Goal: Task Accomplishment & Management: Use online tool/utility

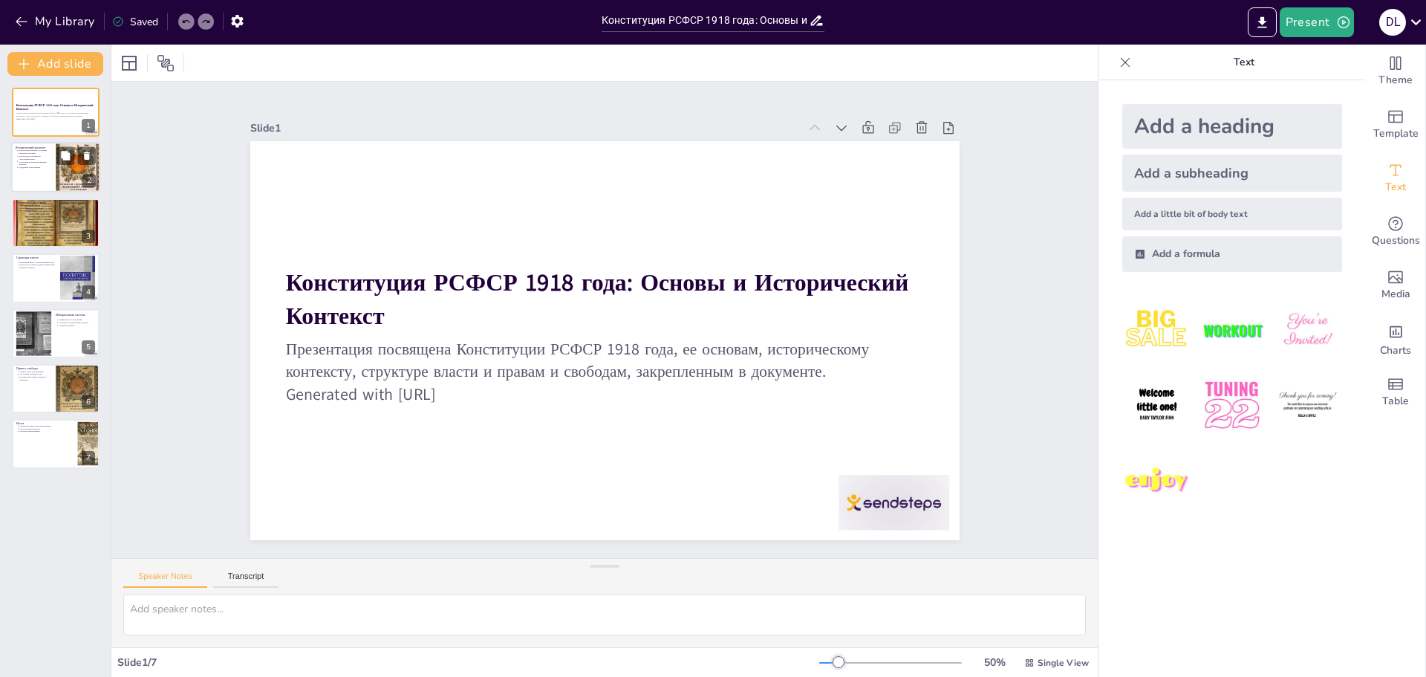
click at [46, 171] on div at bounding box center [55, 168] width 89 height 51
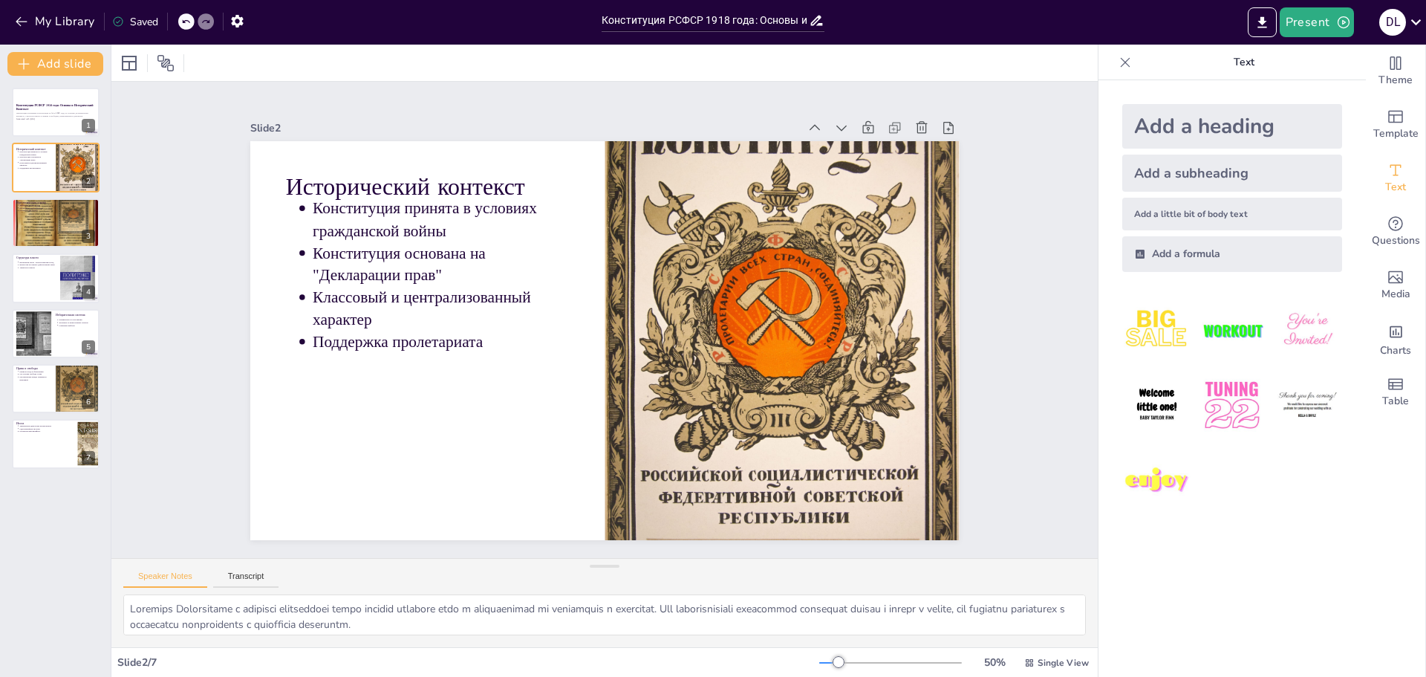
click at [62, 248] on div "Конституция РСФСР 1918 года: Основы и Исторический Контекст Презентация посвяще…" at bounding box center [55, 278] width 111 height 381
click at [48, 225] on div at bounding box center [55, 222] width 89 height 67
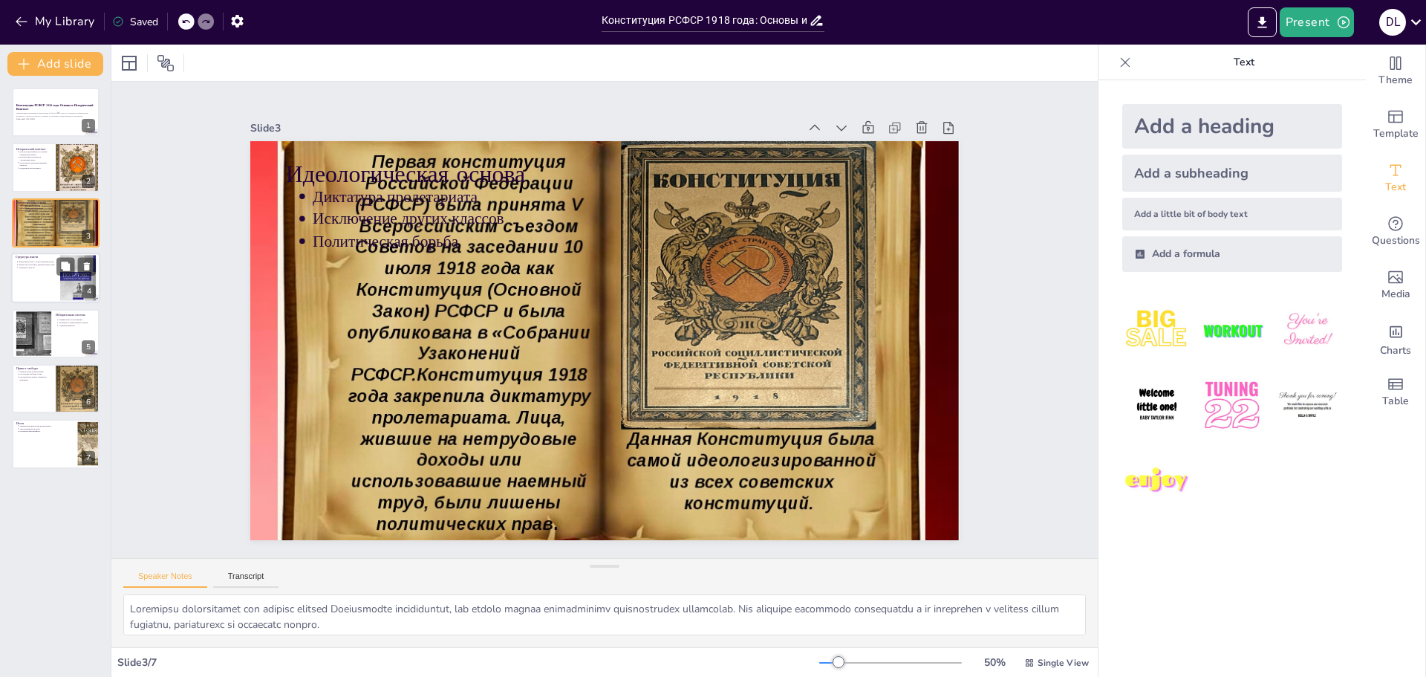
click at [46, 290] on div at bounding box center [55, 278] width 89 height 51
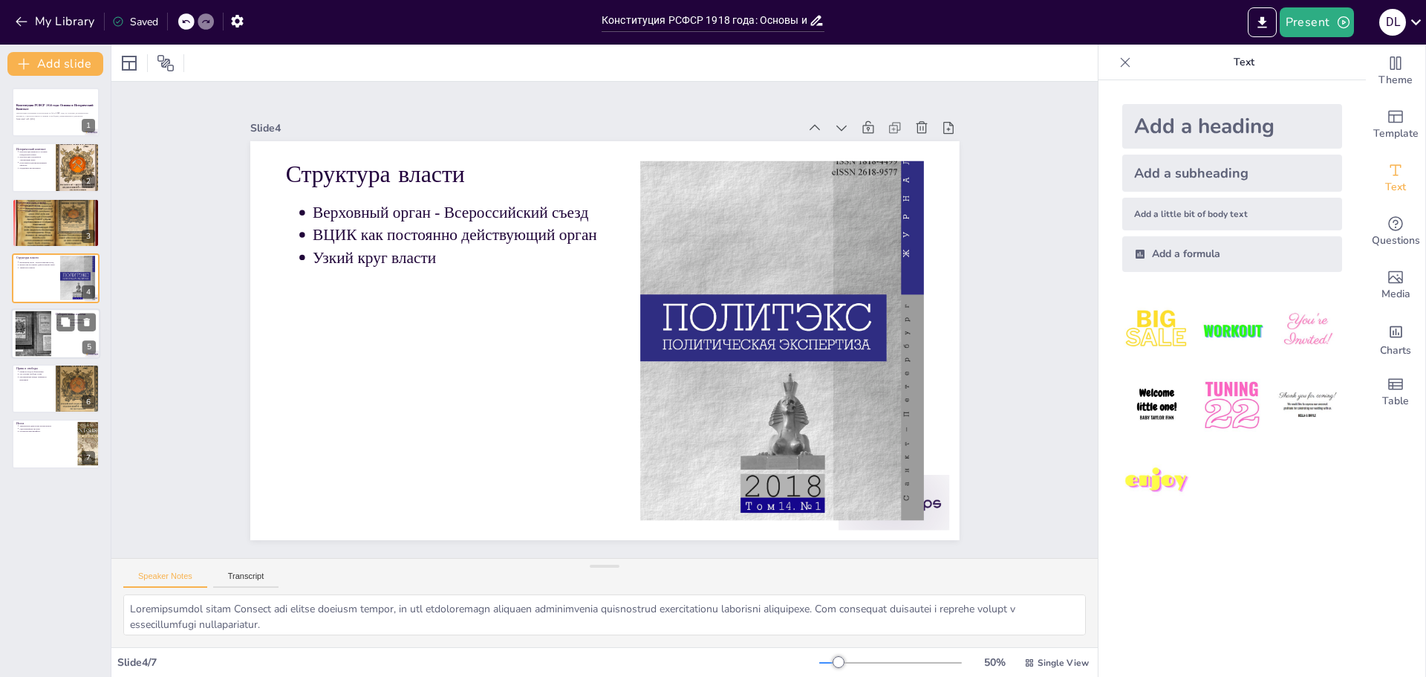
click at [46, 330] on div at bounding box center [34, 333] width 62 height 45
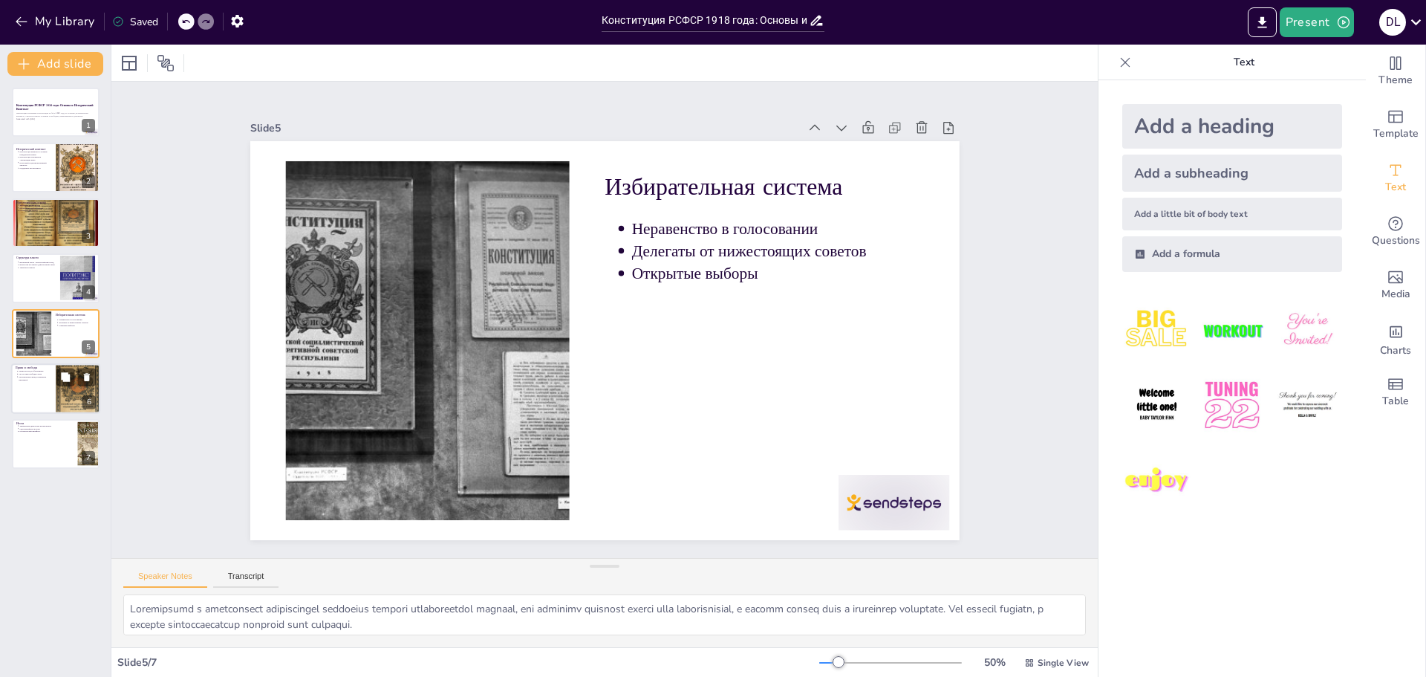
click at [45, 392] on div at bounding box center [55, 388] width 89 height 51
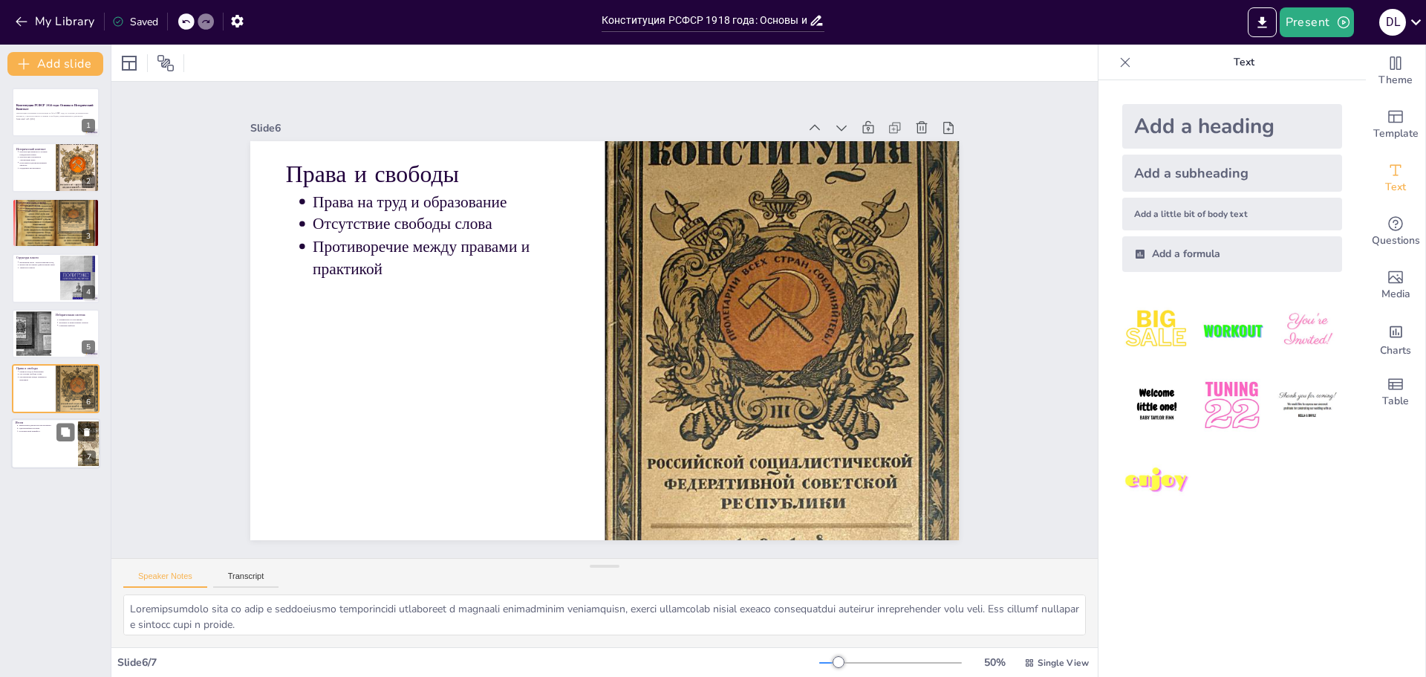
click at [50, 452] on div at bounding box center [55, 444] width 89 height 51
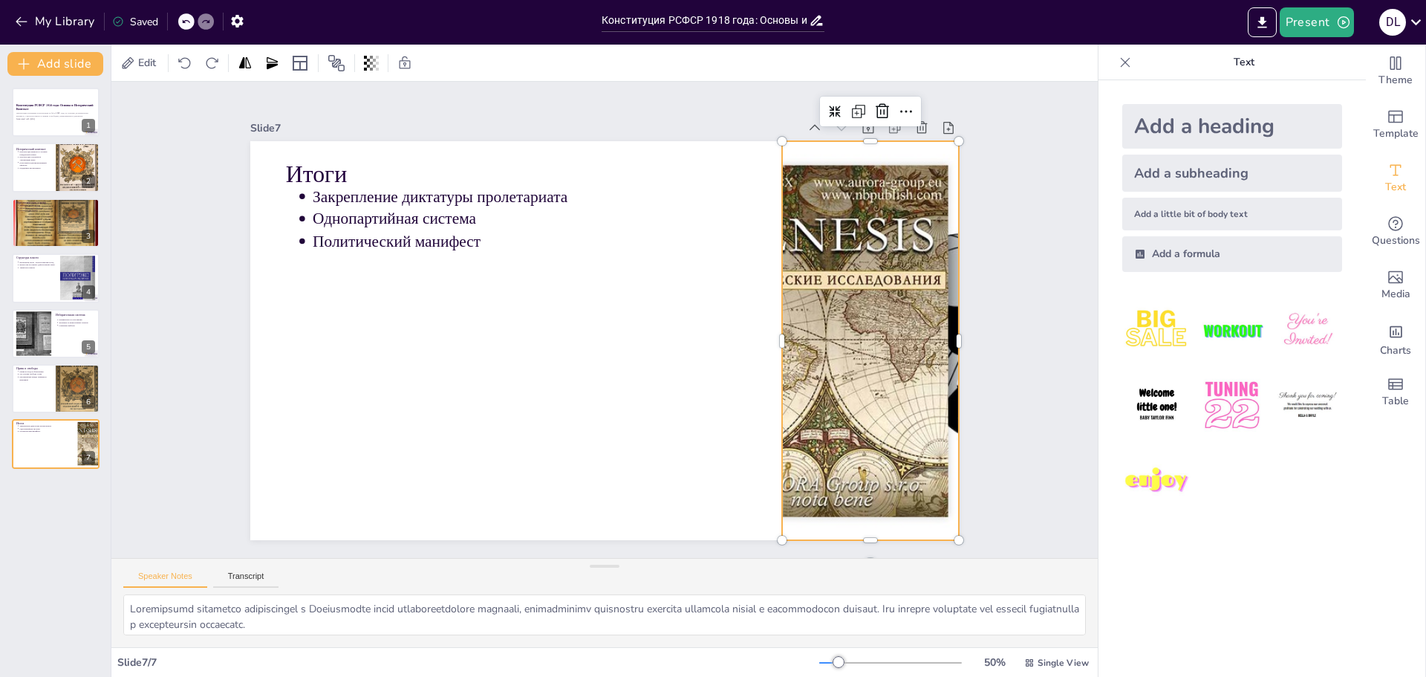
click at [856, 299] on div at bounding box center [870, 340] width 893 height 399
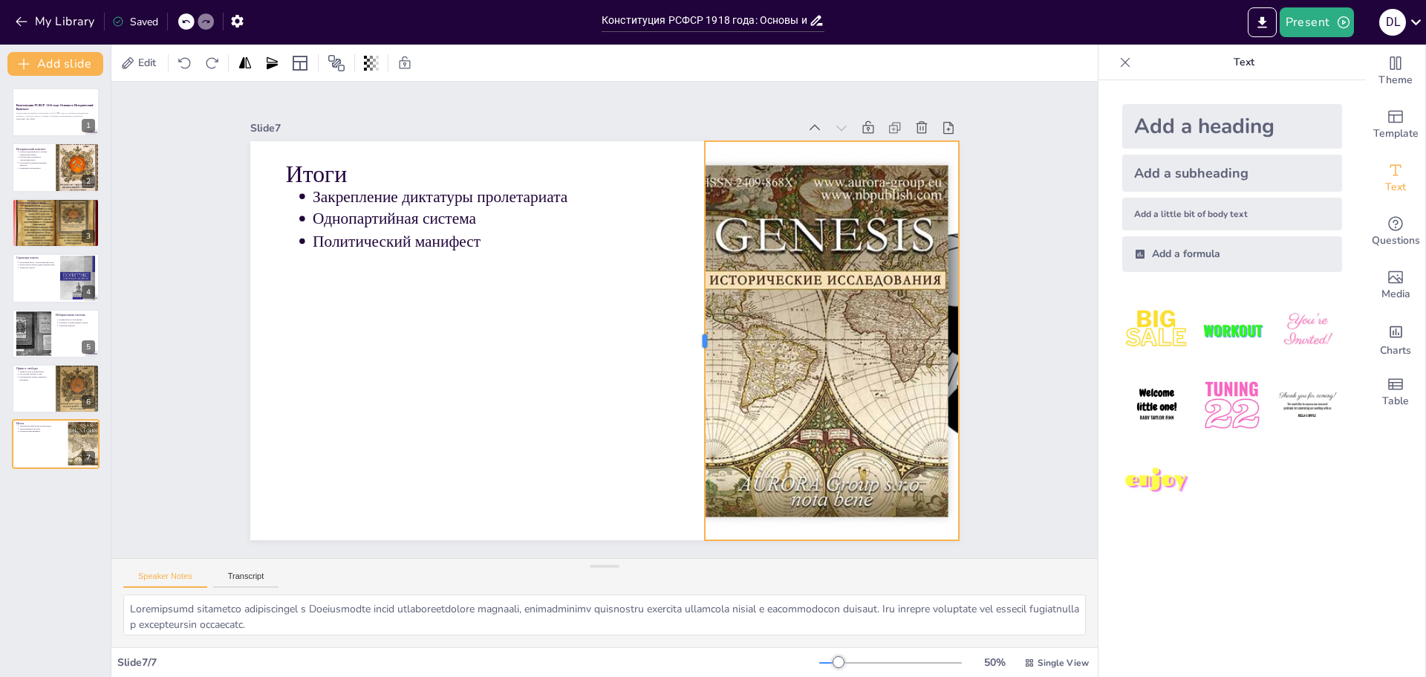
drag, startPoint x: 768, startPoint y: 333, endPoint x: 687, endPoint y: 325, distance: 81.3
click at [693, 325] on div at bounding box center [699, 340] width 12 height 399
click at [735, 330] on div at bounding box center [870, 340] width 893 height 399
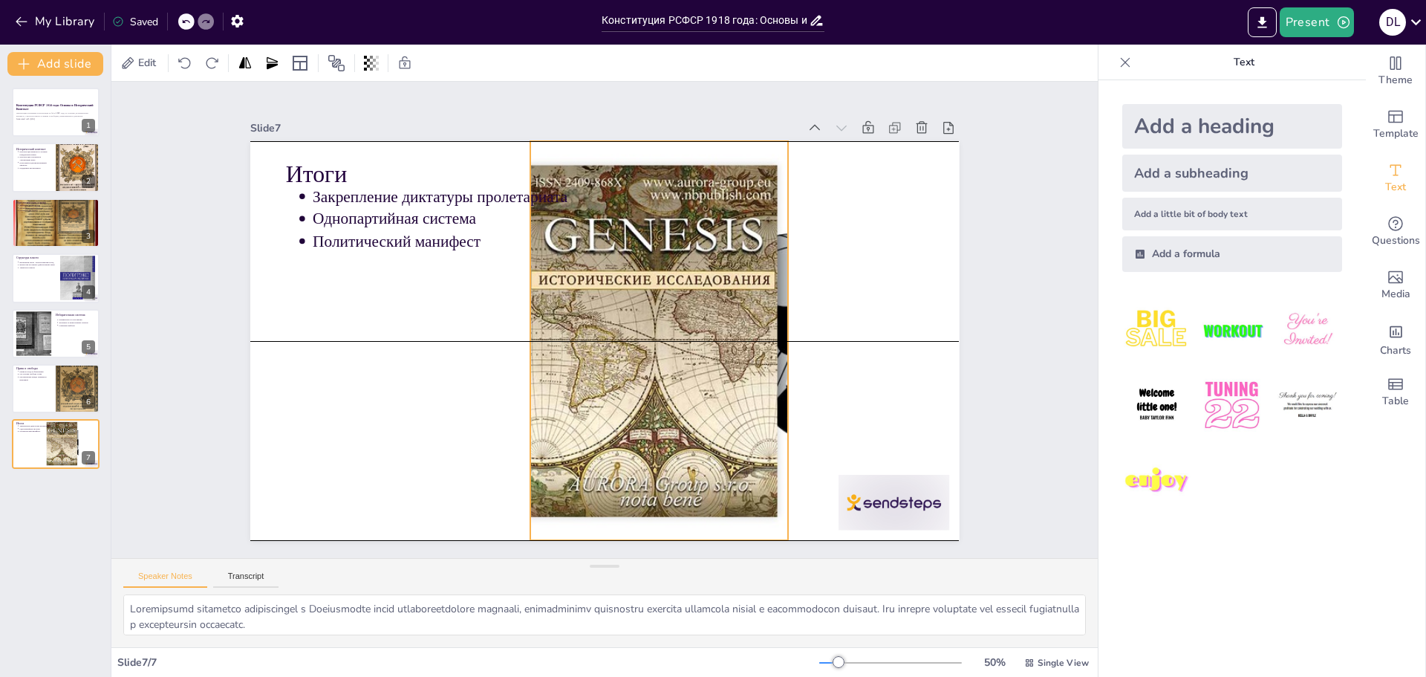
drag, startPoint x: 745, startPoint y: 319, endPoint x: 627, endPoint y: 326, distance: 118.4
click at [627, 326] on div at bounding box center [699, 340] width 893 height 399
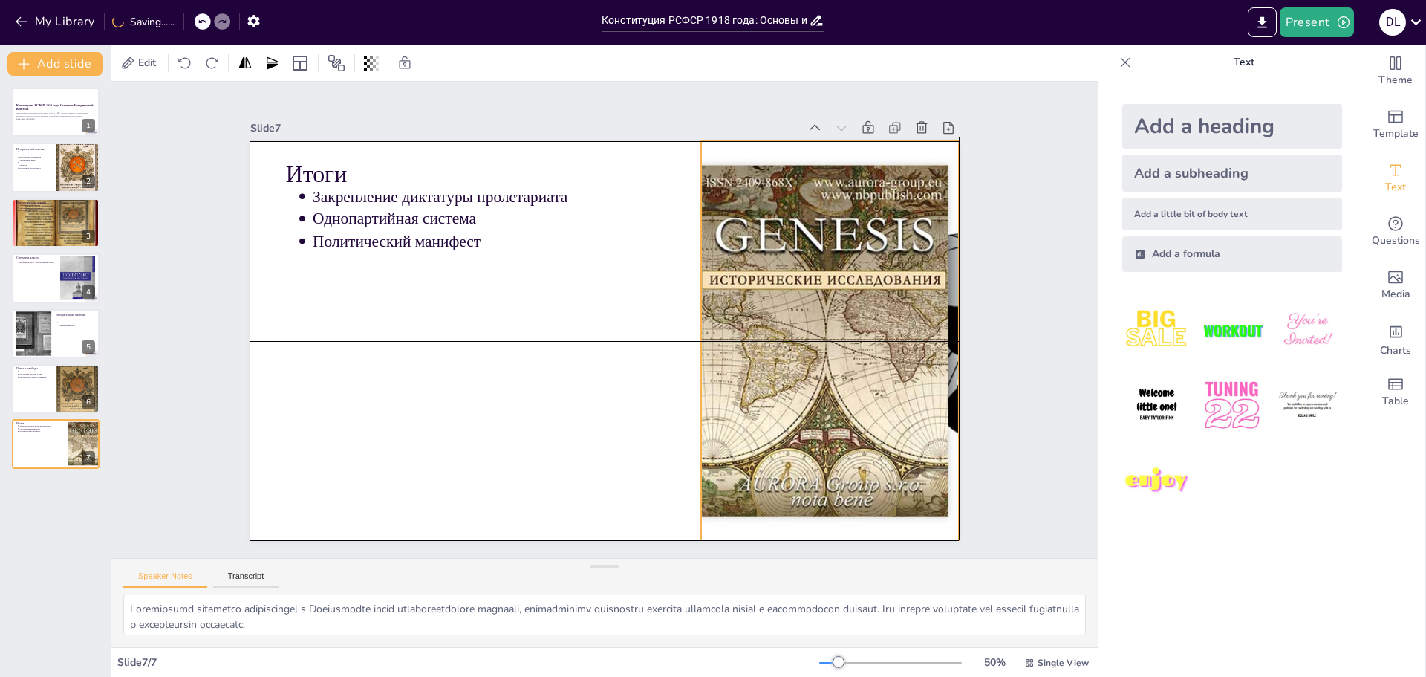
drag, startPoint x: 634, startPoint y: 331, endPoint x: 804, endPoint y: 328, distance: 169.4
click at [804, 328] on div at bounding box center [870, 340] width 893 height 399
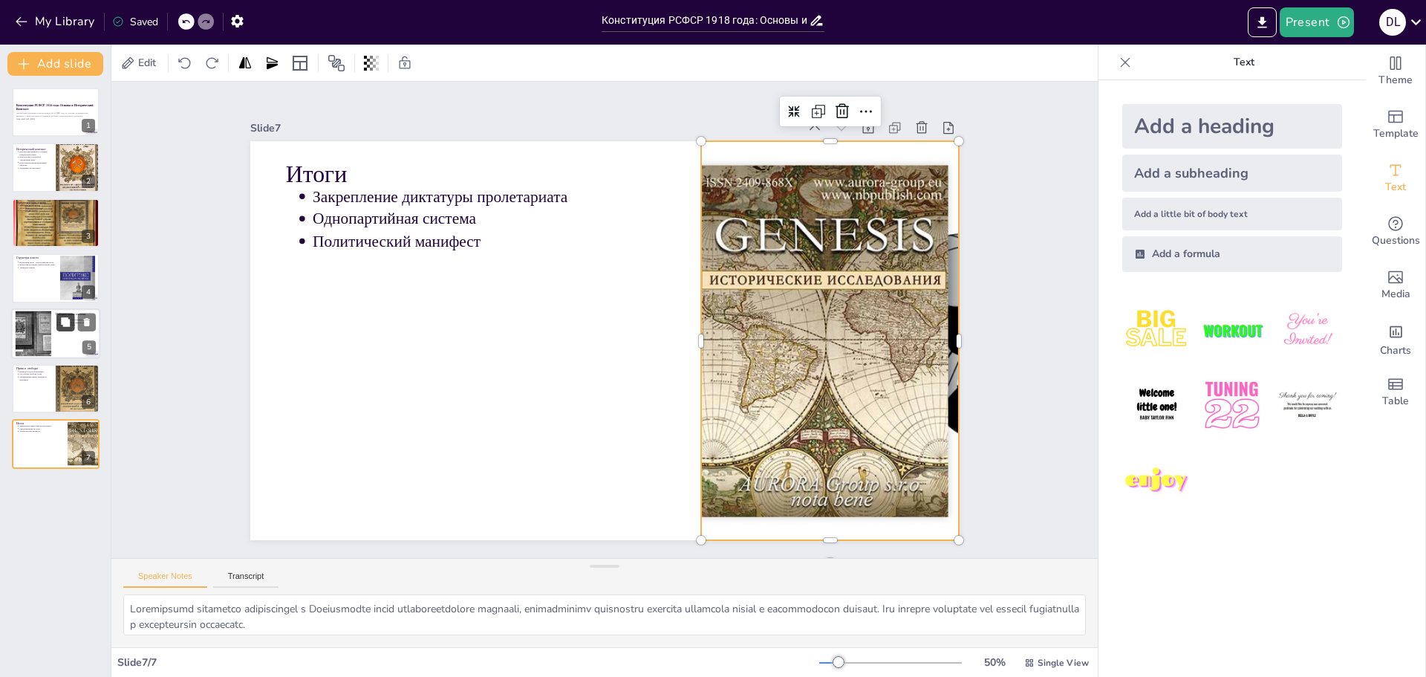
click at [57, 325] on button at bounding box center [65, 322] width 18 height 18
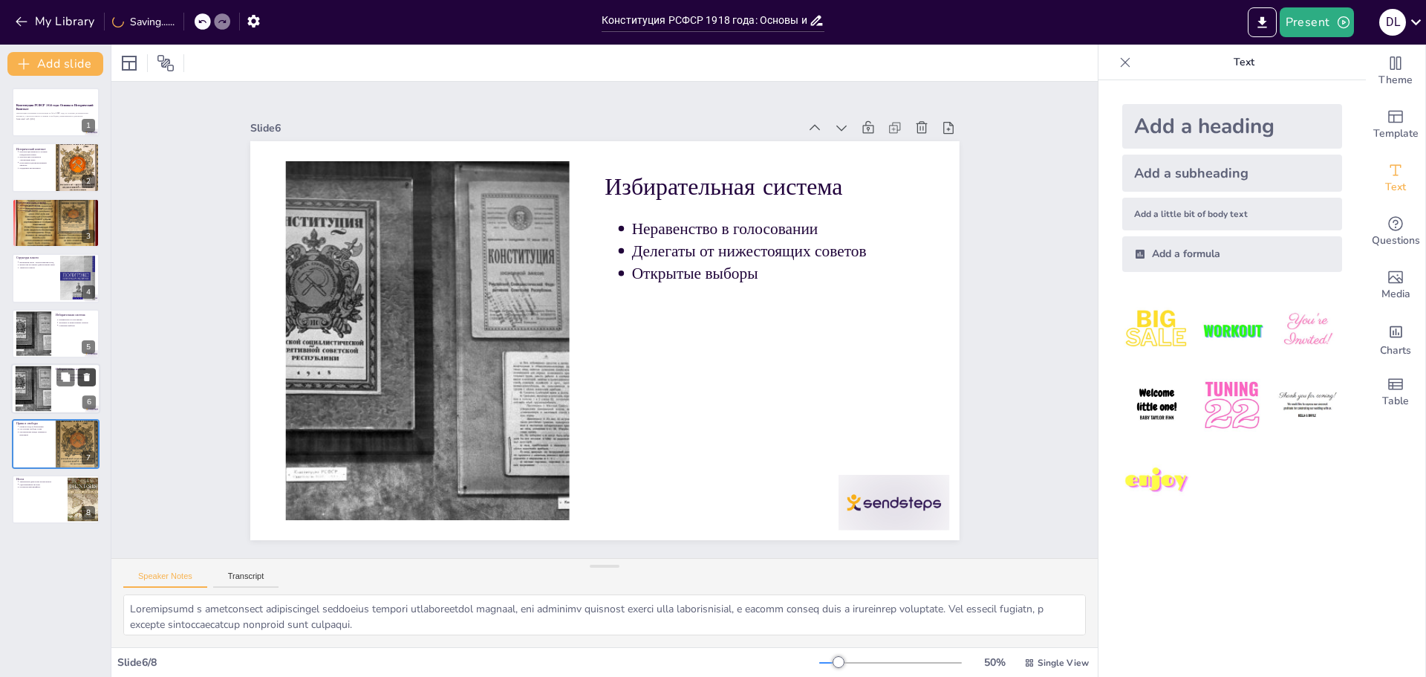
click at [82, 378] on icon at bounding box center [87, 376] width 10 height 10
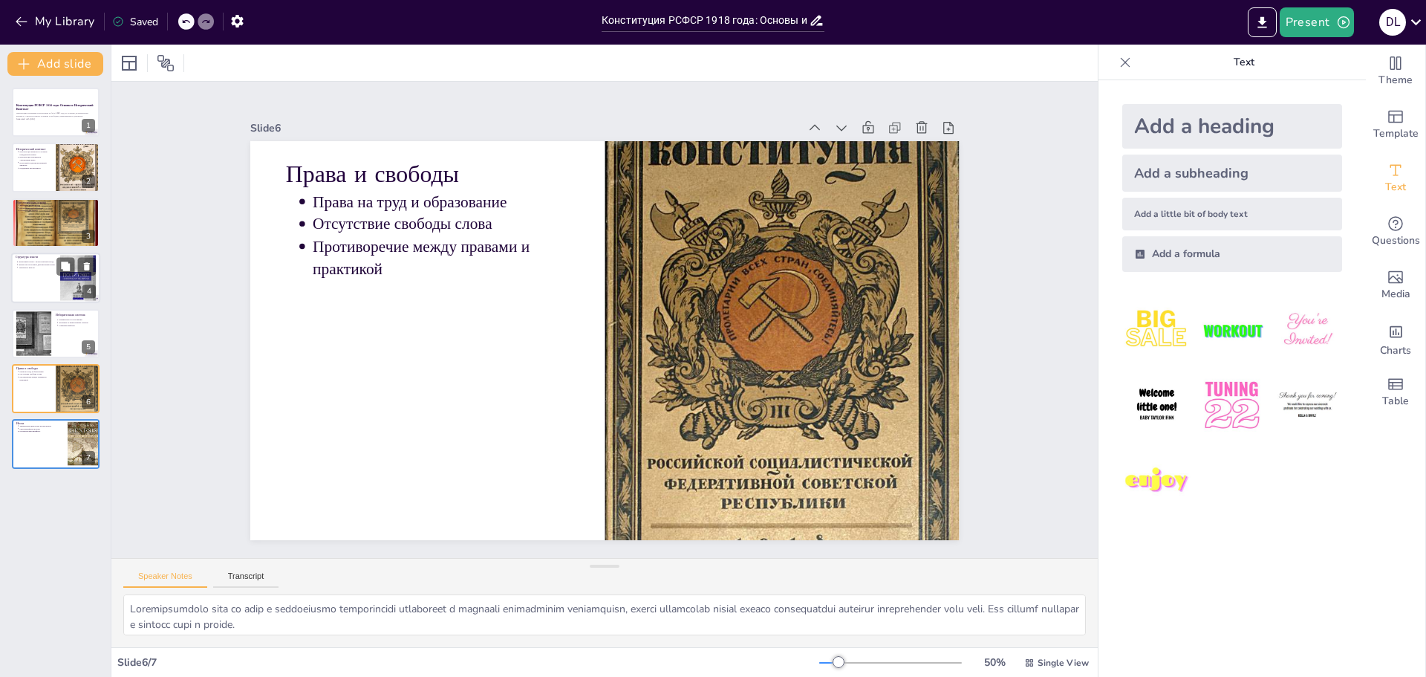
click at [42, 270] on div at bounding box center [55, 278] width 89 height 51
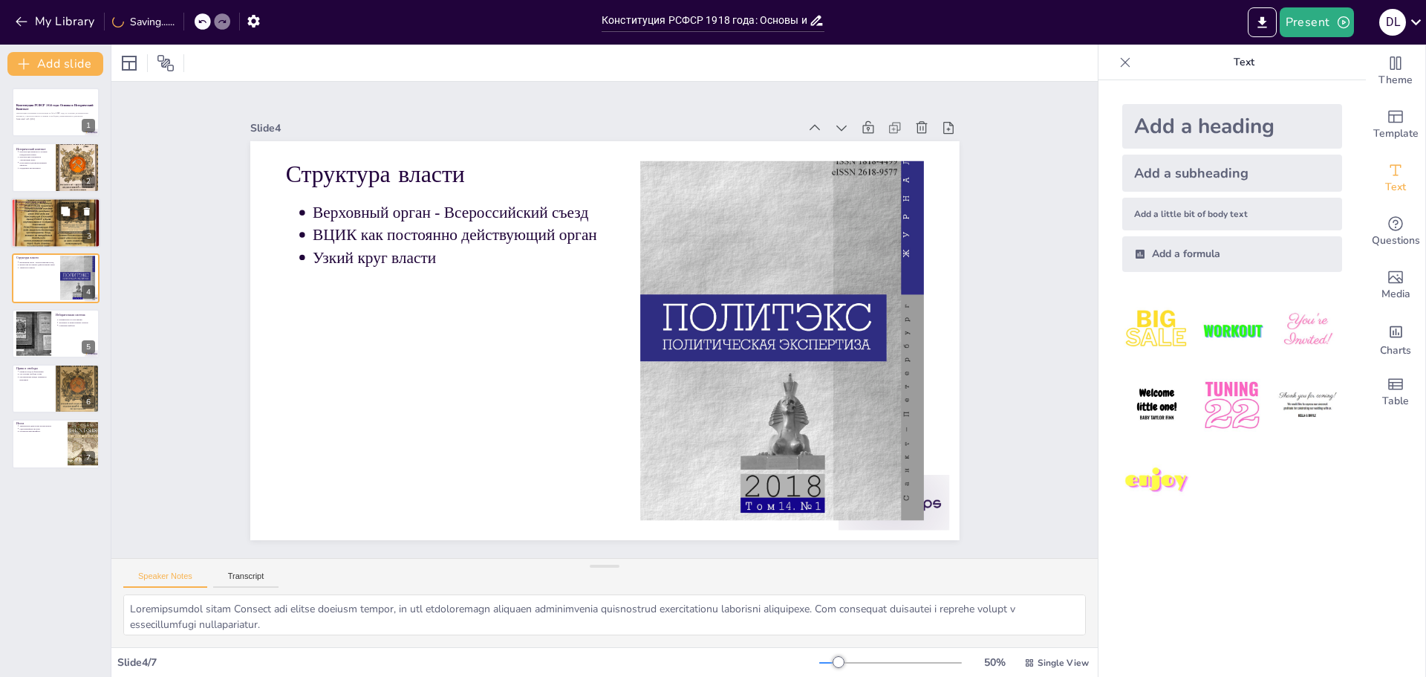
click at [46, 229] on div at bounding box center [55, 222] width 89 height 67
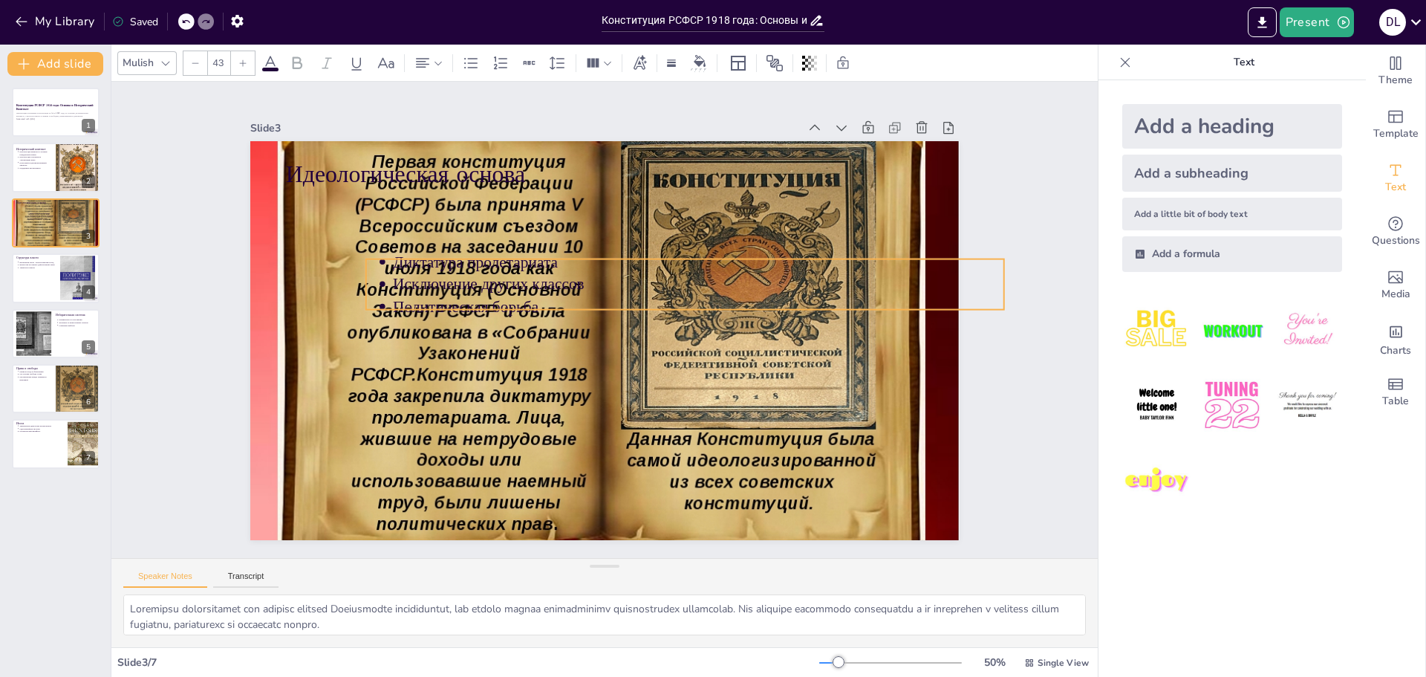
drag, startPoint x: 367, startPoint y: 218, endPoint x: 447, endPoint y: 283, distance: 103.5
click at [447, 283] on p "Исключение других классов" at bounding box center [698, 284] width 611 height 22
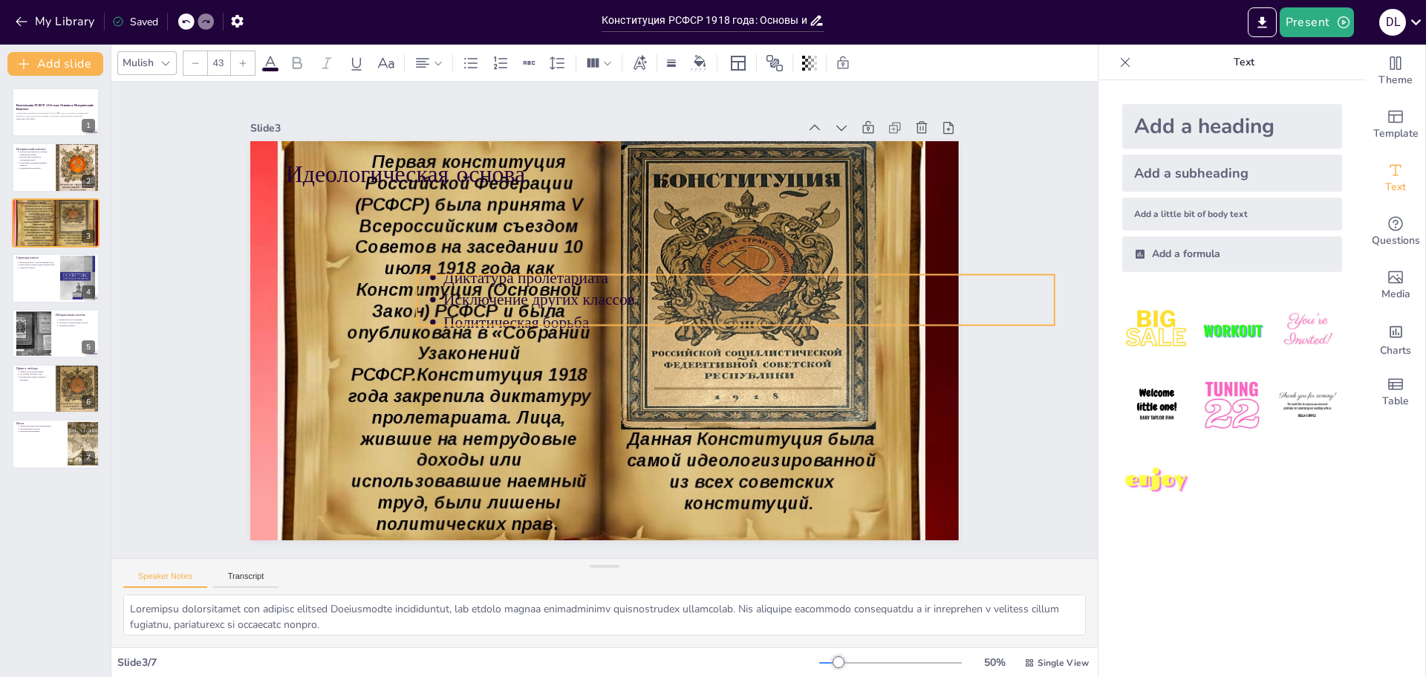
drag, startPoint x: 480, startPoint y: 292, endPoint x: 547, endPoint y: 314, distance: 70.2
click at [547, 313] on p "Политическая борьба" at bounding box center [749, 322] width 611 height 22
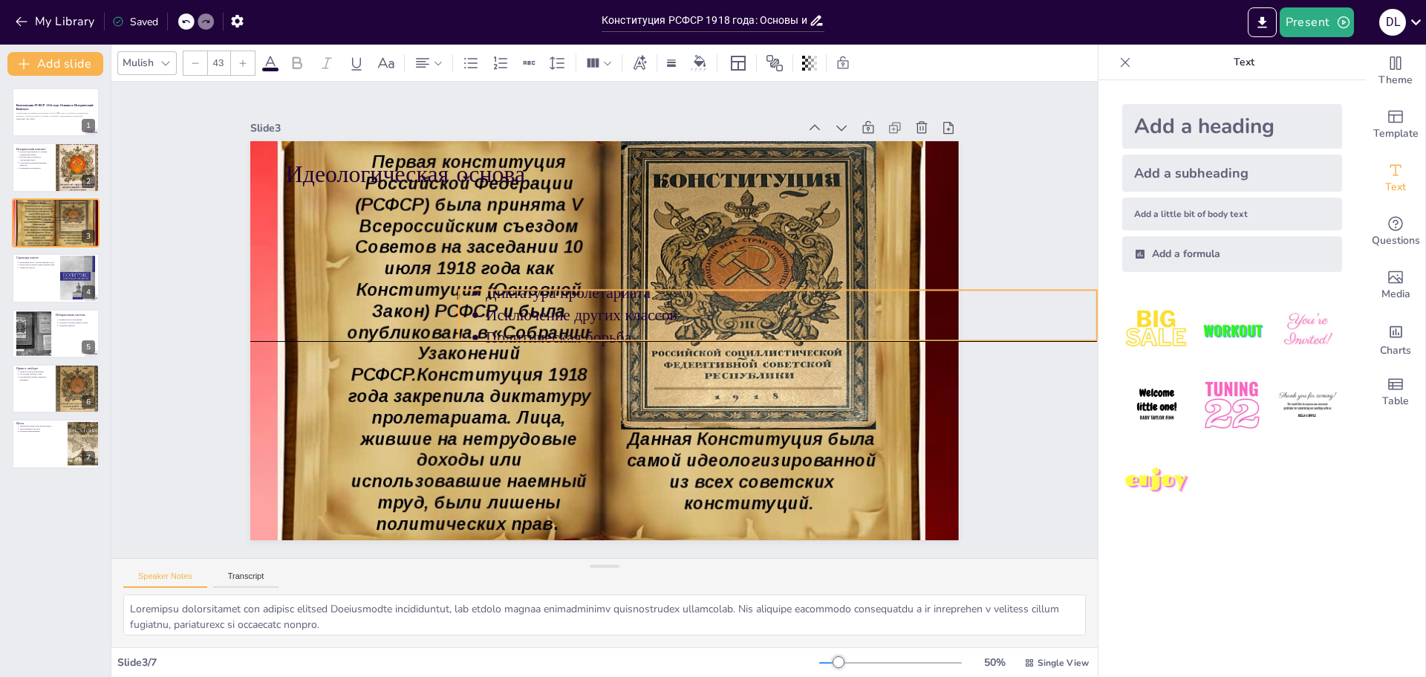
drag, startPoint x: 543, startPoint y: 302, endPoint x: 569, endPoint y: 315, distance: 28.9
click at [569, 315] on p "Исключение других классов" at bounding box center [791, 315] width 611 height 22
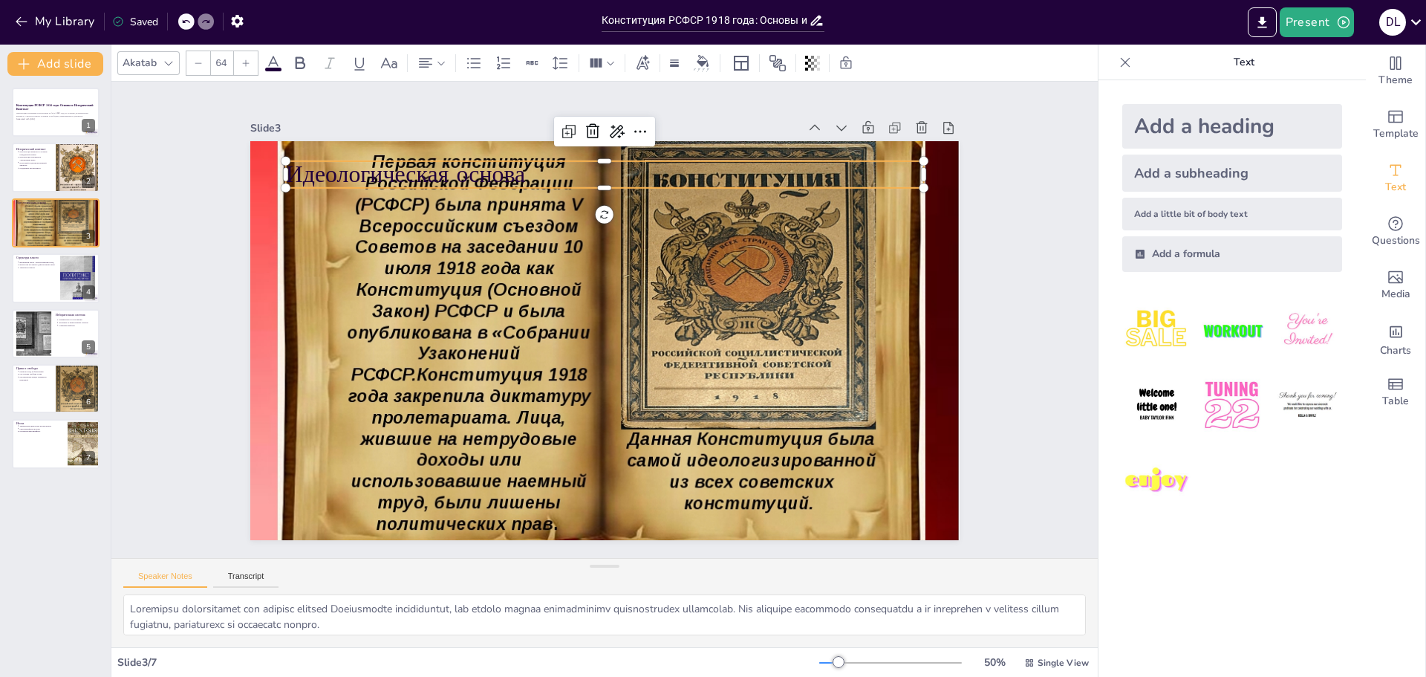
click at [386, 172] on p "Идеологическая основа" at bounding box center [604, 173] width 638 height 33
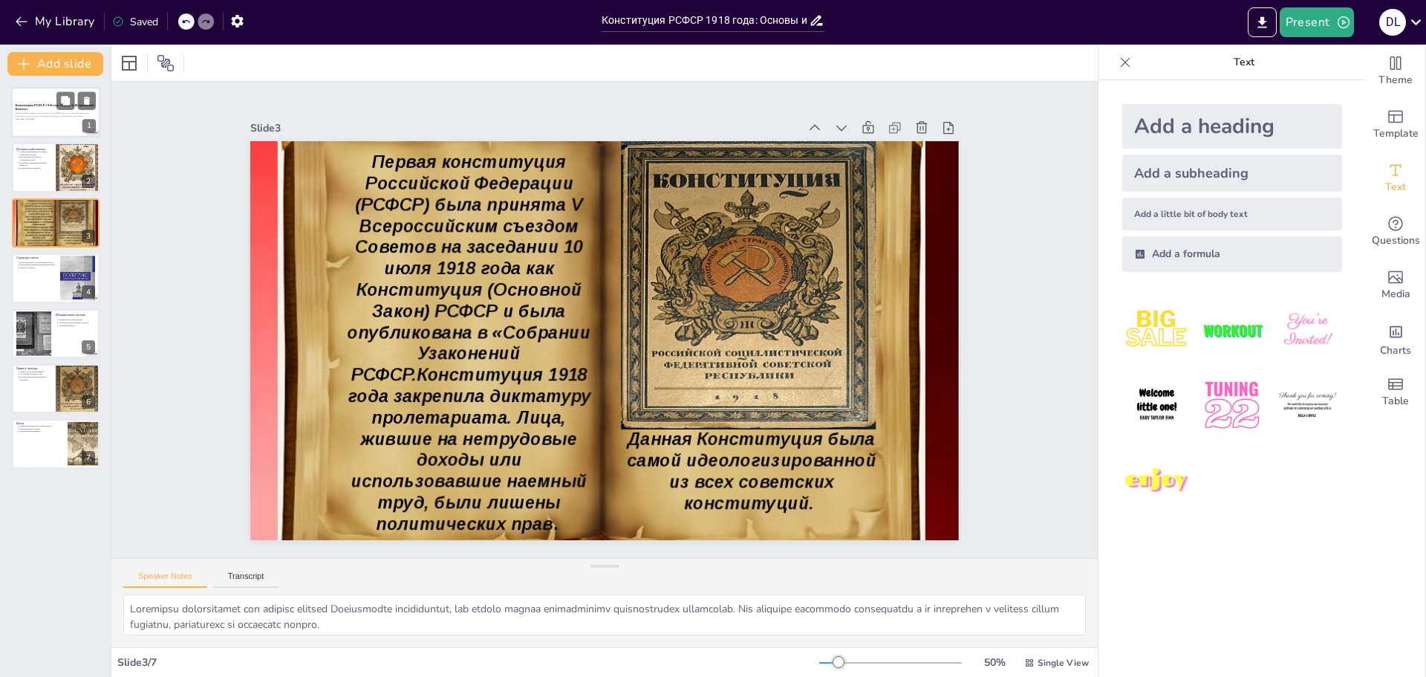
click at [49, 123] on div at bounding box center [55, 112] width 89 height 51
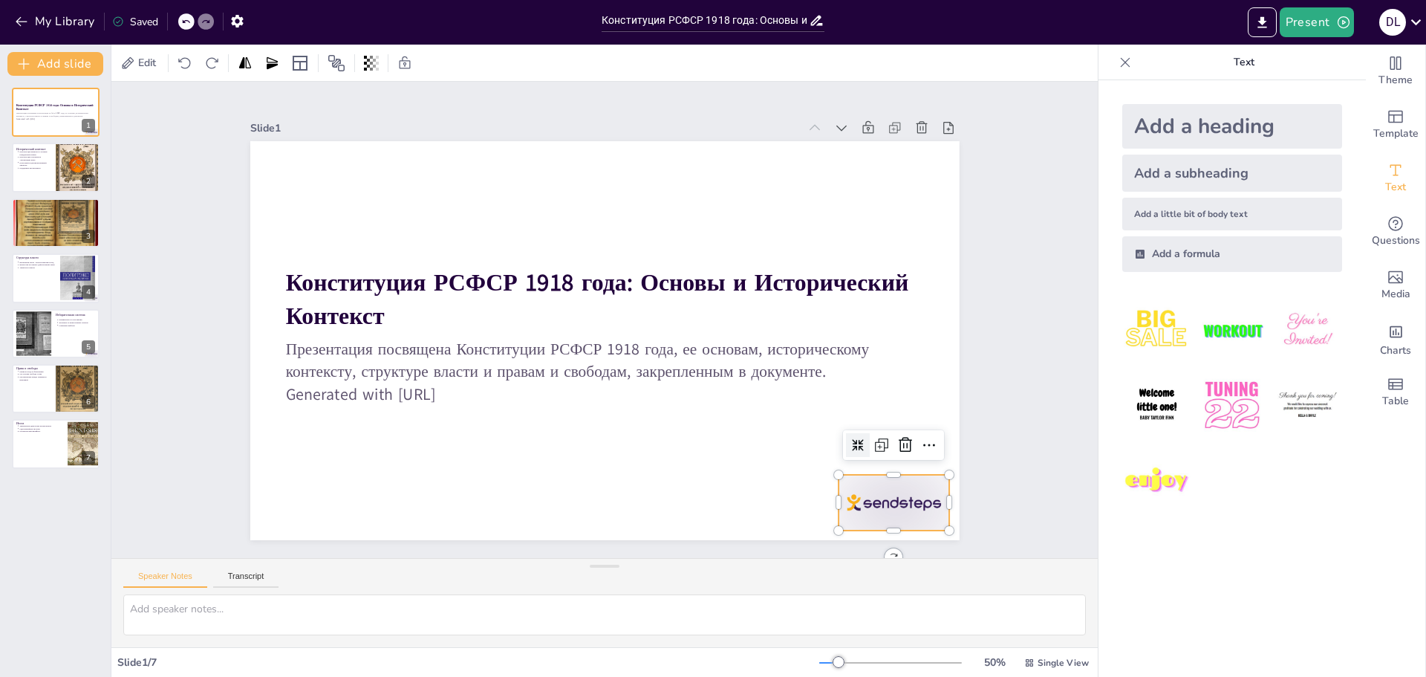
click at [867, 497] on div at bounding box center [894, 503] width 111 height 56
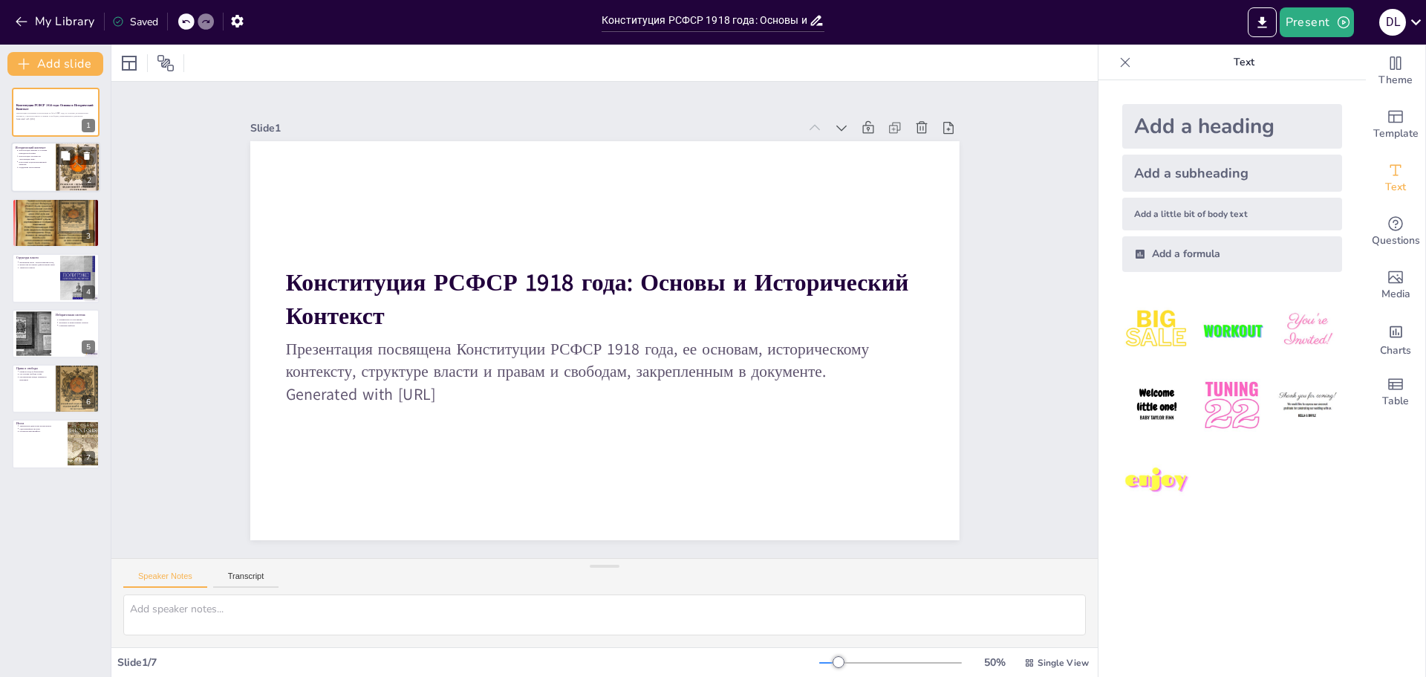
click at [50, 176] on div at bounding box center [55, 168] width 89 height 51
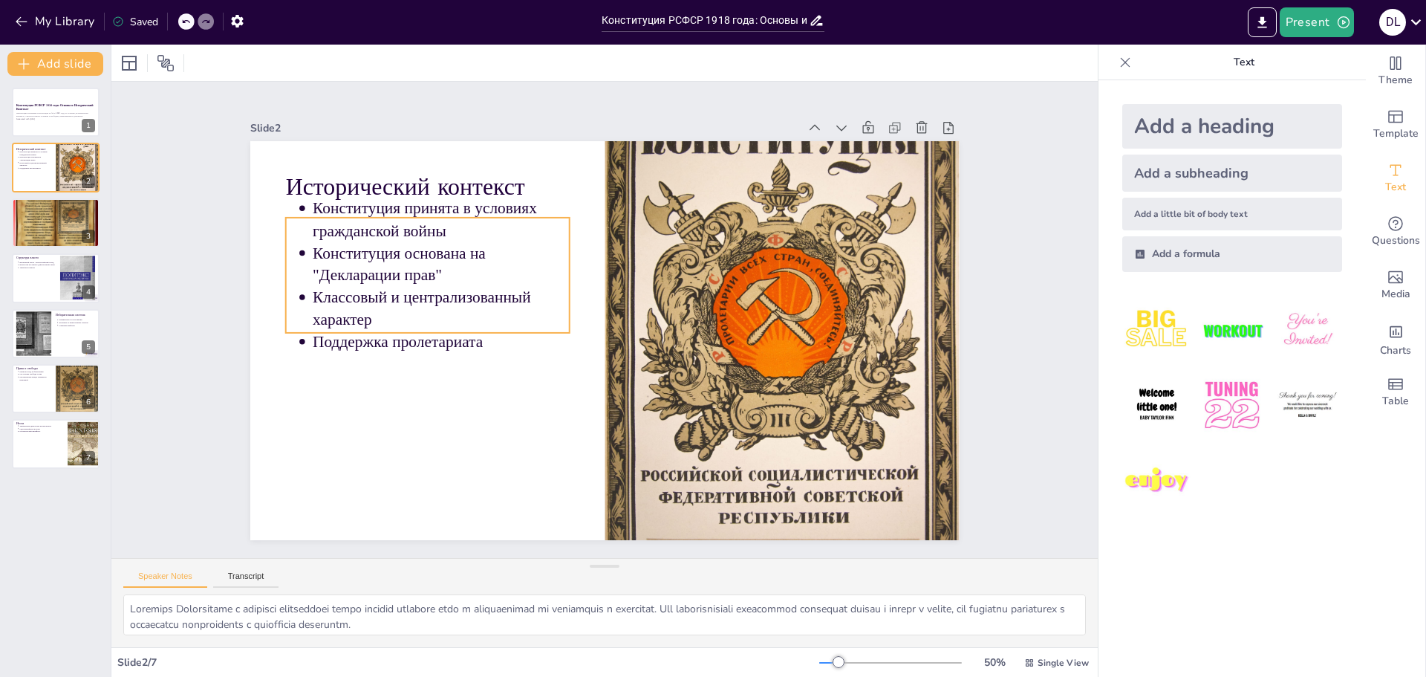
click at [761, 282] on div at bounding box center [782, 341] width 354 height 536
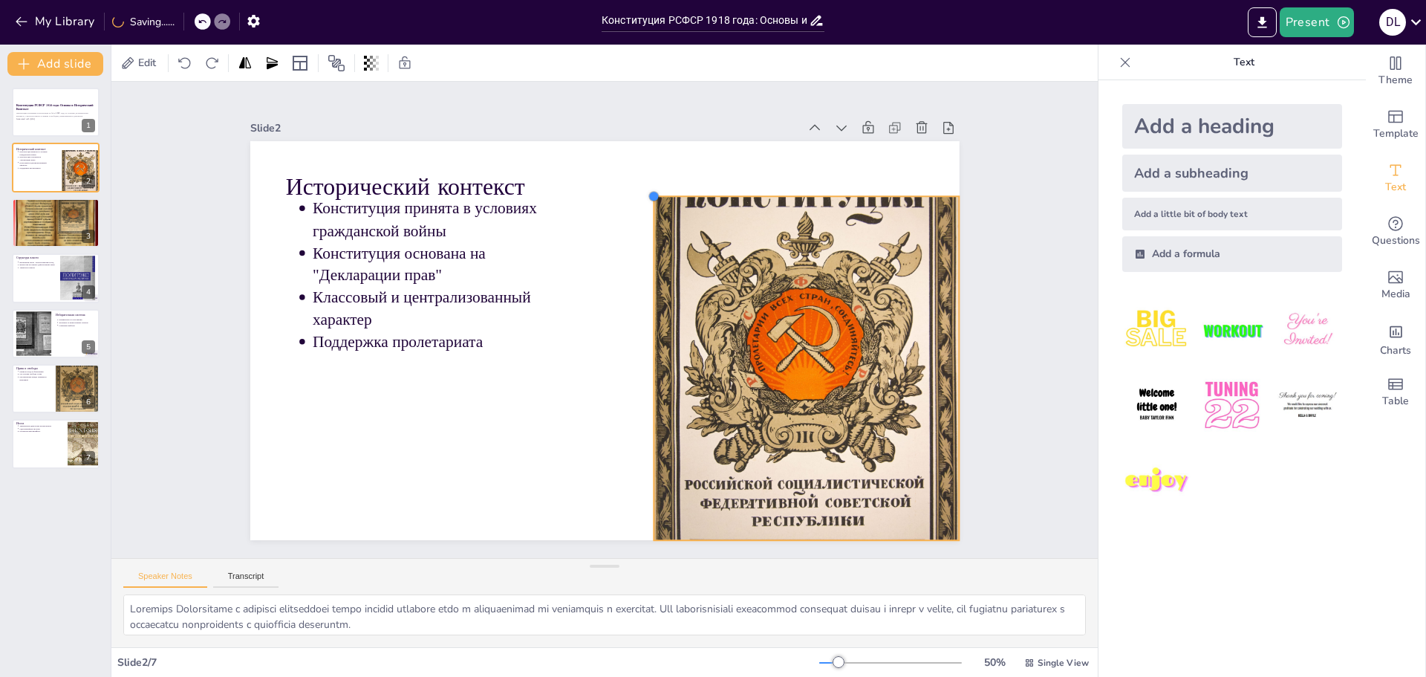
drag, startPoint x: 595, startPoint y: 137, endPoint x: 656, endPoint y: 284, distance: 159.2
click at [655, 282] on div "Исторический контекст Конституция принята в условиях гражданской войны Конститу…" at bounding box center [604, 340] width 709 height 399
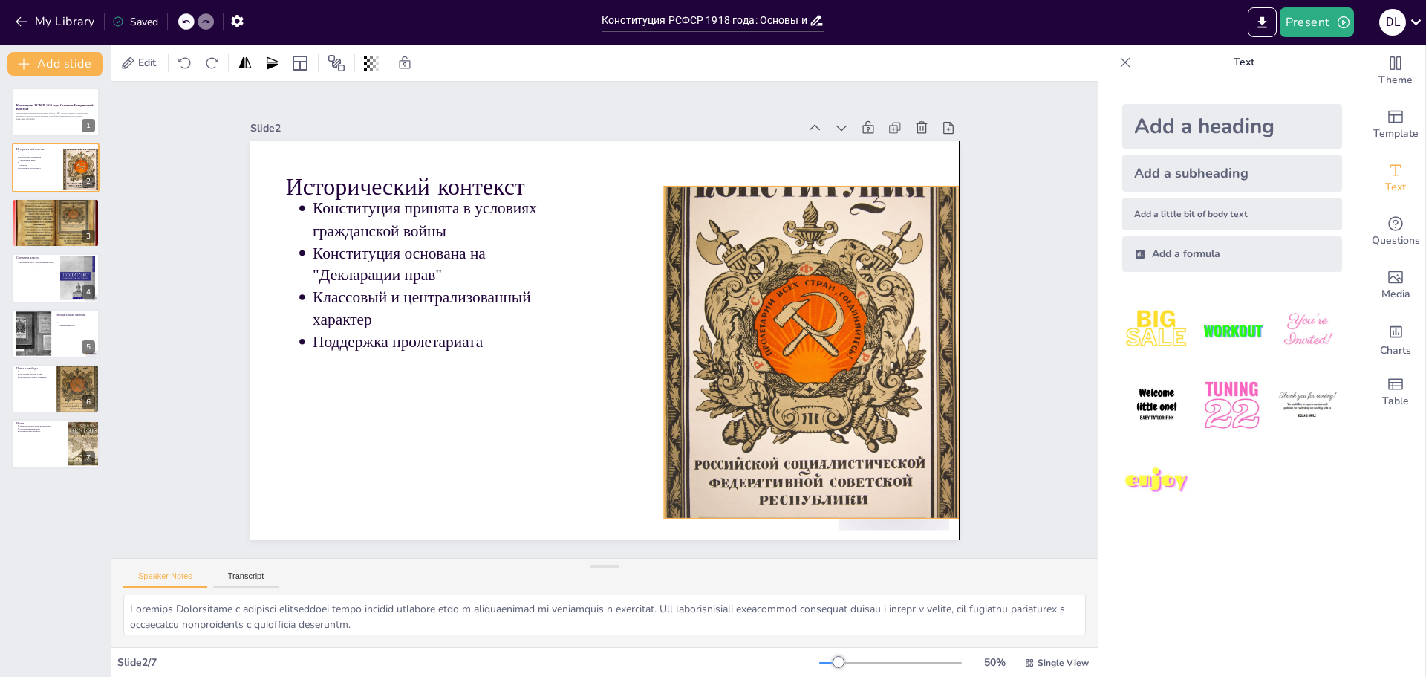
drag, startPoint x: 698, startPoint y: 334, endPoint x: 672, endPoint y: 289, distance: 52.6
click at [664, 264] on div at bounding box center [811, 352] width 295 height 446
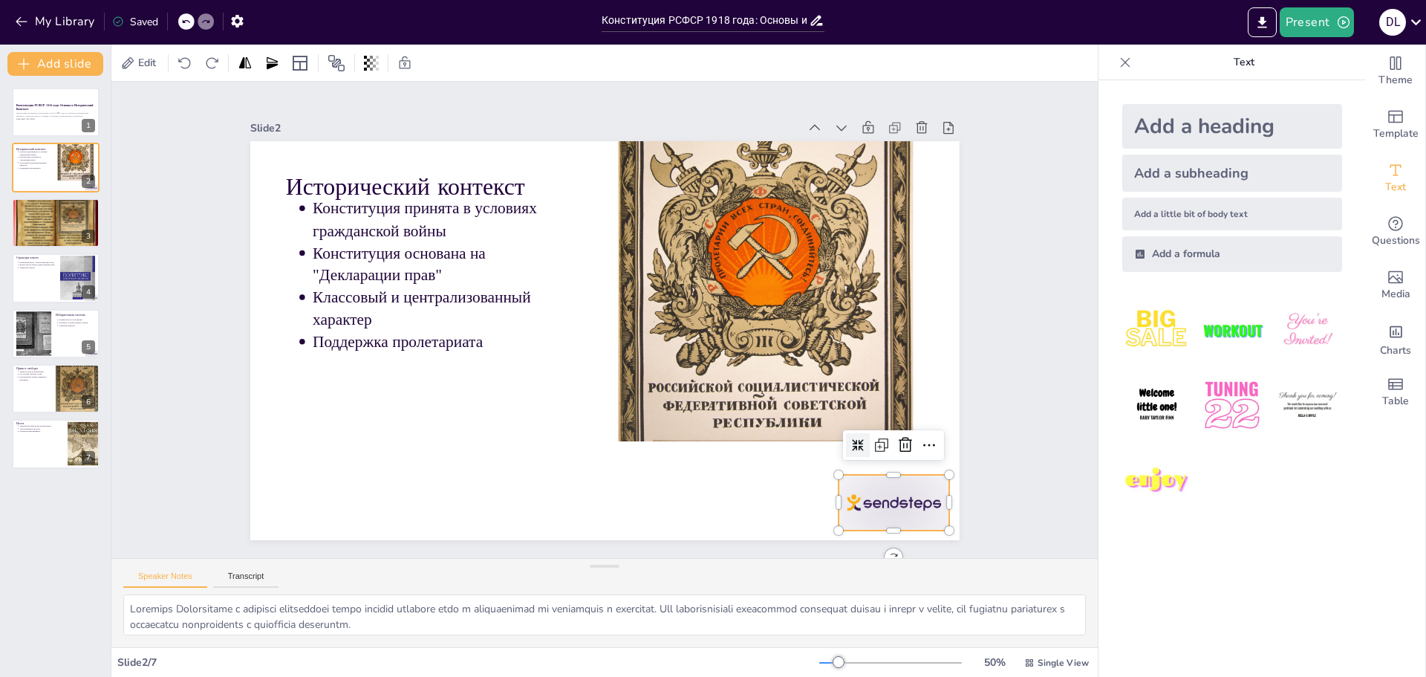
click at [856, 494] on div at bounding box center [894, 503] width 111 height 56
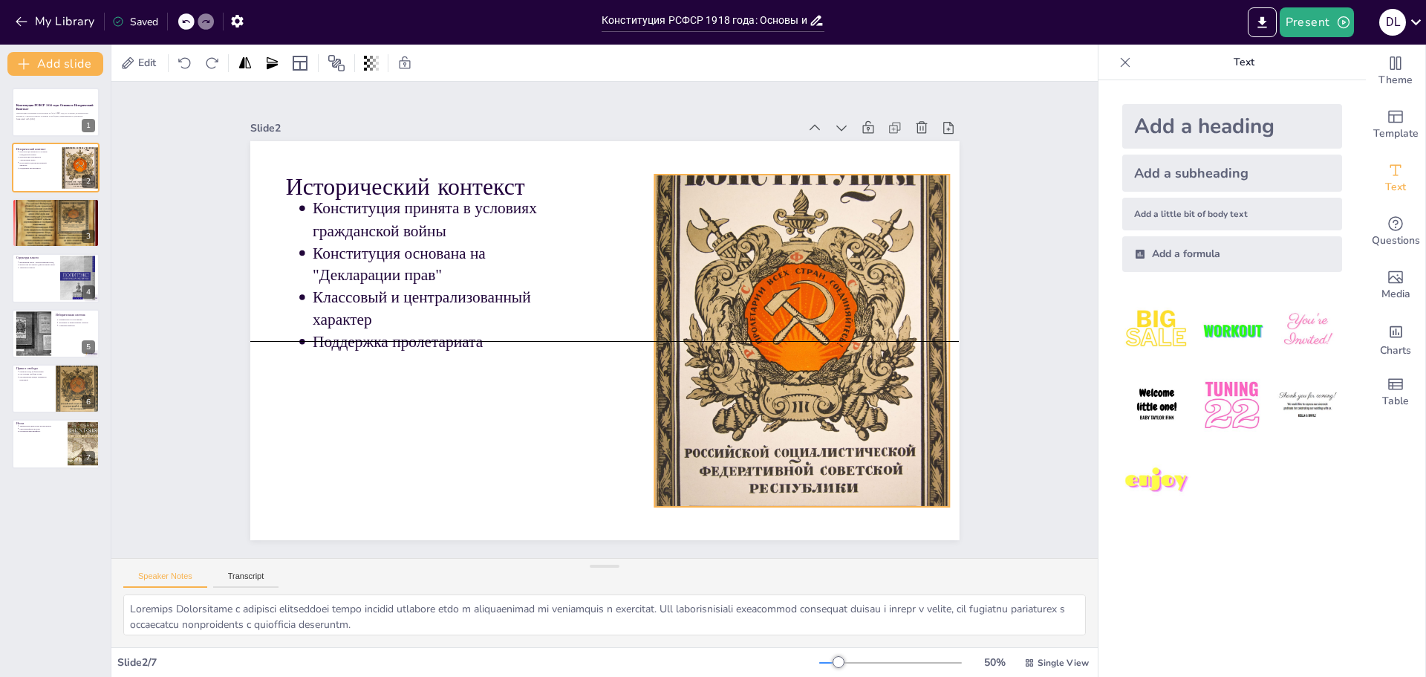
drag, startPoint x: 794, startPoint y: 272, endPoint x: 831, endPoint y: 337, distance: 74.8
click at [831, 337] on div at bounding box center [802, 340] width 295 height 446
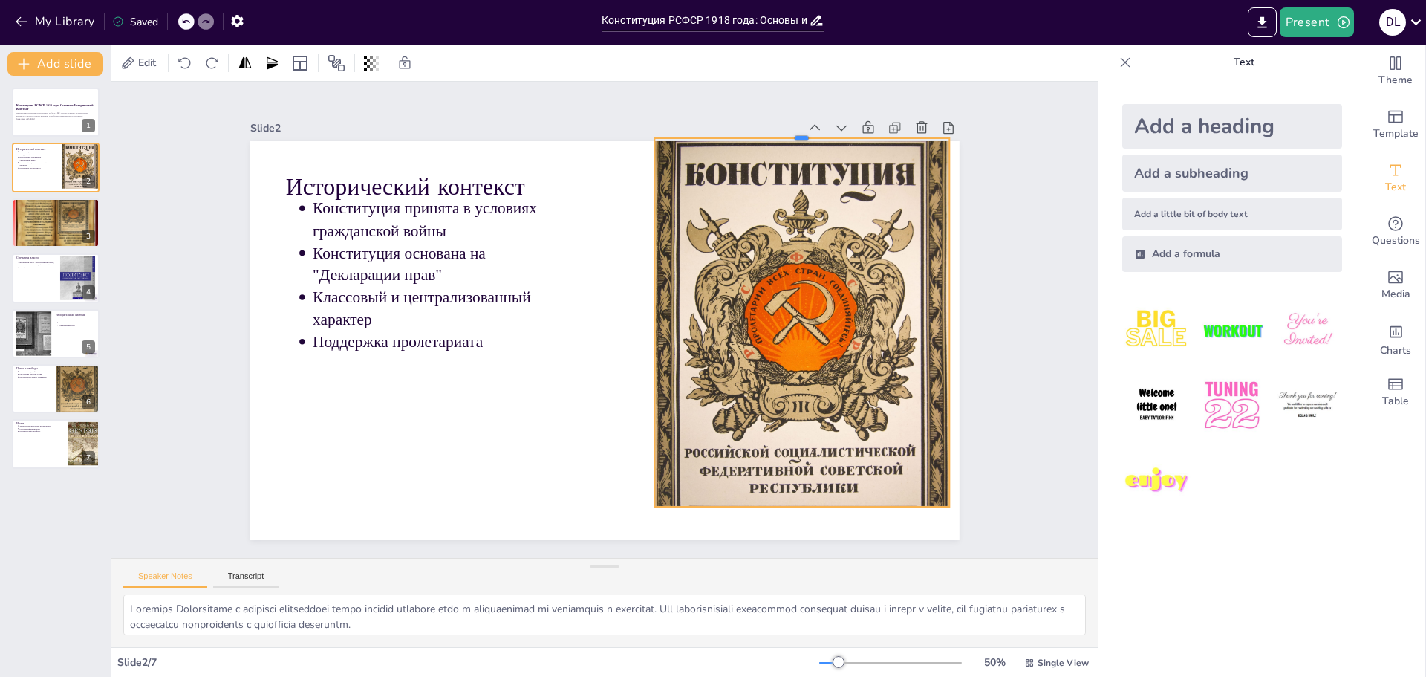
drag, startPoint x: 787, startPoint y: 167, endPoint x: 786, endPoint y: 123, distance: 44.6
click at [786, 126] on div at bounding box center [802, 132] width 295 height 12
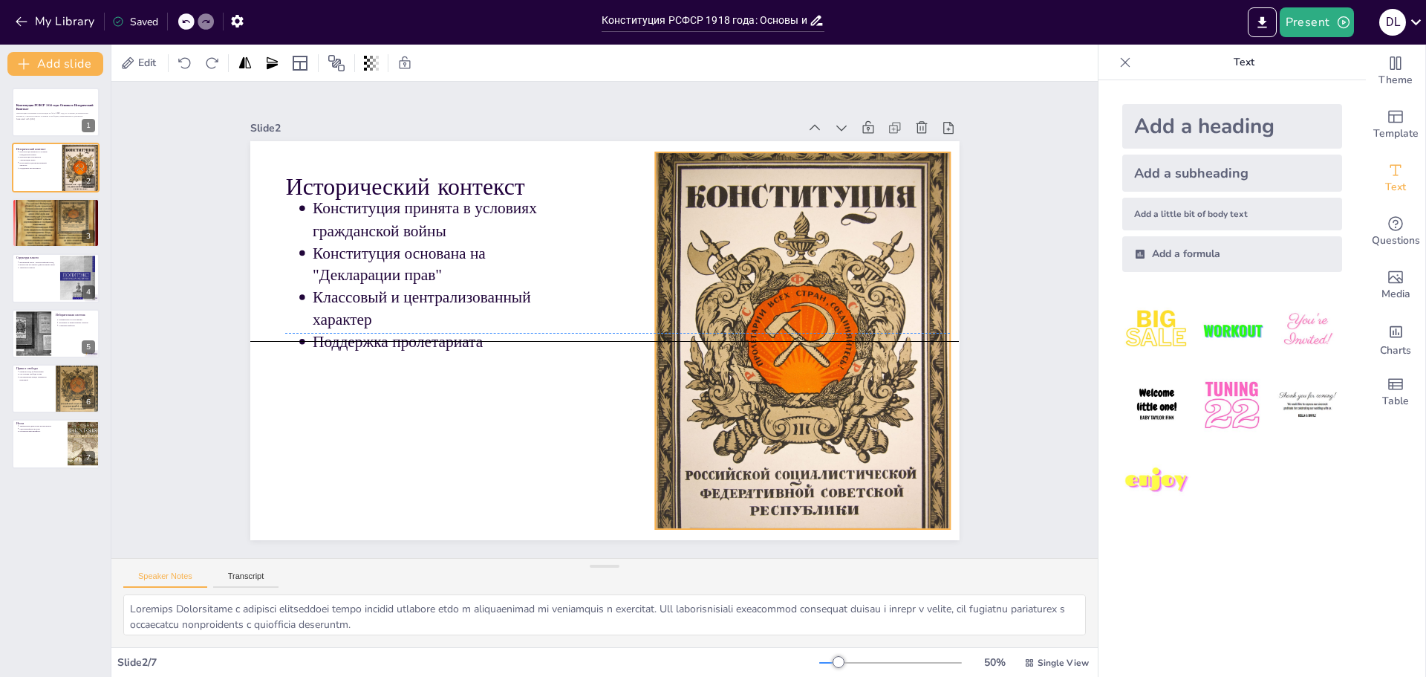
drag, startPoint x: 808, startPoint y: 195, endPoint x: 809, endPoint y: 210, distance: 14.1
click at [809, 210] on div at bounding box center [802, 363] width 295 height 446
click at [992, 251] on div "Slide 1 Конституция РСФСР 1918 года: Основы и Исторический Контекст Презентация…" at bounding box center [604, 320] width 987 height 476
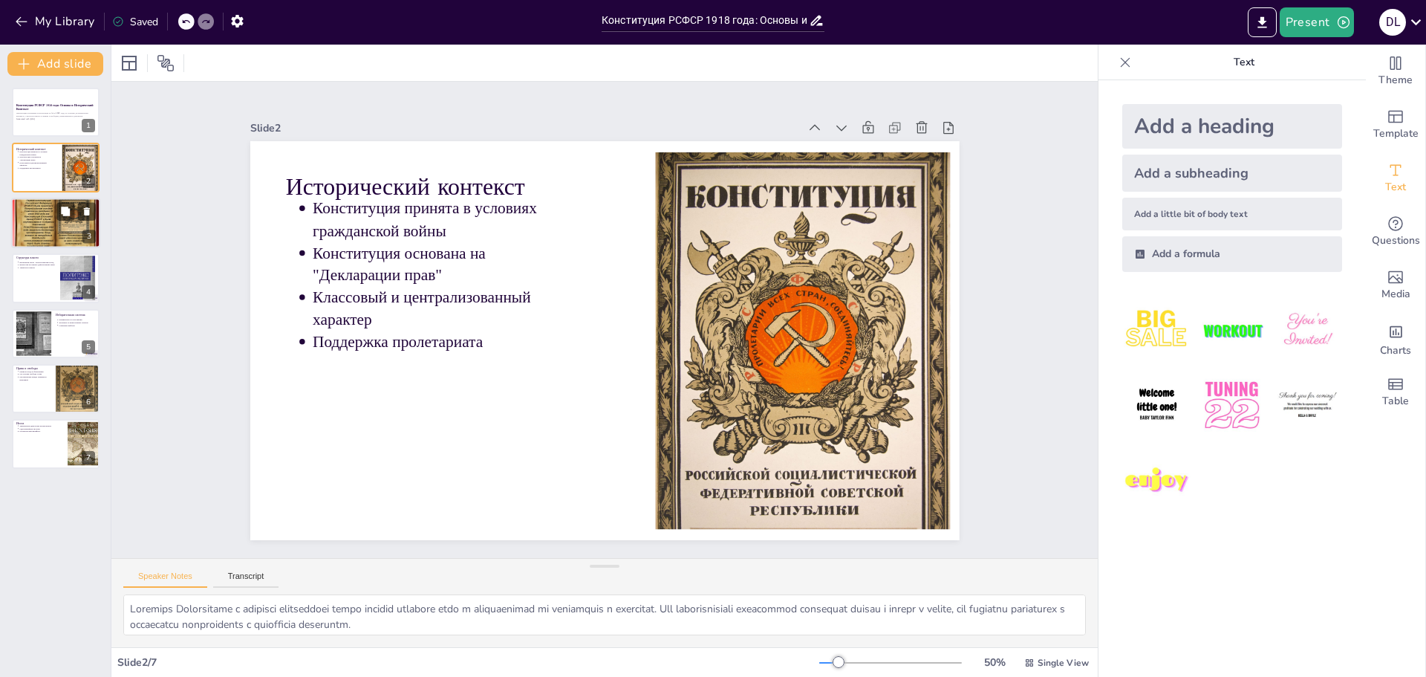
click at [49, 214] on div at bounding box center [55, 222] width 89 height 67
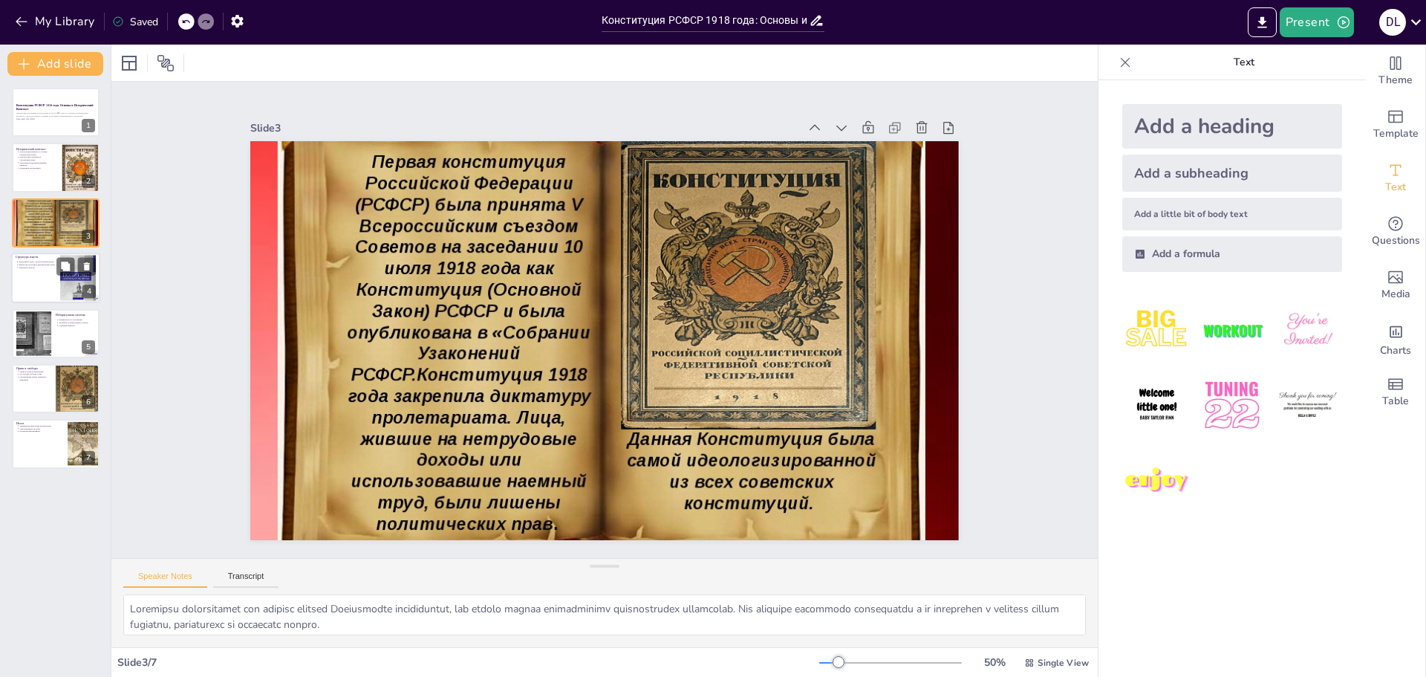
click at [44, 279] on div at bounding box center [55, 278] width 89 height 51
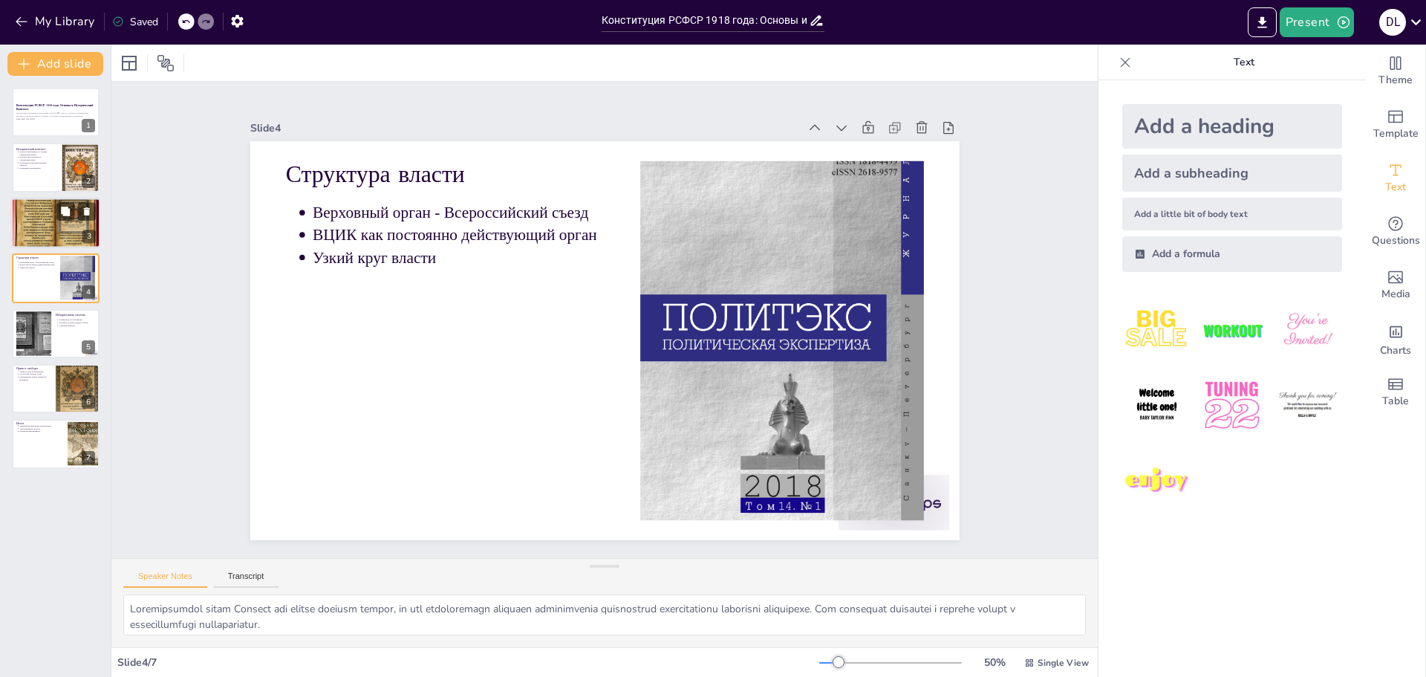
click at [37, 210] on div at bounding box center [55, 222] width 89 height 67
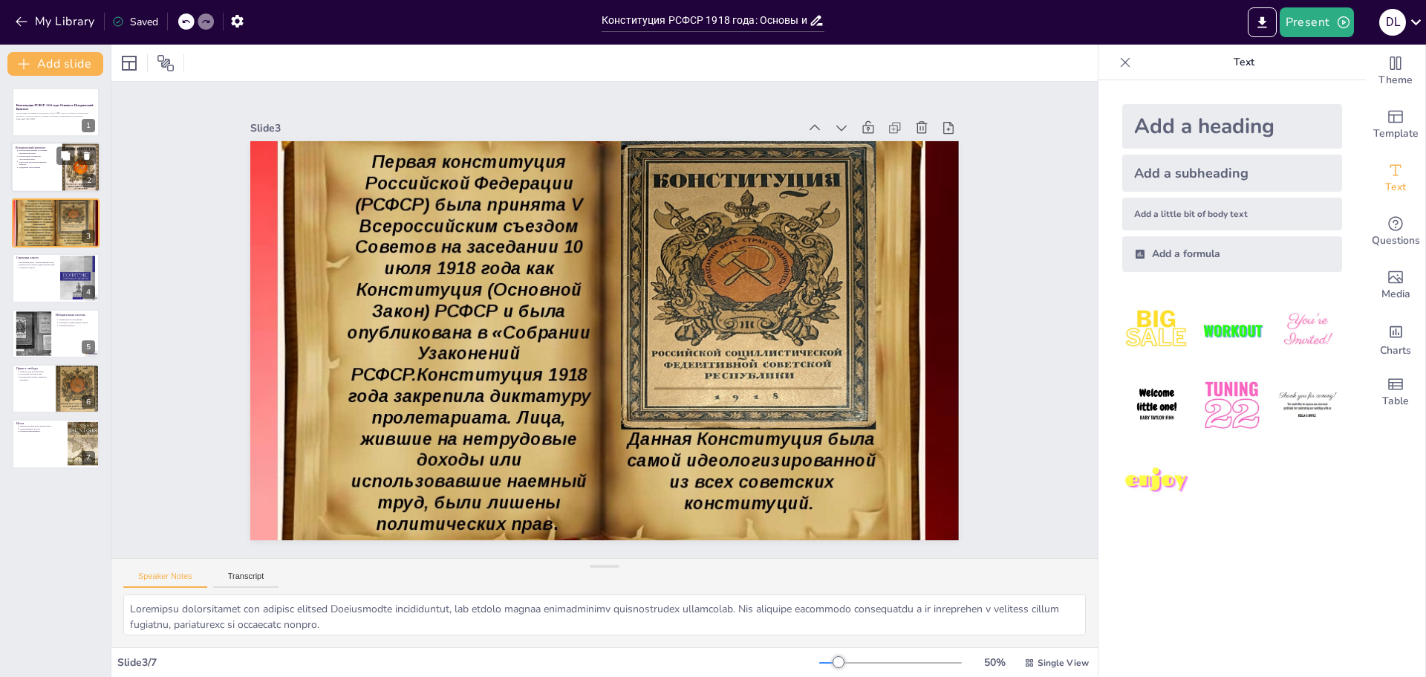
click at [56, 177] on div at bounding box center [55, 168] width 89 height 51
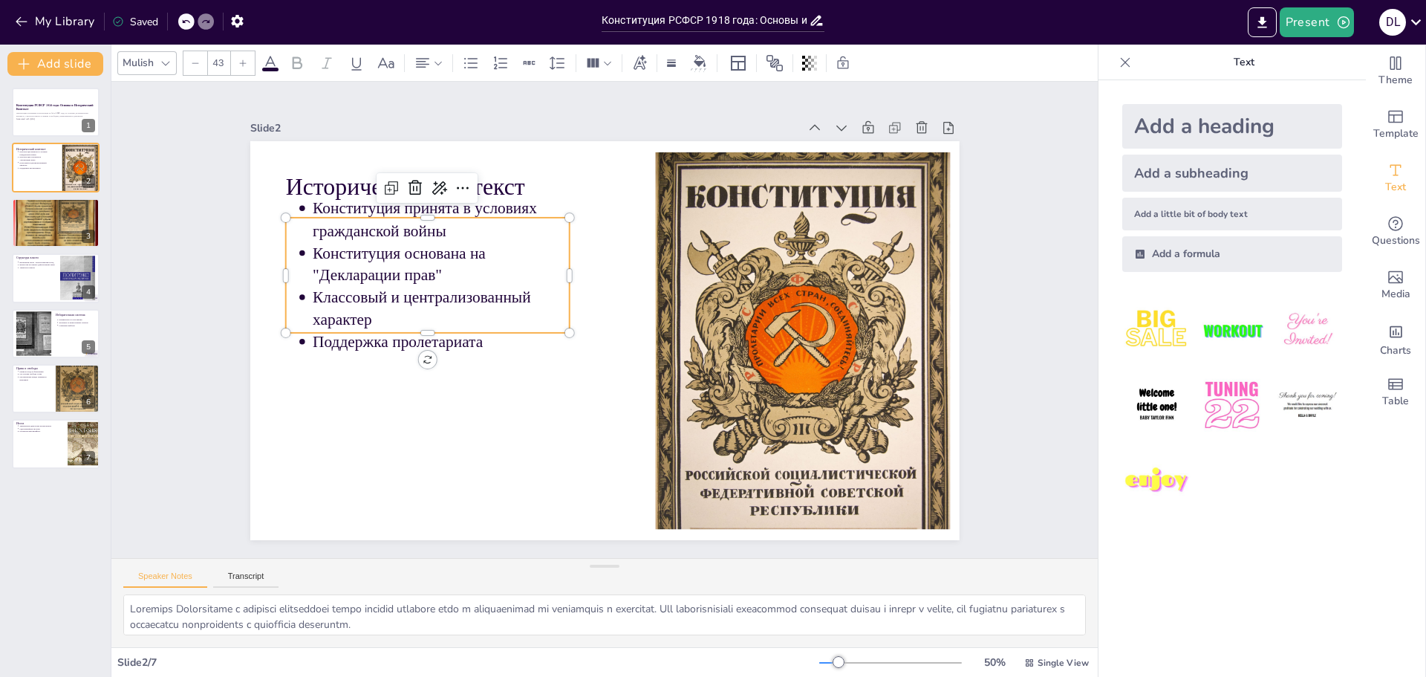
click at [389, 255] on p "Конституция основана на "Декларации прав"" at bounding box center [441, 264] width 257 height 45
click at [397, 290] on p "Классовый и централизованный характер" at bounding box center [441, 308] width 257 height 45
click at [364, 337] on p "Поддержка пролетариата" at bounding box center [441, 342] width 257 height 22
click at [30, 269] on div "Верховный орган - Всероссийский съезд ВЦИК как постоянно действующий орган Узки…" at bounding box center [36, 264] width 40 height 10
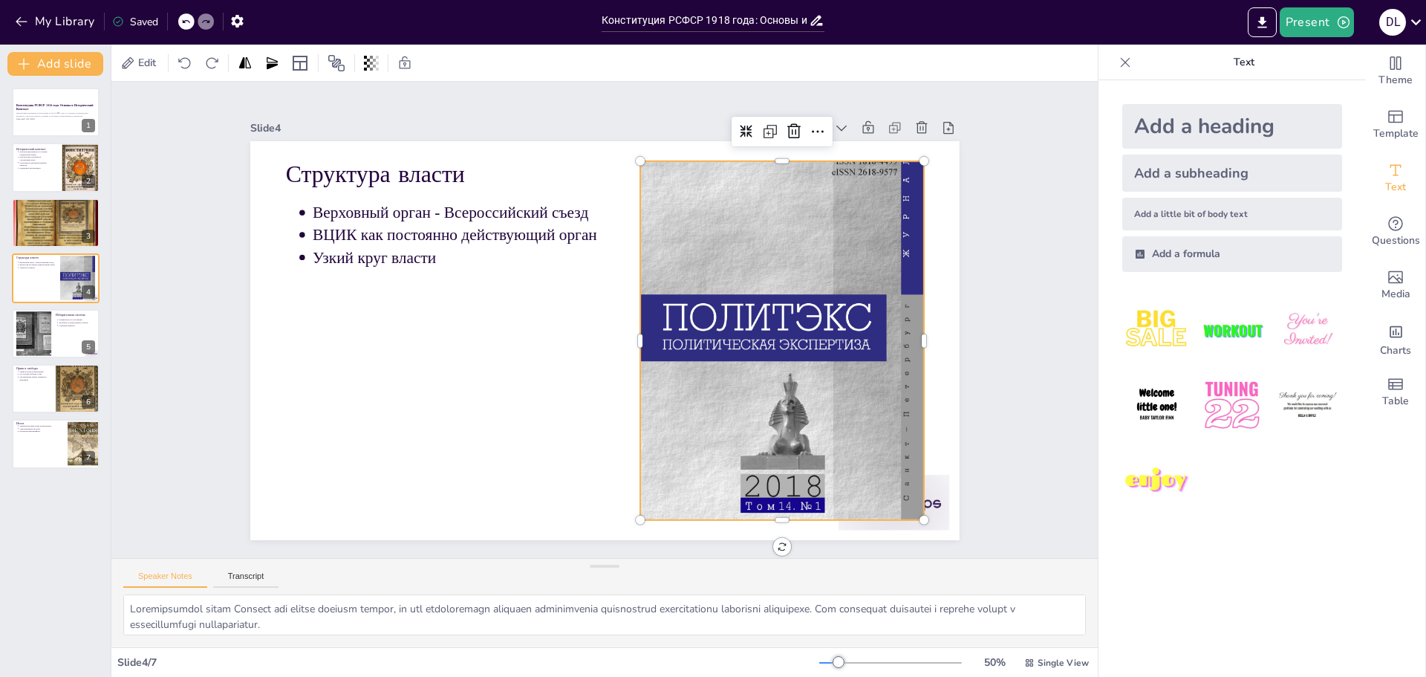
click at [765, 276] on div at bounding box center [782, 340] width 284 height 401
click at [29, 332] on div at bounding box center [34, 333] width 62 height 45
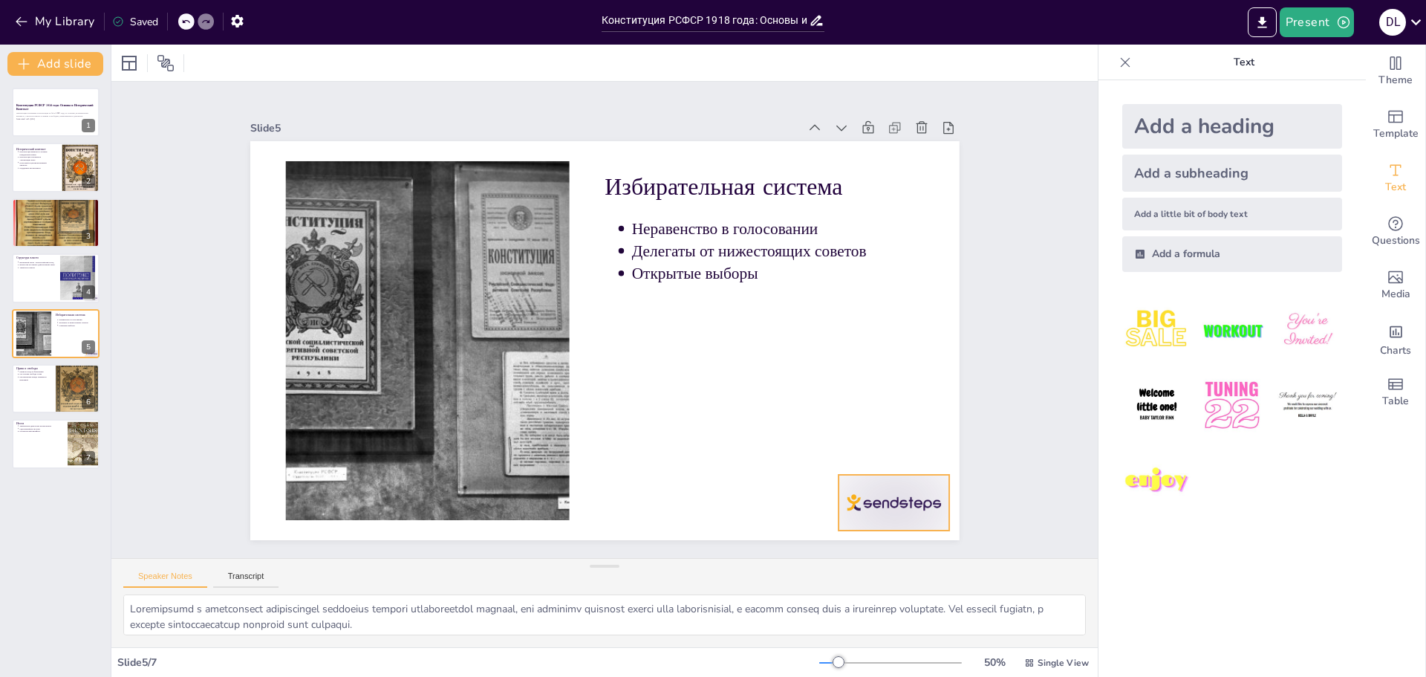
click at [874, 493] on div at bounding box center [894, 503] width 111 height 56
click at [30, 394] on div at bounding box center [55, 388] width 89 height 51
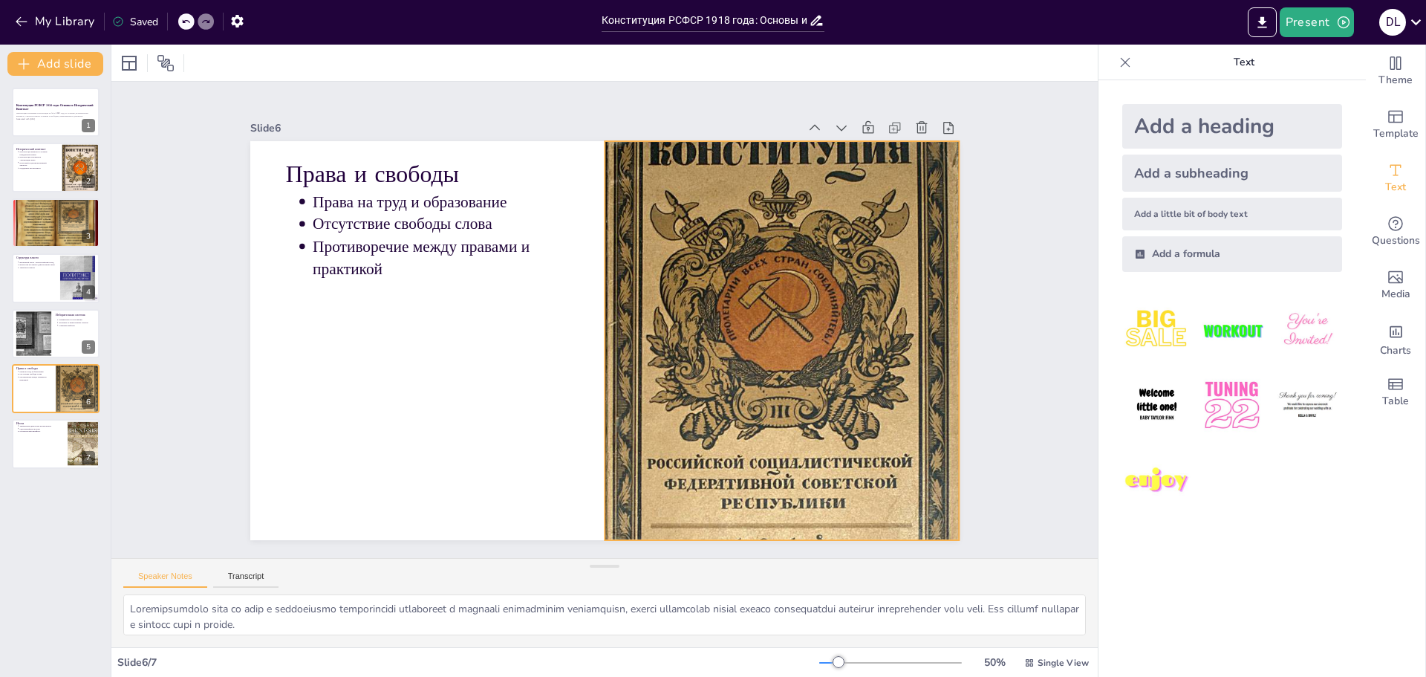
click at [759, 296] on div at bounding box center [782, 340] width 354 height 517
click at [47, 237] on div at bounding box center [55, 222] width 89 height 67
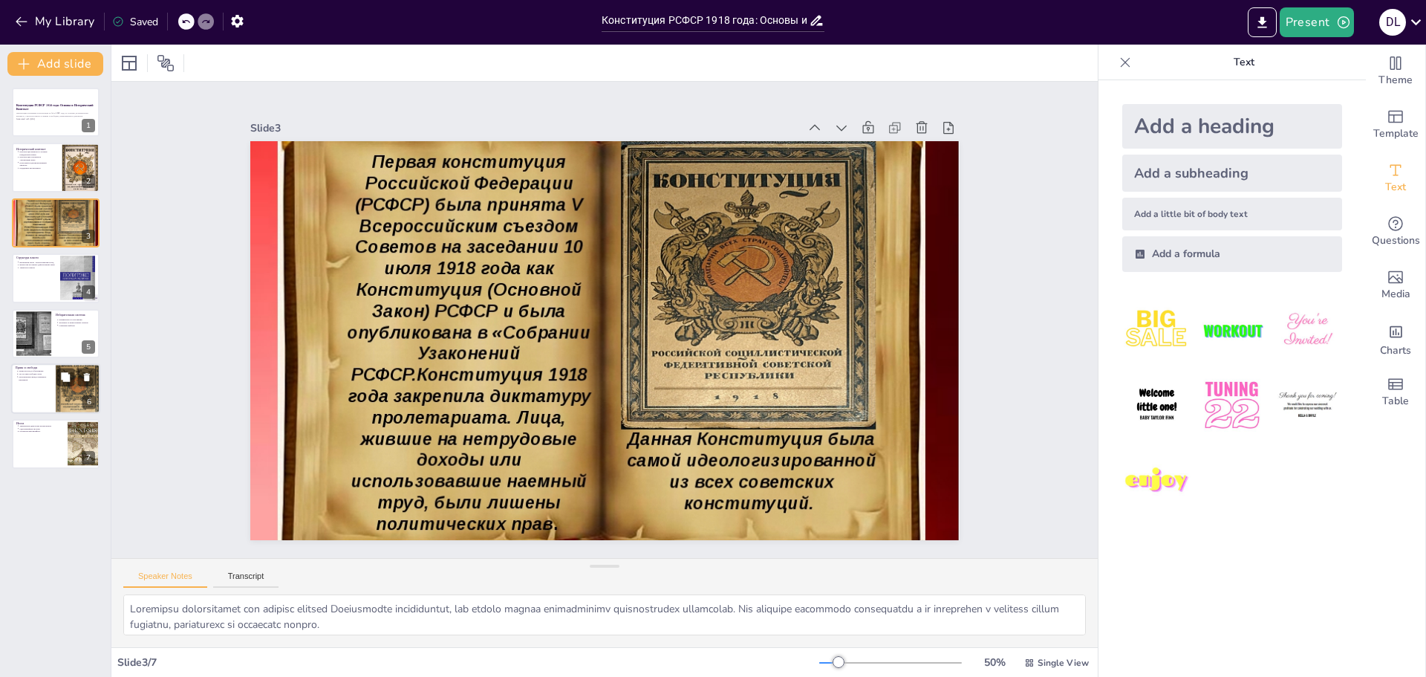
click at [47, 395] on div at bounding box center [55, 388] width 89 height 51
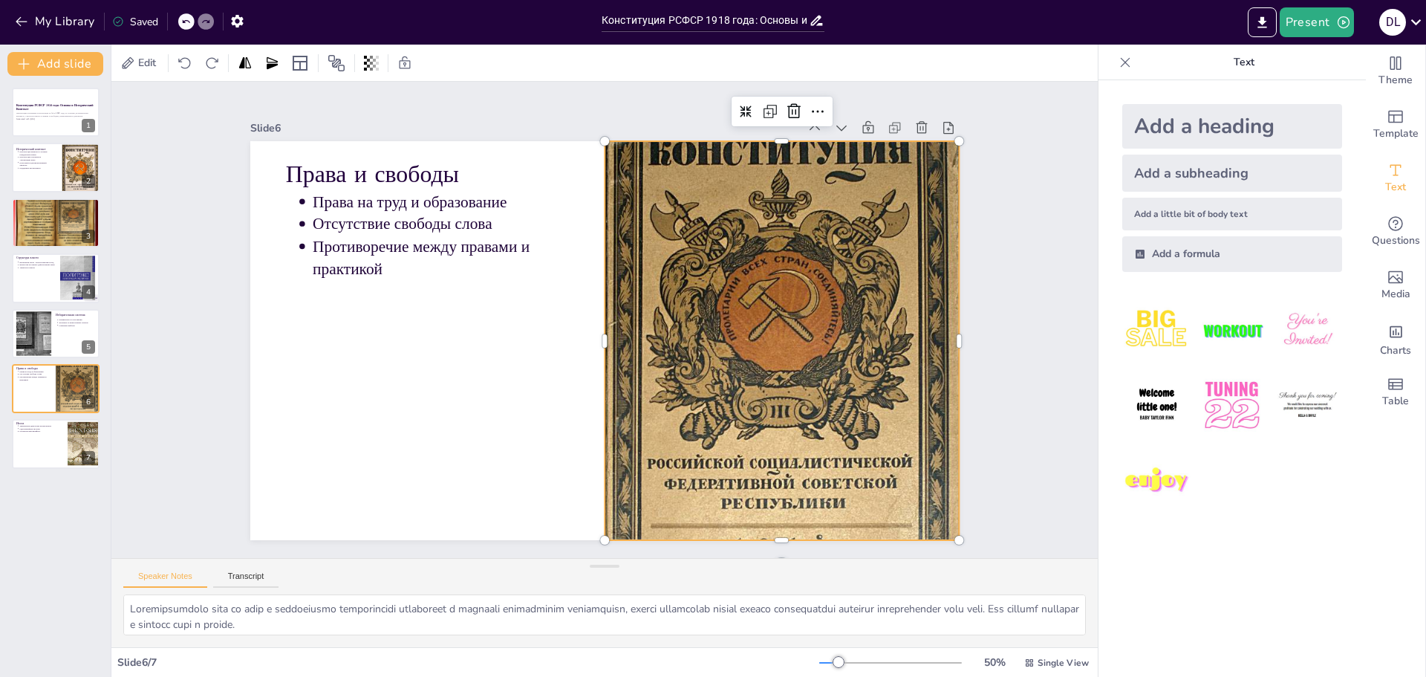
drag, startPoint x: 764, startPoint y: 247, endPoint x: 732, endPoint y: 222, distance: 41.3
click at [764, 247] on div at bounding box center [782, 340] width 354 height 517
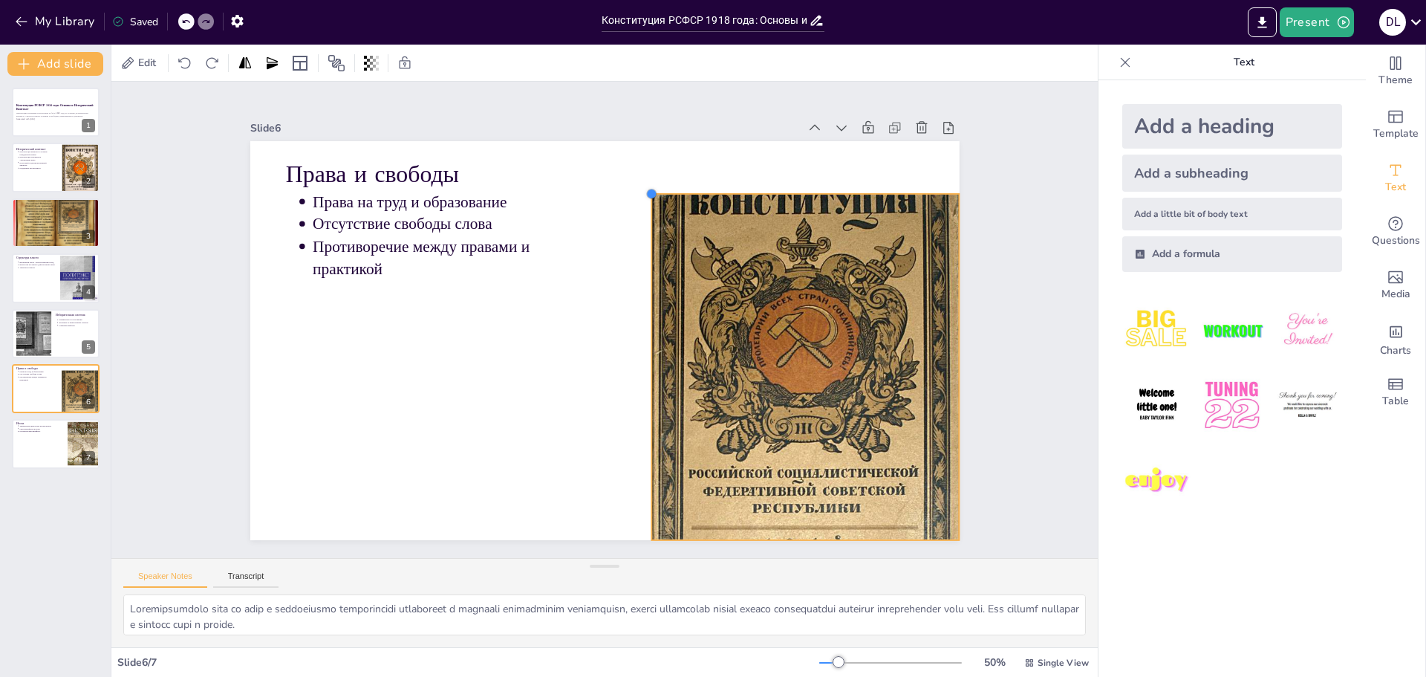
drag, startPoint x: 592, startPoint y: 134, endPoint x: 663, endPoint y: 288, distance: 169.9
click at [656, 283] on div "Права и свободы Права на труд и образование Отсутствие свободы слова Противореч…" at bounding box center [604, 340] width 709 height 399
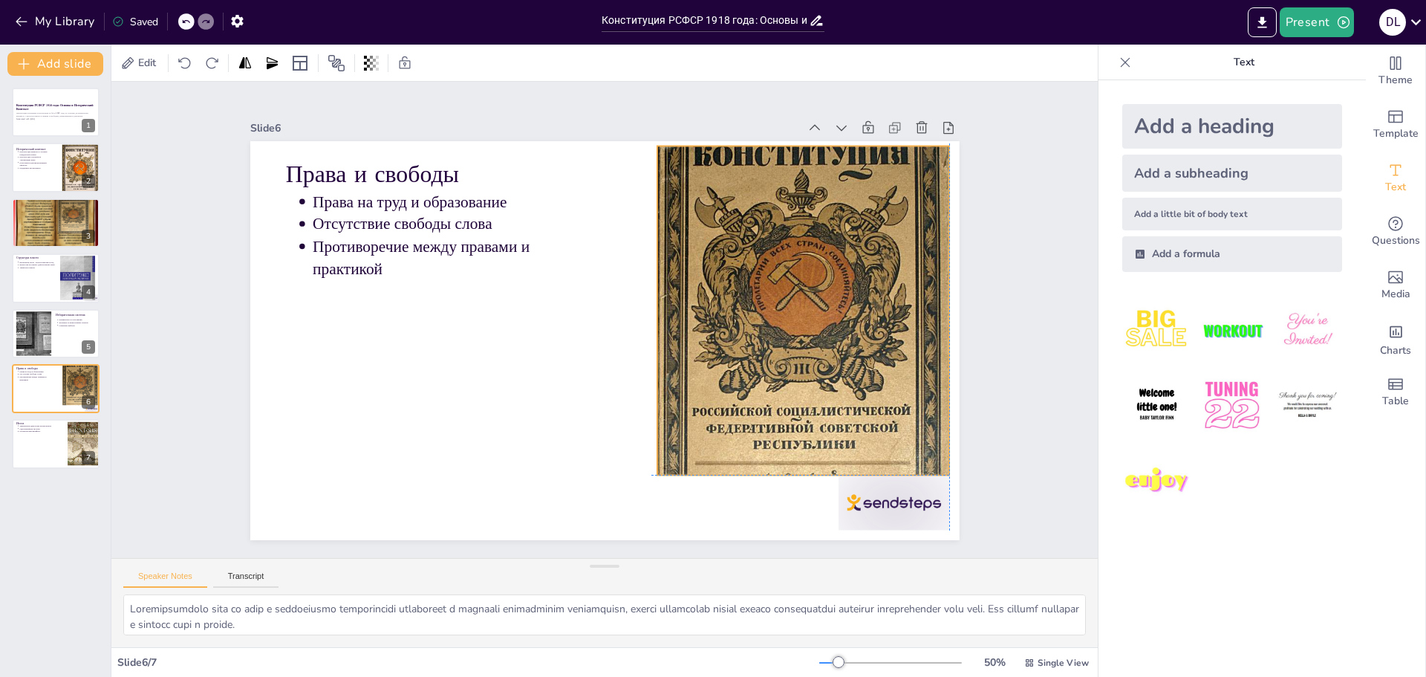
drag, startPoint x: 712, startPoint y: 332, endPoint x: 697, endPoint y: 264, distance: 69.4
click at [697, 264] on div at bounding box center [803, 310] width 292 height 426
click at [879, 496] on div at bounding box center [894, 503] width 111 height 56
click at [785, 443] on div at bounding box center [803, 310] width 292 height 426
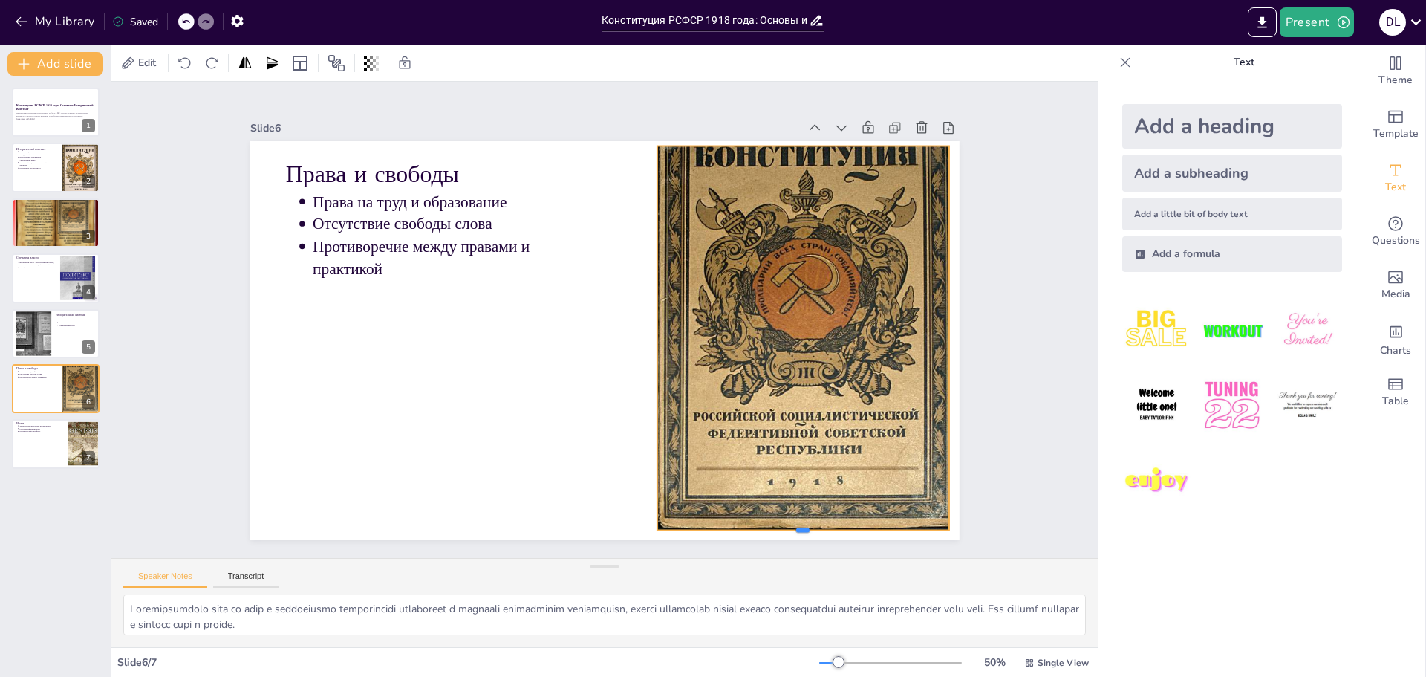
drag, startPoint x: 800, startPoint y: 472, endPoint x: 813, endPoint y: 527, distance: 56.4
click at [813, 530] on div at bounding box center [803, 536] width 292 height 12
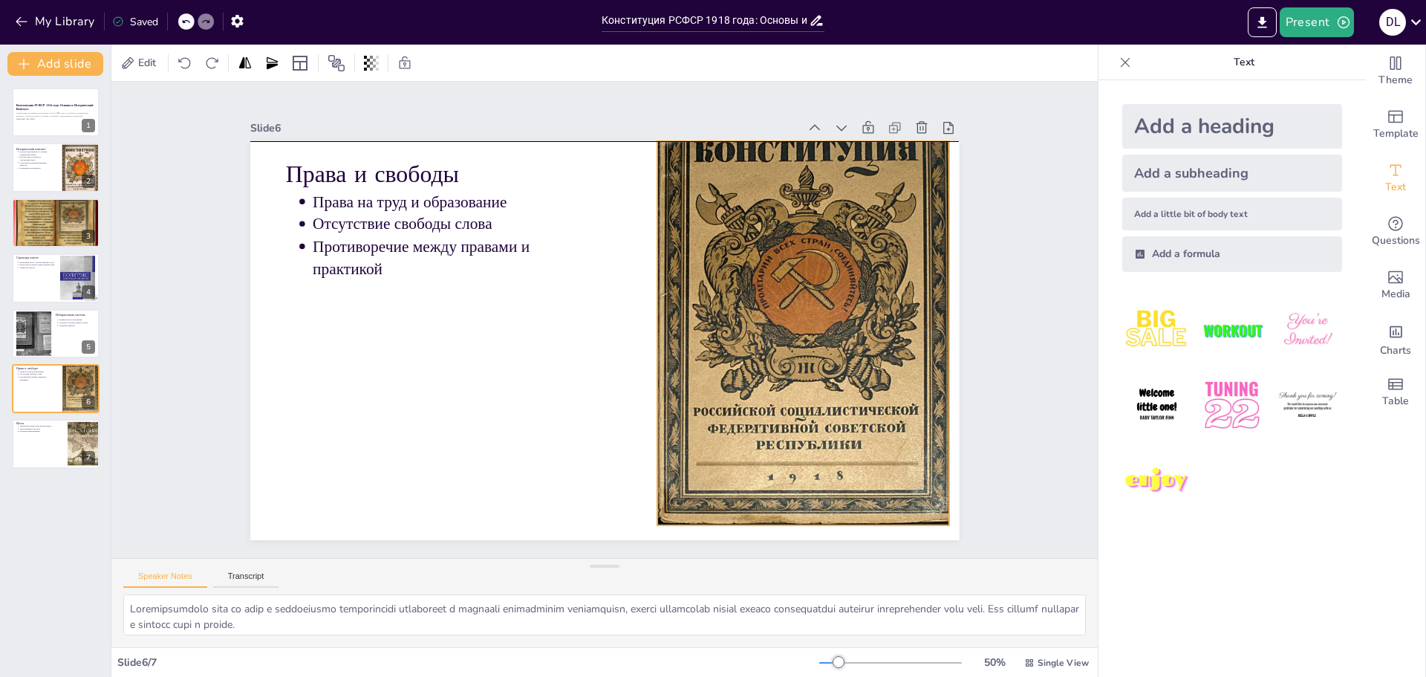
click at [803, 403] on div at bounding box center [808, 308] width 302 height 432
click at [1004, 422] on div "Slide 1 Конституция РСФСР 1918 года: Основы и Исторический Контекст Презентация…" at bounding box center [604, 320] width 987 height 476
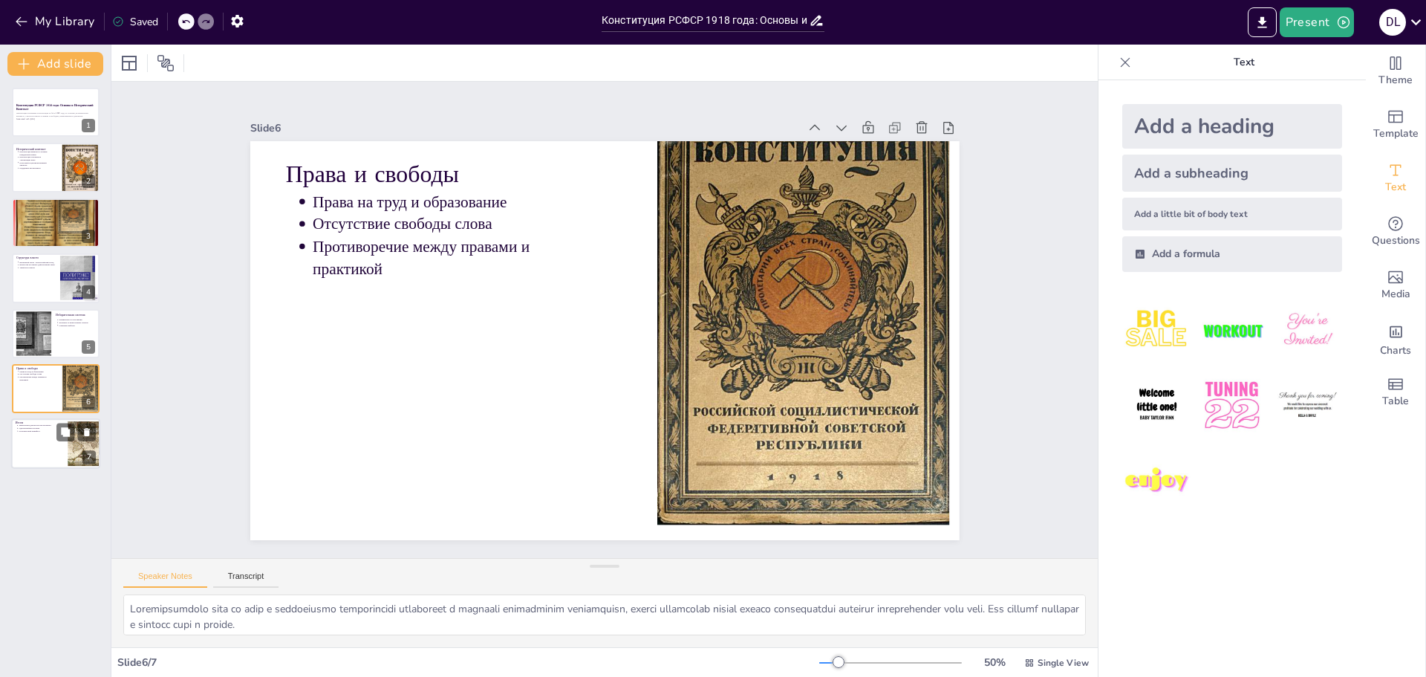
click at [45, 434] on div at bounding box center [55, 444] width 89 height 51
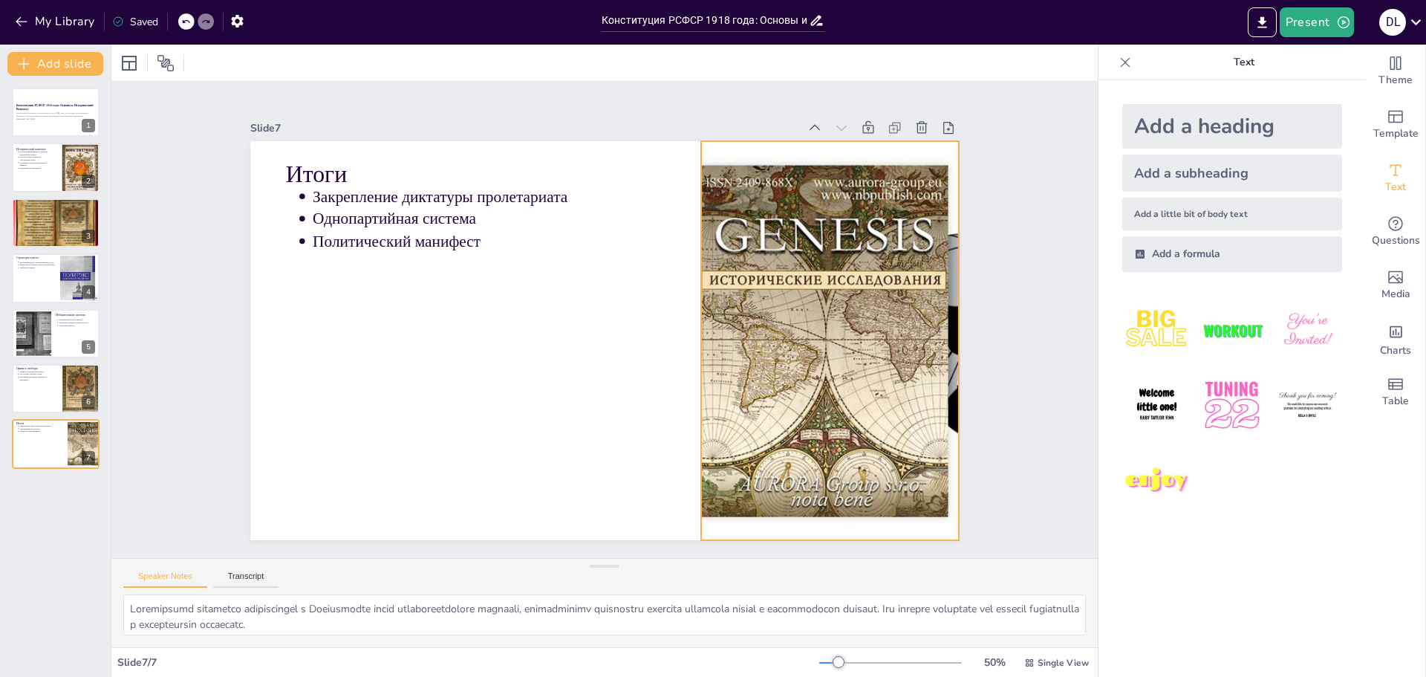
click at [837, 293] on div at bounding box center [870, 340] width 893 height 399
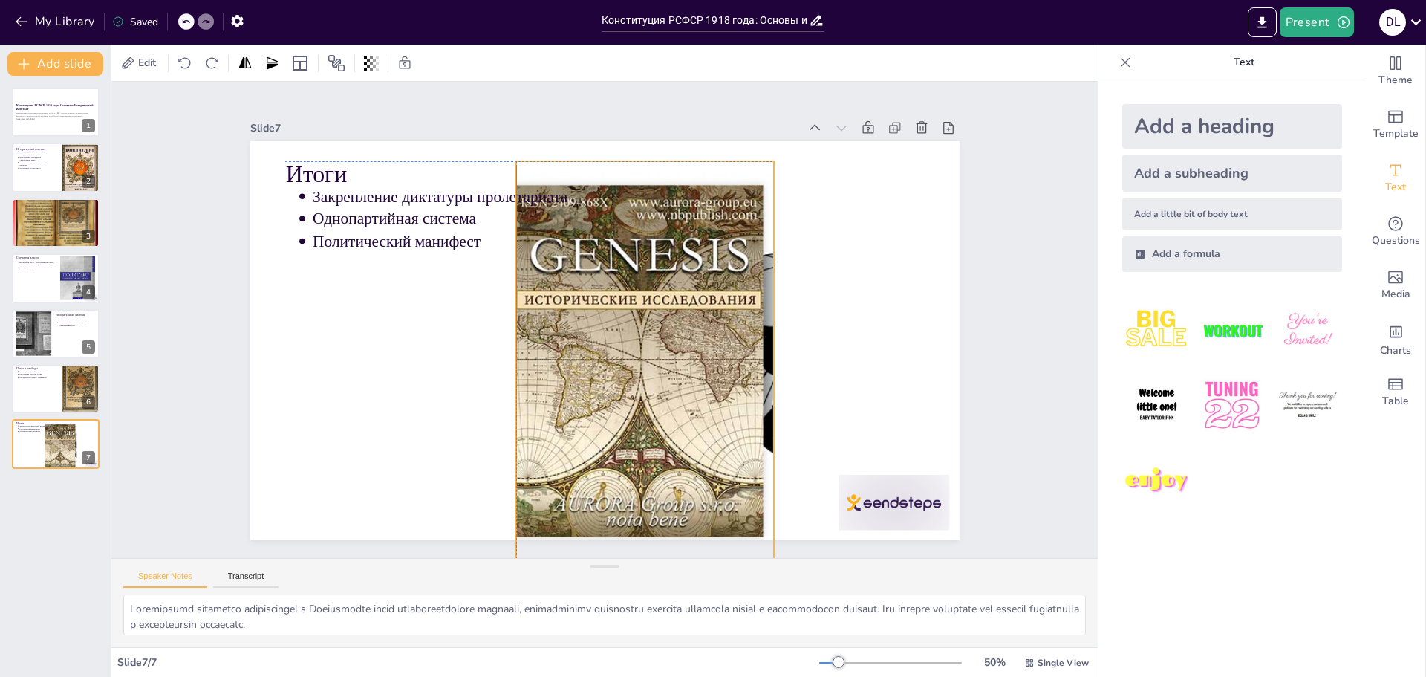
drag, startPoint x: 800, startPoint y: 282, endPoint x: 612, endPoint y: 308, distance: 189.7
click at [613, 308] on div at bounding box center [685, 360] width 893 height 399
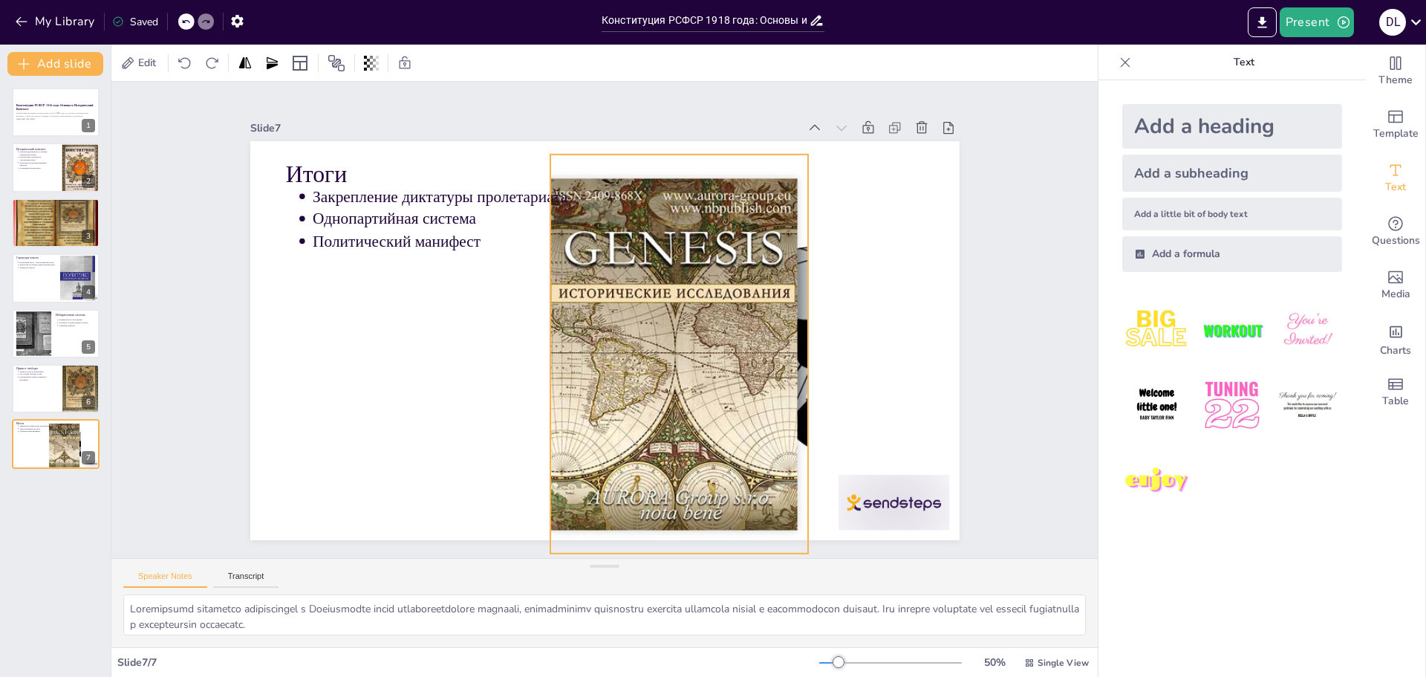
drag, startPoint x: 665, startPoint y: 371, endPoint x: 700, endPoint y: 365, distance: 35.6
click at [700, 365] on div at bounding box center [719, 354] width 893 height 399
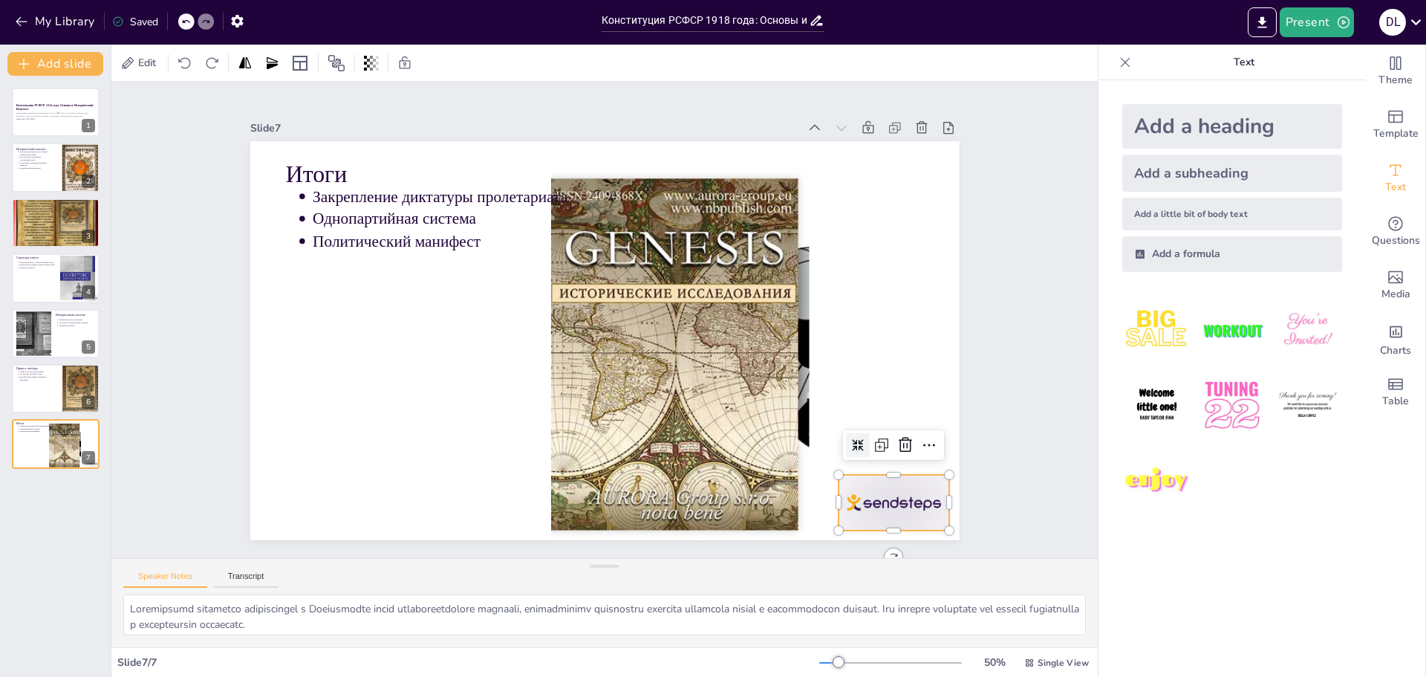
click at [912, 486] on div at bounding box center [894, 503] width 111 height 56
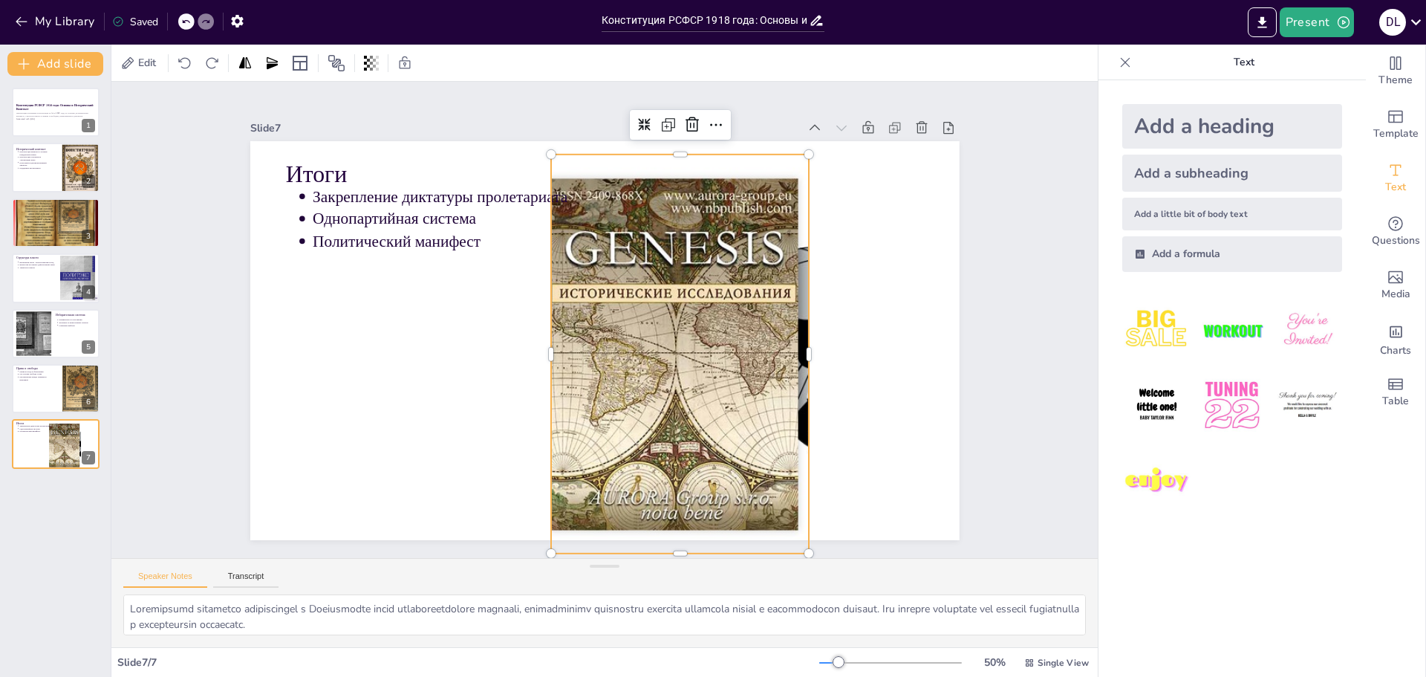
click at [721, 325] on div at bounding box center [720, 354] width 893 height 399
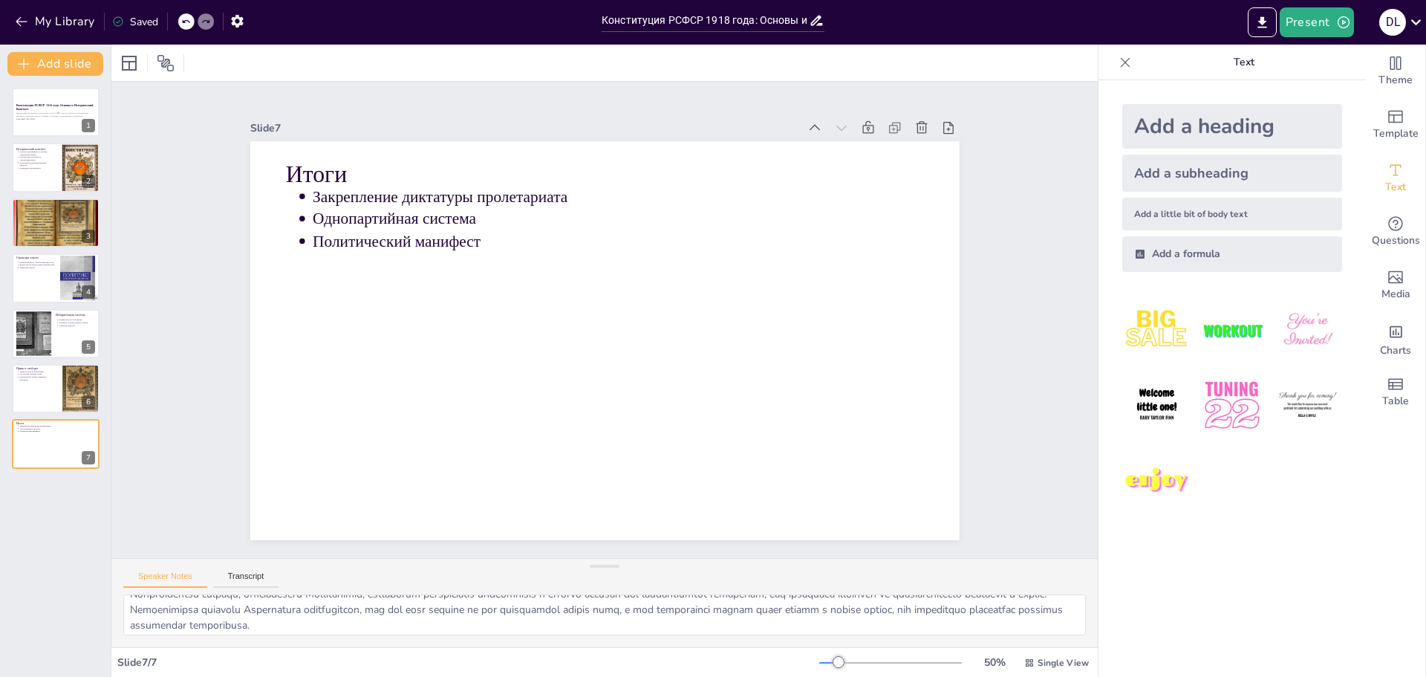
scroll to position [66, 0]
click at [1269, 16] on icon "Export to PowerPoint" at bounding box center [1263, 23] width 16 height 16
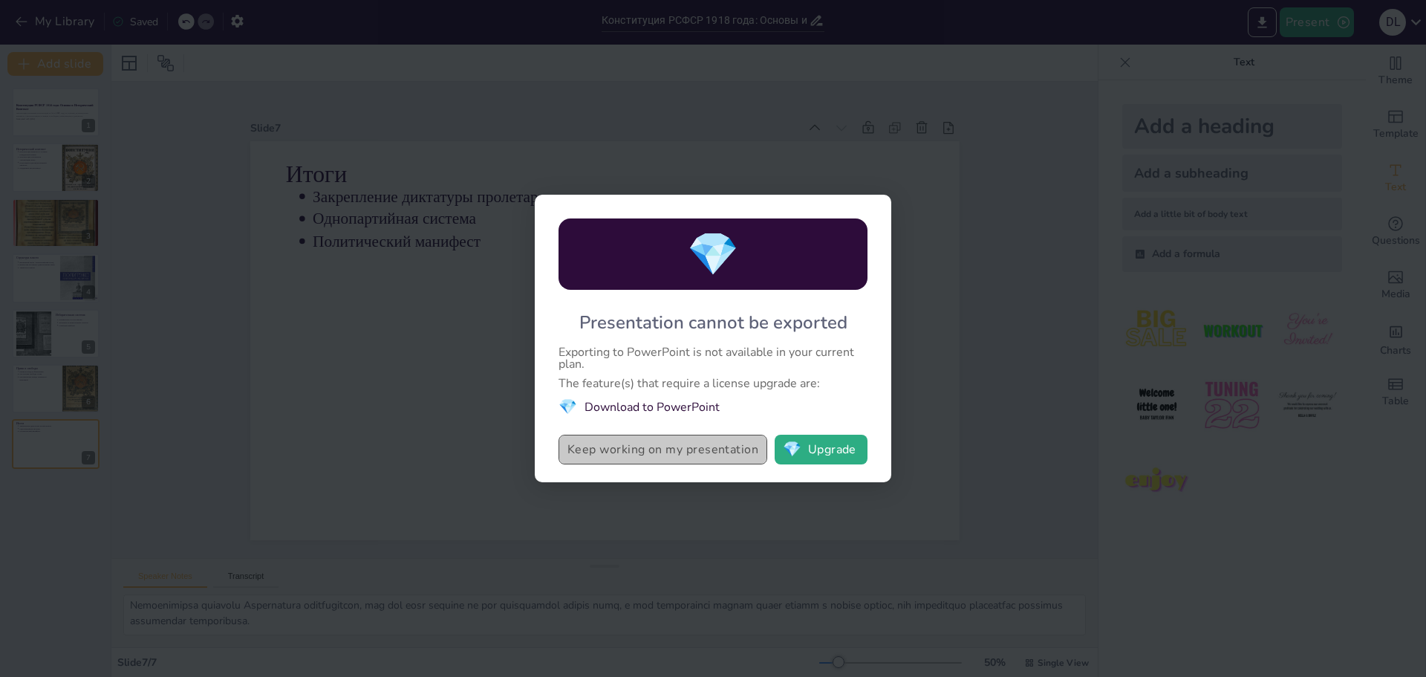
click at [713, 452] on button "Keep working on my presentation" at bounding box center [663, 450] width 209 height 30
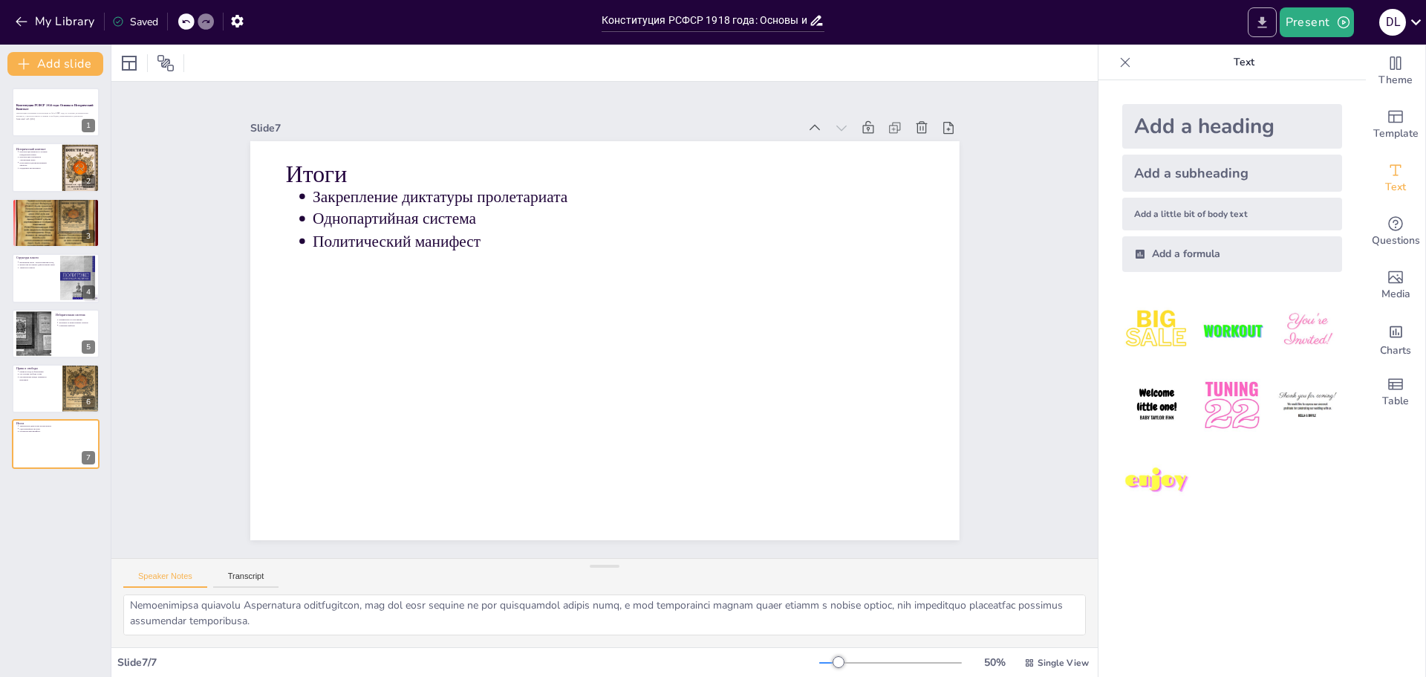
click at [1261, 22] on icon "Export to PowerPoint" at bounding box center [1263, 23] width 16 height 16
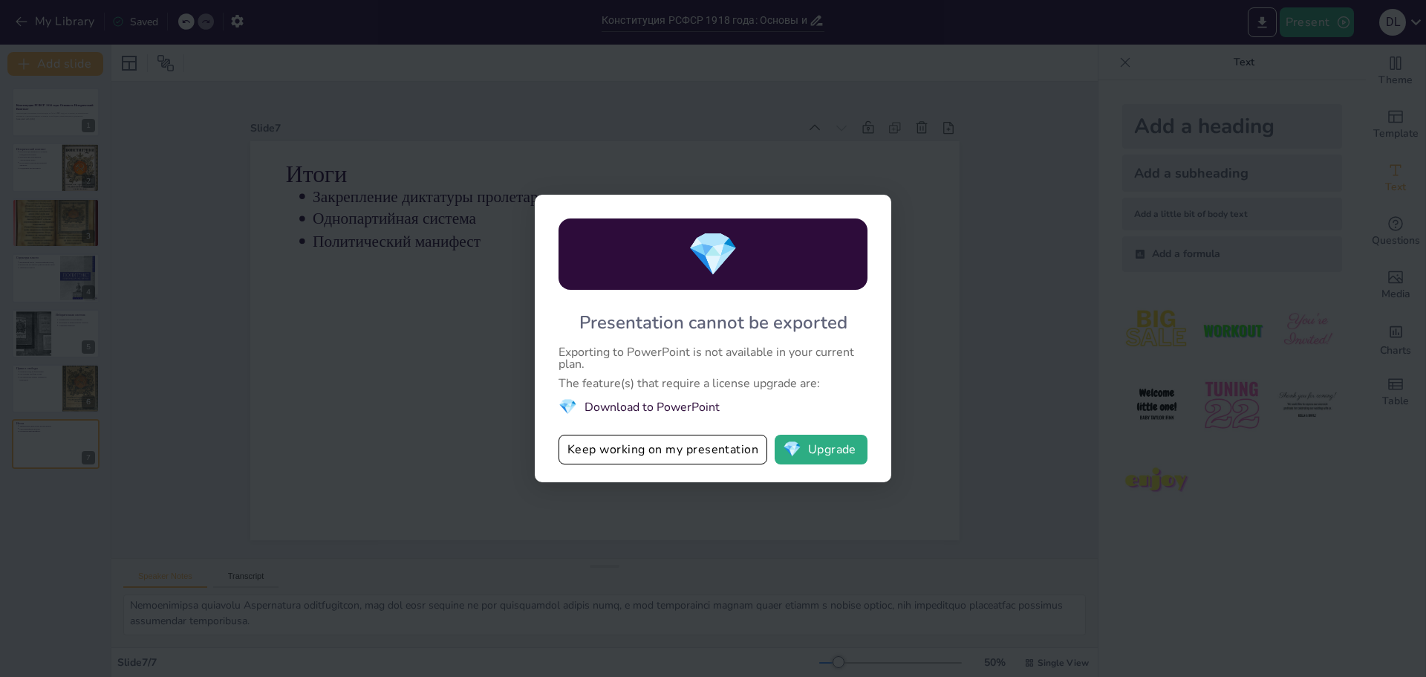
drag, startPoint x: 799, startPoint y: 384, endPoint x: 526, endPoint y: 340, distance: 276.3
click at [525, 338] on div "💎 Presentation cannot be exported Exporting to PowerPoint is not available in y…" at bounding box center [713, 338] width 1426 height 677
click at [561, 350] on div "Exporting to PowerPoint is not available in your current plan." at bounding box center [713, 358] width 309 height 24
click at [442, 461] on div "💎 Presentation cannot be exported Exporting to PowerPoint is not available in y…" at bounding box center [713, 338] width 1426 height 677
drag, startPoint x: 599, startPoint y: 464, endPoint x: 564, endPoint y: 475, distance: 36.7
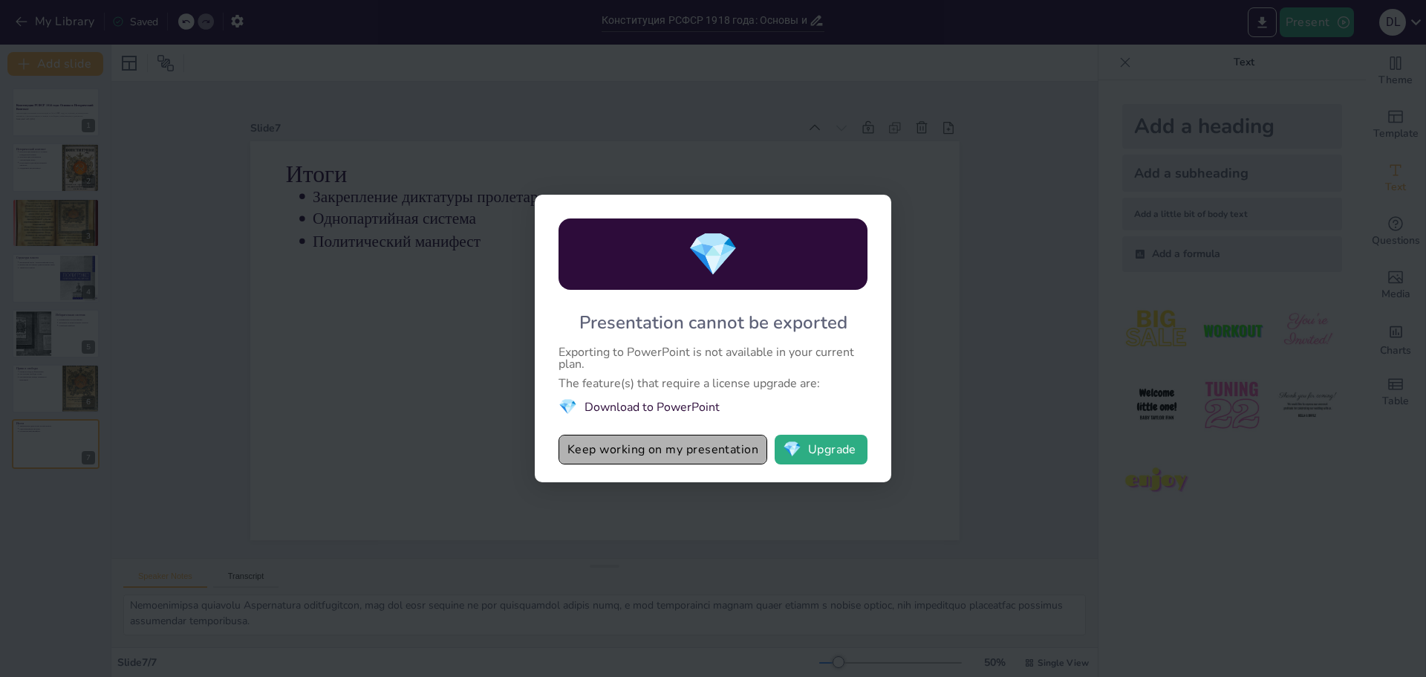
click at [598, 464] on button "Keep working on my presentation" at bounding box center [663, 450] width 209 height 30
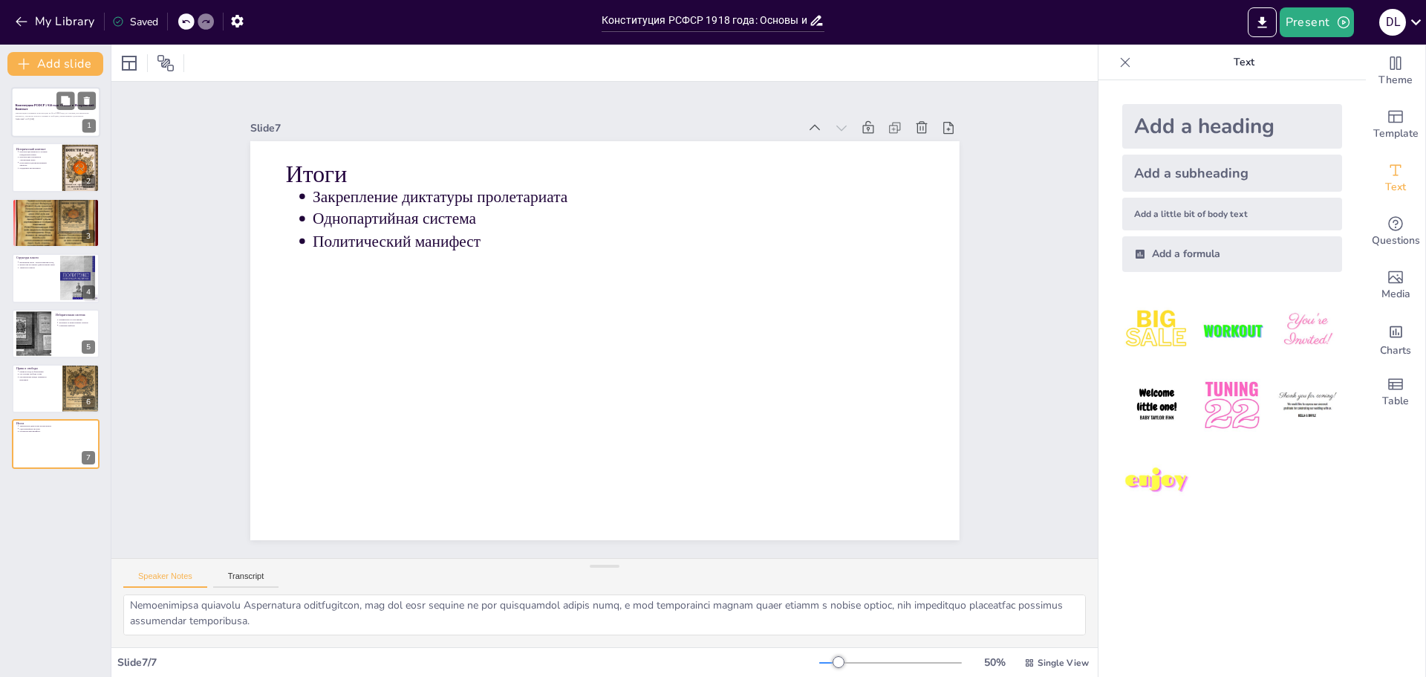
click at [65, 115] on p "Презентация посвящена Конституции РСФСР 1918 года, ее основам, историческому ко…" at bounding box center [56, 115] width 80 height 6
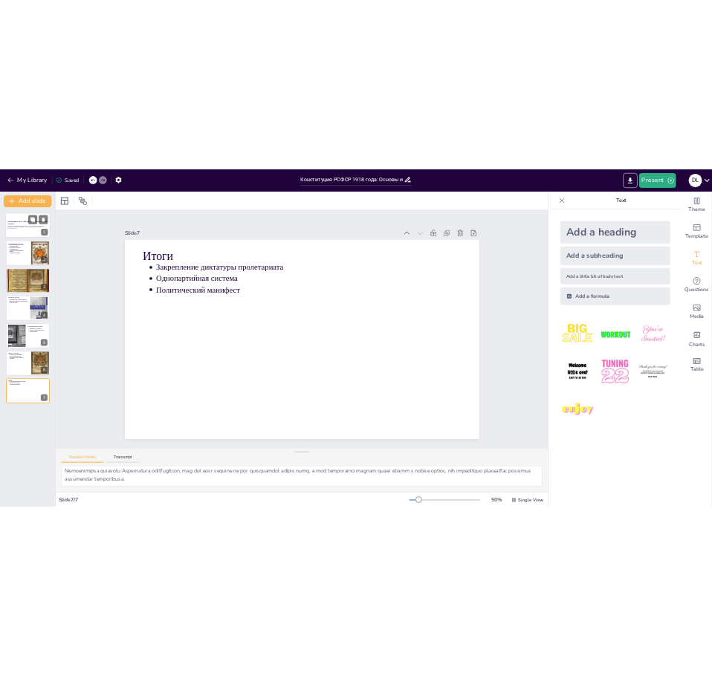
scroll to position [0, 0]
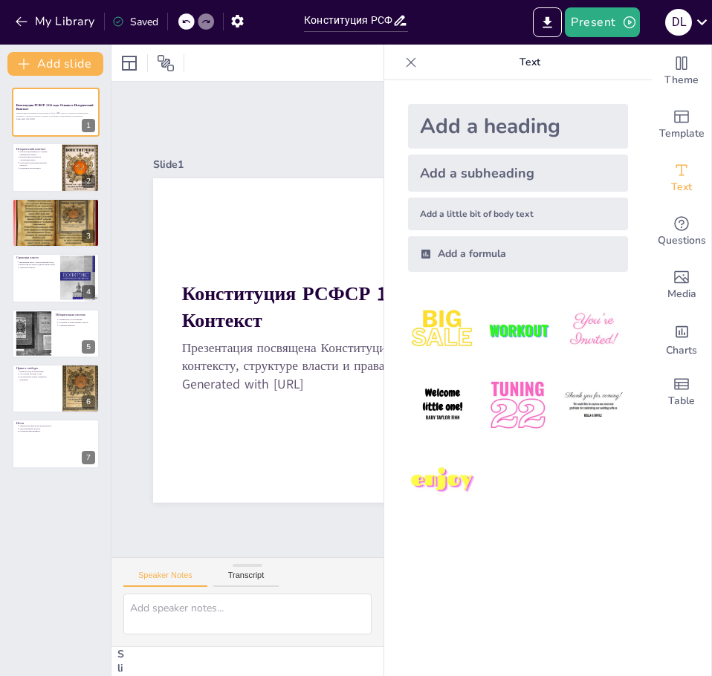
click at [399, 65] on div at bounding box center [411, 63] width 24 height 24
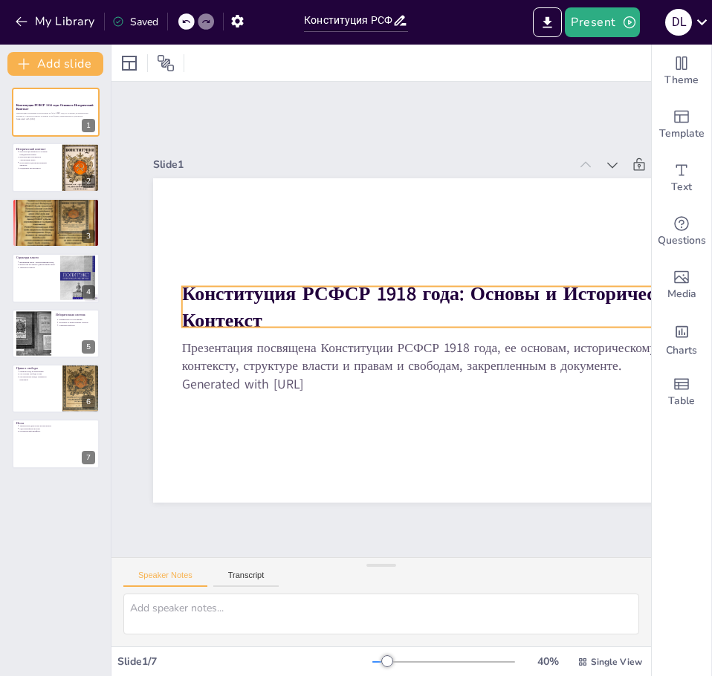
click at [219, 293] on strong "Конституция РСФСР 1918 года: Основы и Исторический Контекст" at bounding box center [435, 306] width 507 height 53
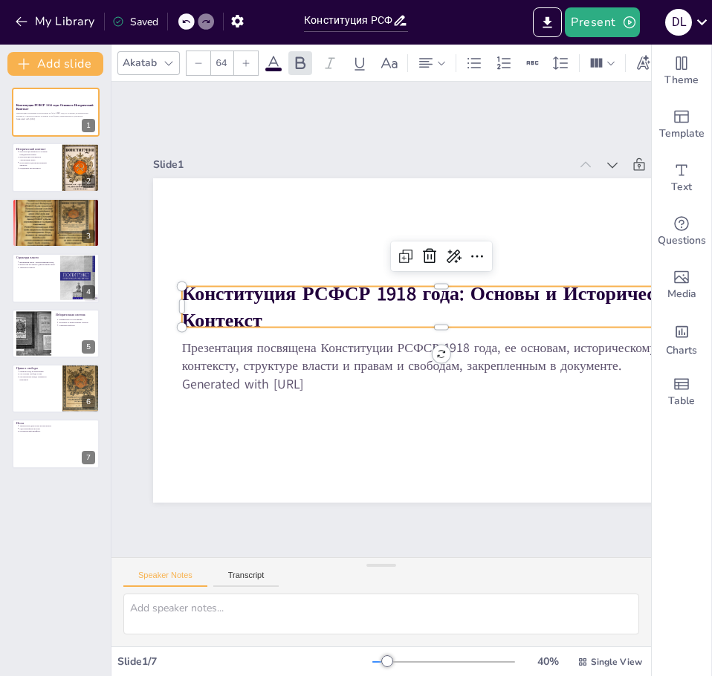
click at [270, 315] on p "Конституция РСФСР 1918 года: Основы и Исторический Контекст" at bounding box center [441, 306] width 519 height 53
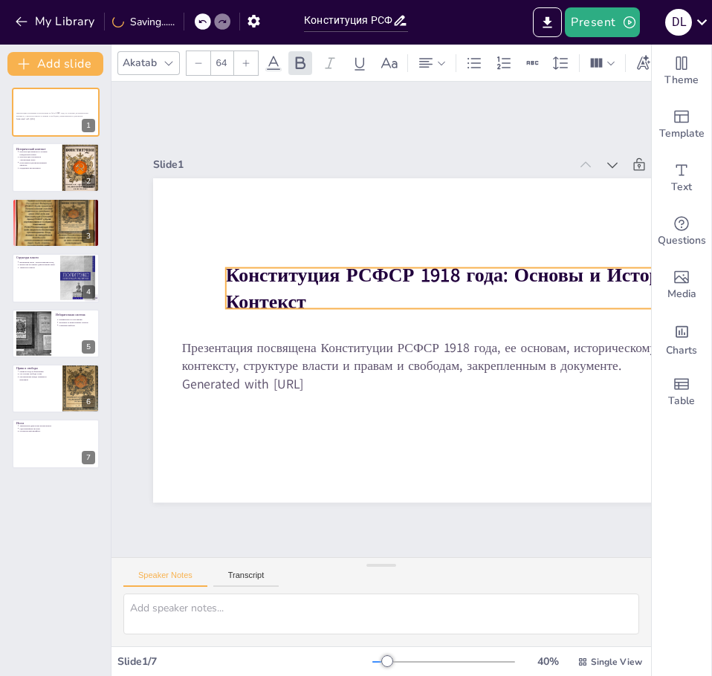
drag, startPoint x: 267, startPoint y: 315, endPoint x: 311, endPoint y: 296, distance: 47.6
click at [311, 296] on p "Конституция РСФСР 1918 года: Основы и Исторический Контекст" at bounding box center [485, 288] width 519 height 53
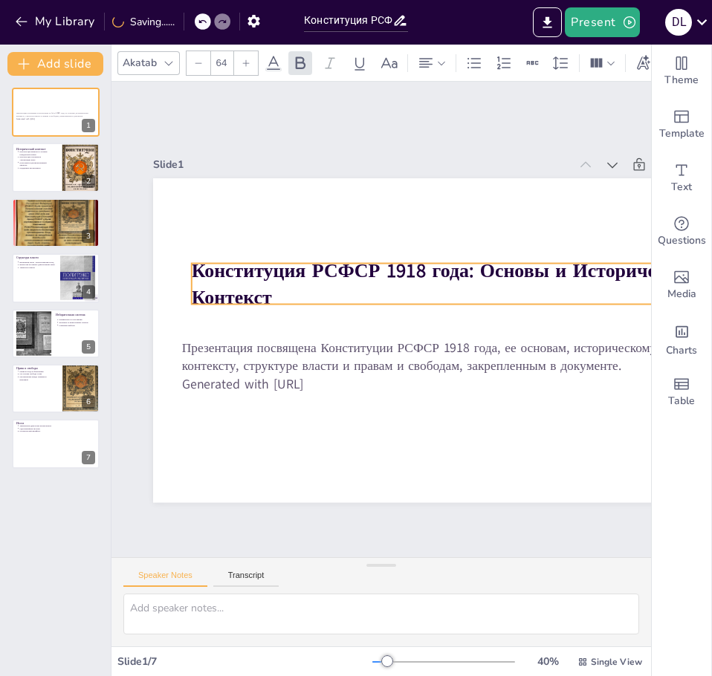
drag, startPoint x: 305, startPoint y: 300, endPoint x: 284, endPoint y: 304, distance: 21.9
click at [284, 304] on strong "Конституция РСФСР 1918 года: Основы и Исторический Контекст" at bounding box center [445, 283] width 507 height 53
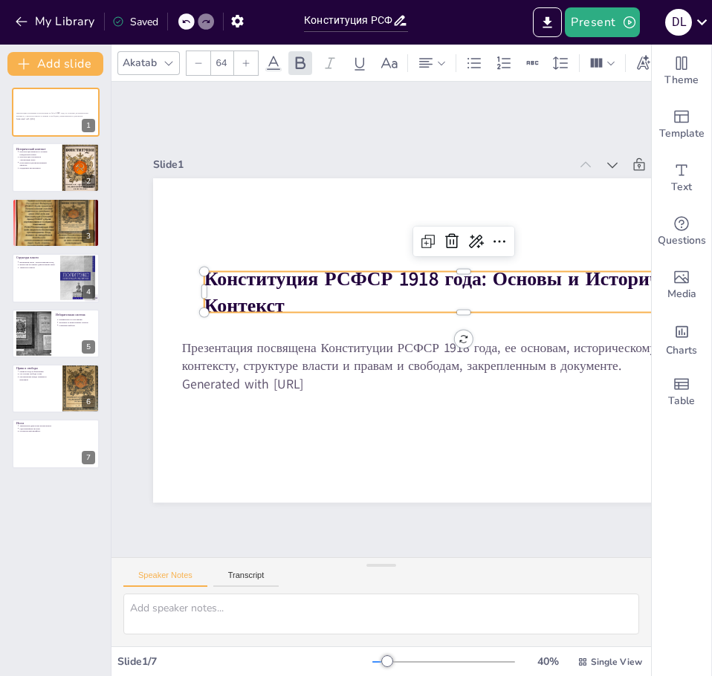
click at [244, 275] on strong "Конституция РСФСР 1918 года: Основы и Исторический Контекст" at bounding box center [457, 291] width 507 height 53
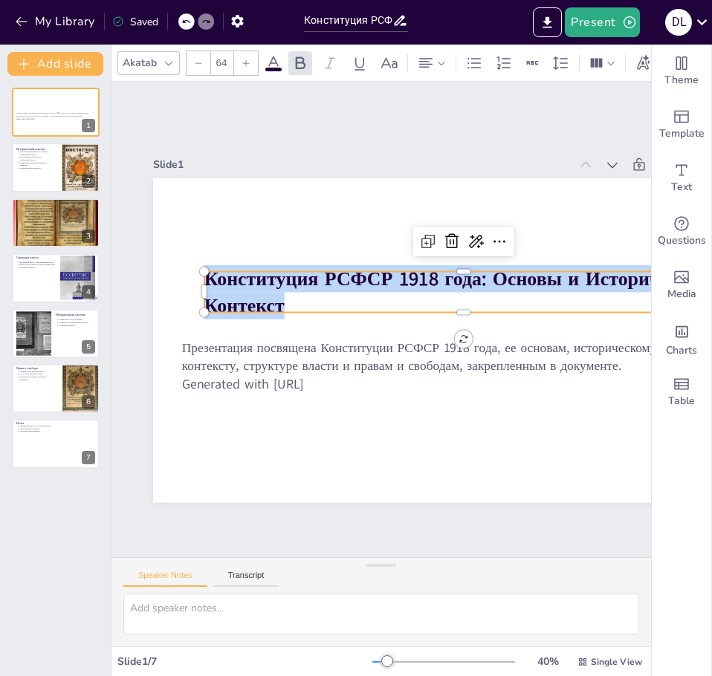
copy strong "Конституция РСФСР 1918 года: Основы и Исторический Контекст"
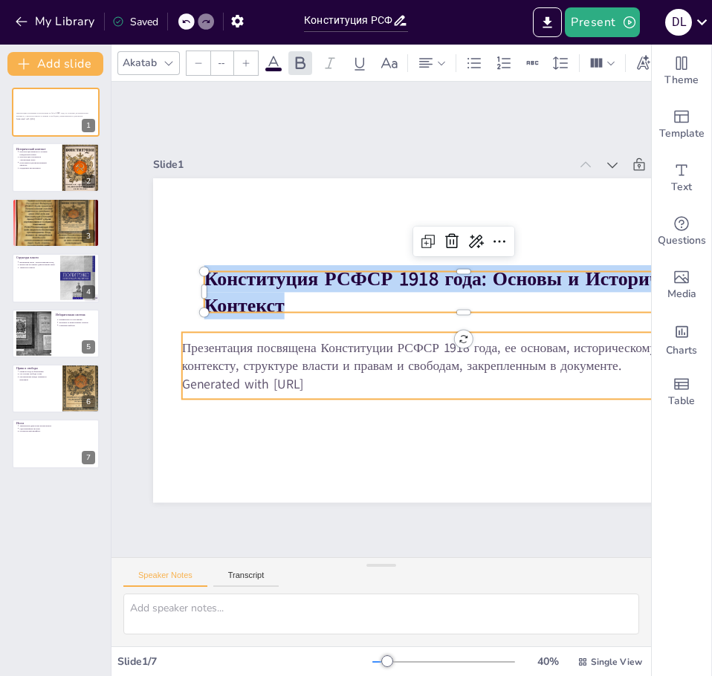
type input "43"
click at [323, 346] on p "Презентация посвящена Конституции РСФСР 1918 года, ее основам, историческому ко…" at bounding box center [441, 357] width 519 height 36
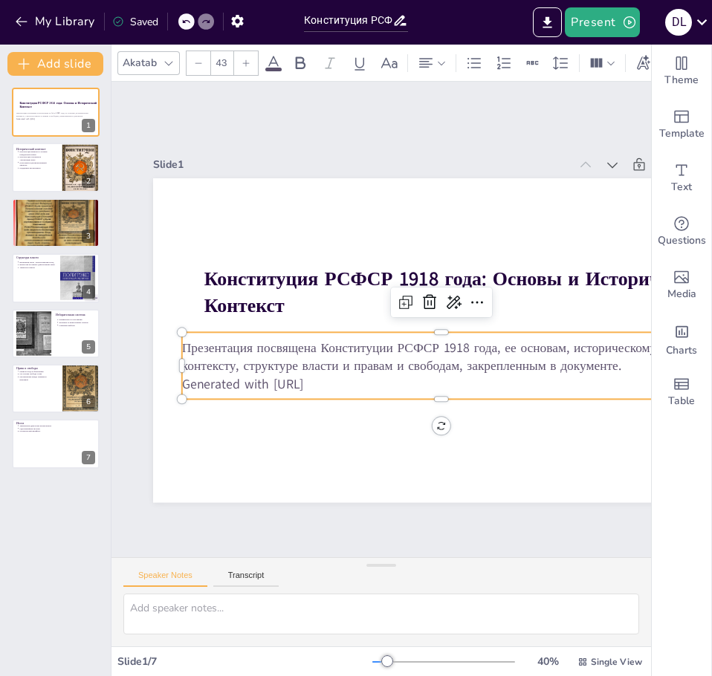
click at [345, 377] on p "Generated with [URL]" at bounding box center [441, 383] width 519 height 18
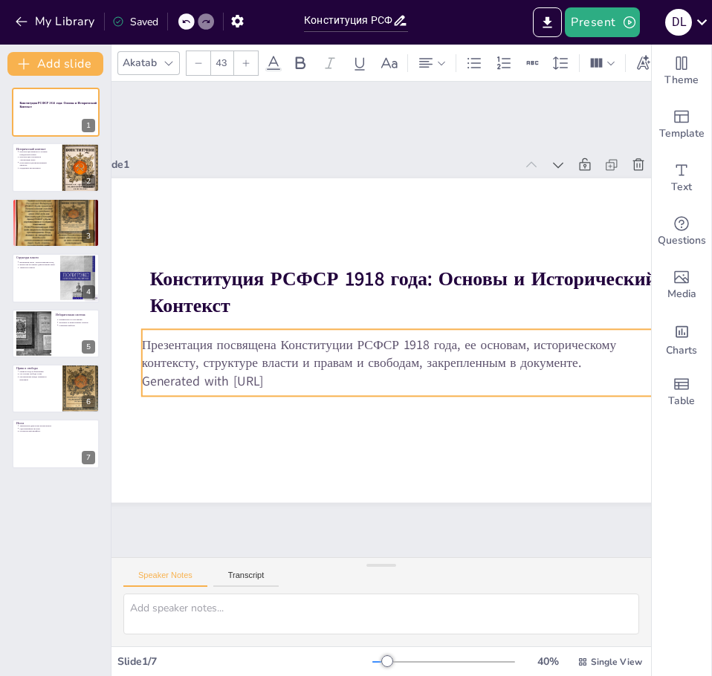
drag, startPoint x: 186, startPoint y: 337, endPoint x: 120, endPoint y: 337, distance: 66.9
click at [142, 337] on p "Презентация посвящена Конституции РСФСР 1918 года, ее основам, историческому ко…" at bounding box center [401, 354] width 519 height 36
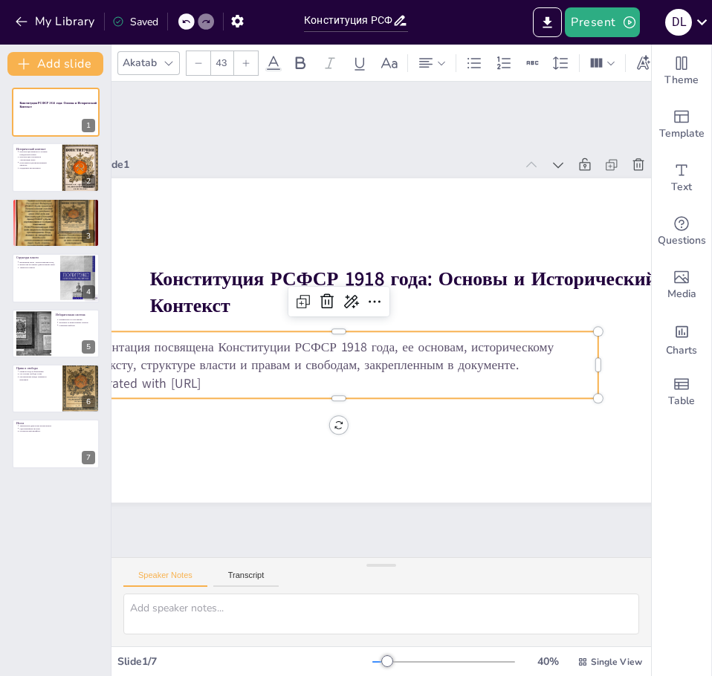
scroll to position [0, 19]
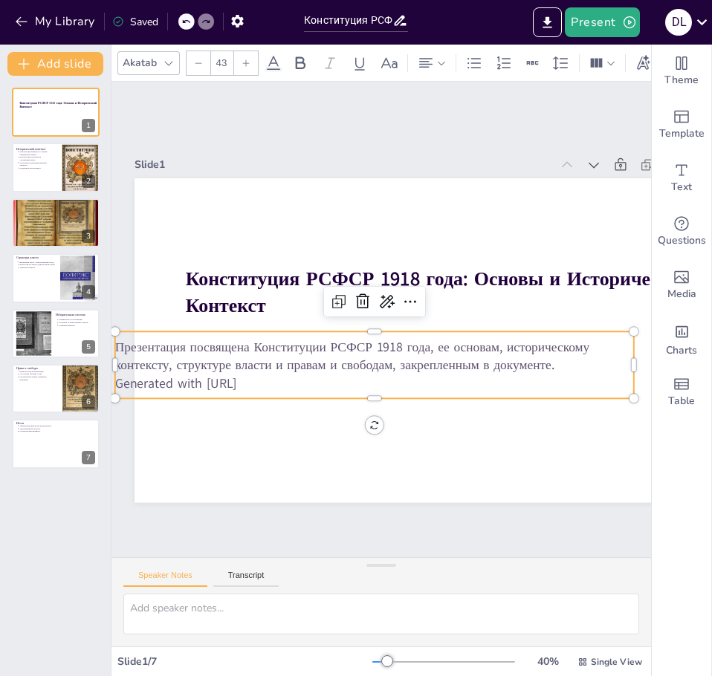
click at [560, 365] on p "Презентация посвящена Конституции РСФСР 1918 года, ее основам, историческому ко…" at bounding box center [374, 356] width 519 height 36
click at [33, 166] on p "Поддержка пролетариата" at bounding box center [35, 167] width 33 height 3
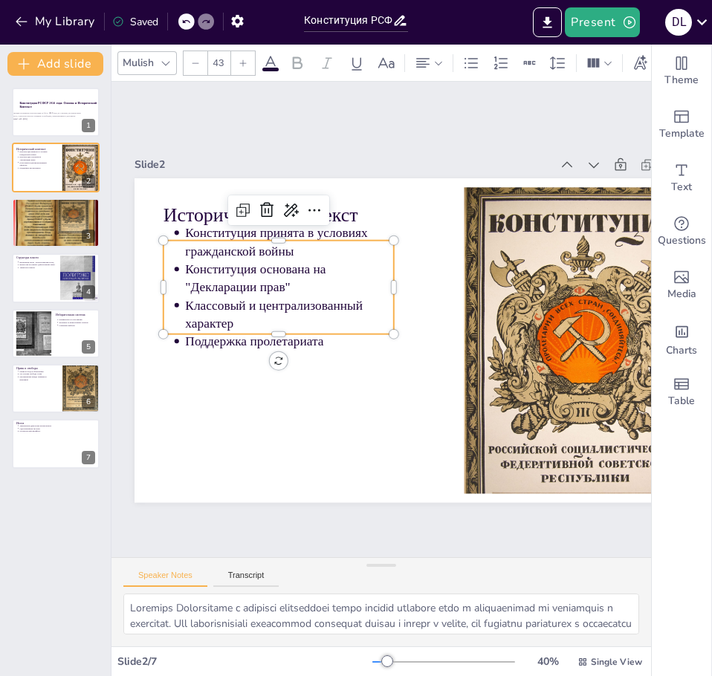
click at [298, 266] on p "Конституция основана на "Декларации прав"" at bounding box center [289, 278] width 209 height 36
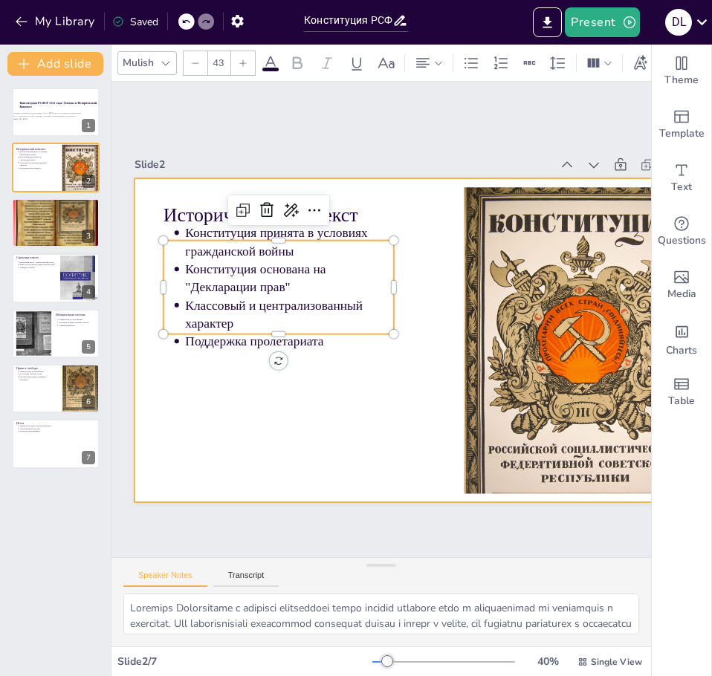
type input "64"
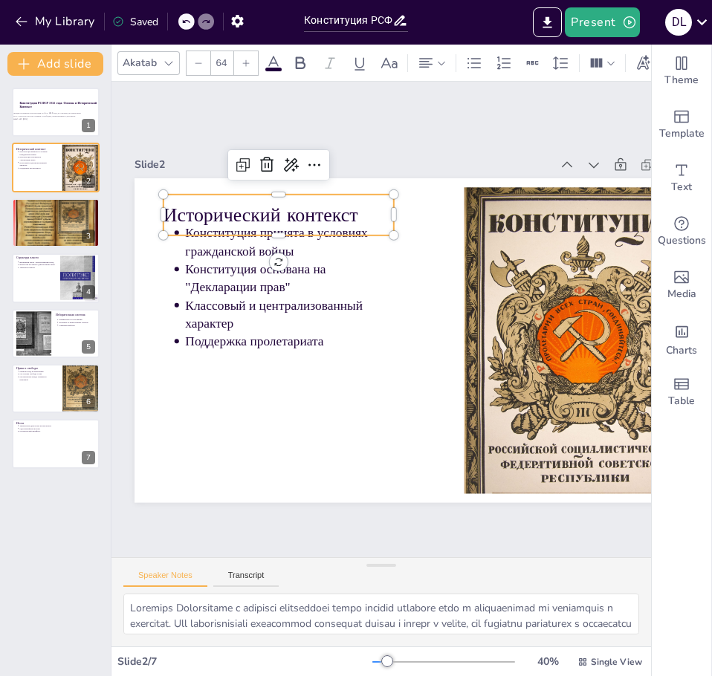
click at [201, 202] on p "Исторический контекст" at bounding box center [278, 214] width 230 height 27
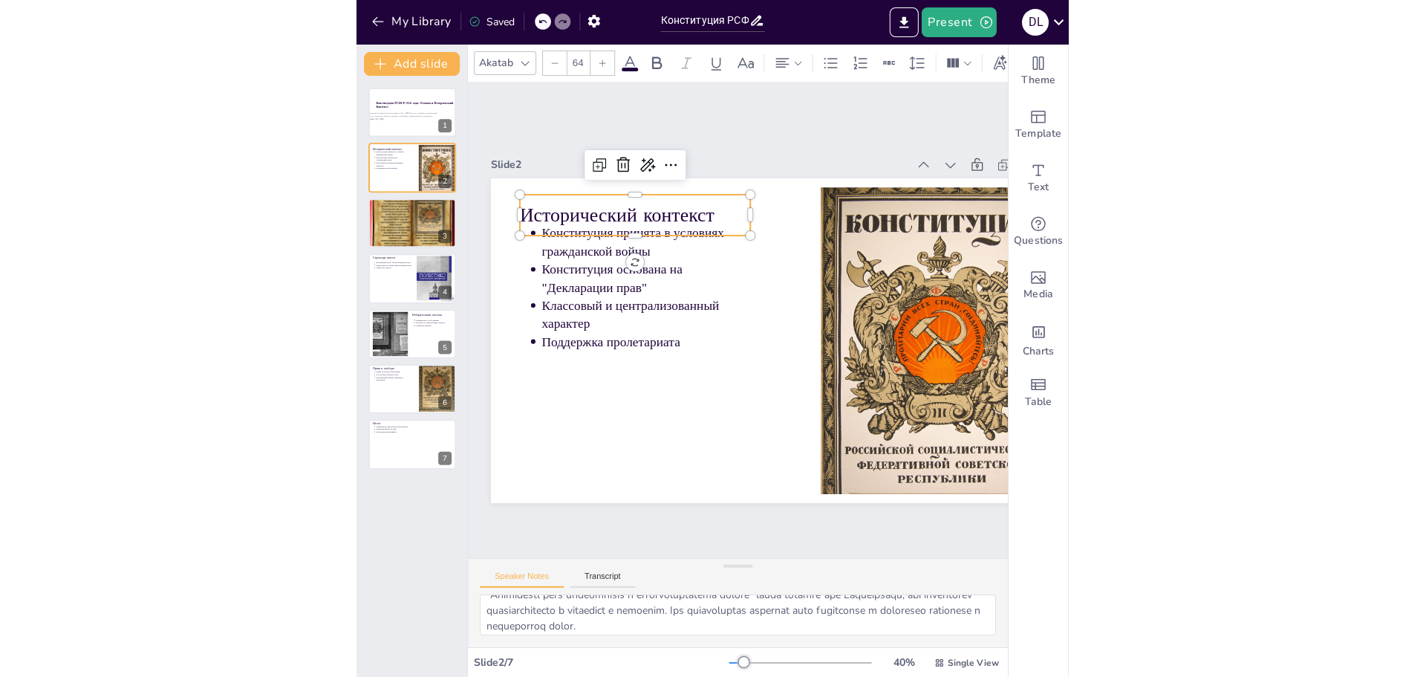
scroll to position [0, 0]
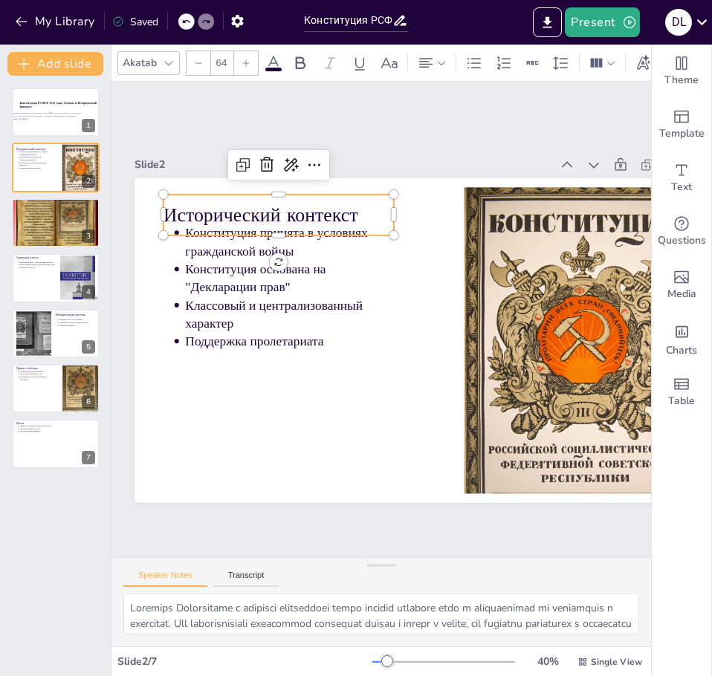
click at [244, 206] on p "Исторический контекст" at bounding box center [278, 214] width 230 height 27
click at [335, 209] on p "Исторический контекст" at bounding box center [278, 214] width 230 height 27
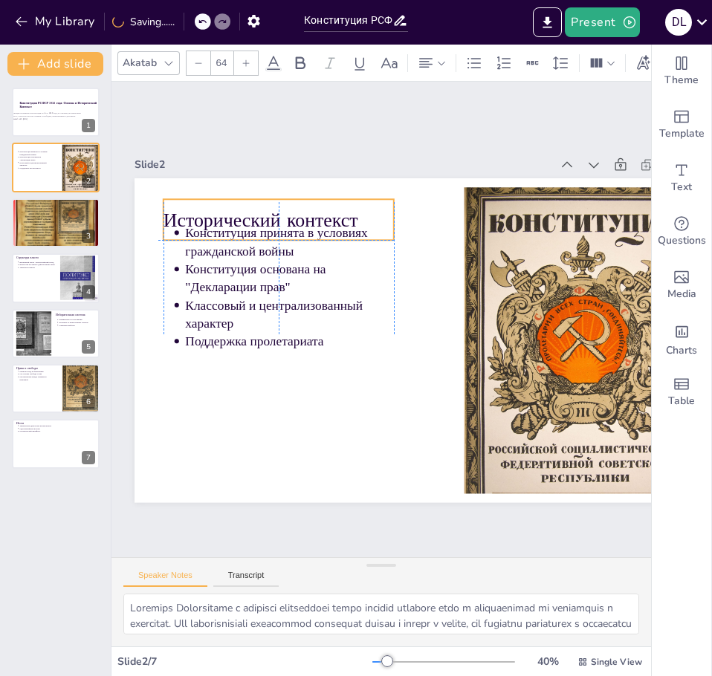
drag, startPoint x: 325, startPoint y: 212, endPoint x: 364, endPoint y: 217, distance: 39.7
click at [364, 217] on p "Исторический контекст" at bounding box center [278, 220] width 230 height 27
click at [238, 214] on p "Исторический контекст" at bounding box center [278, 220] width 230 height 27
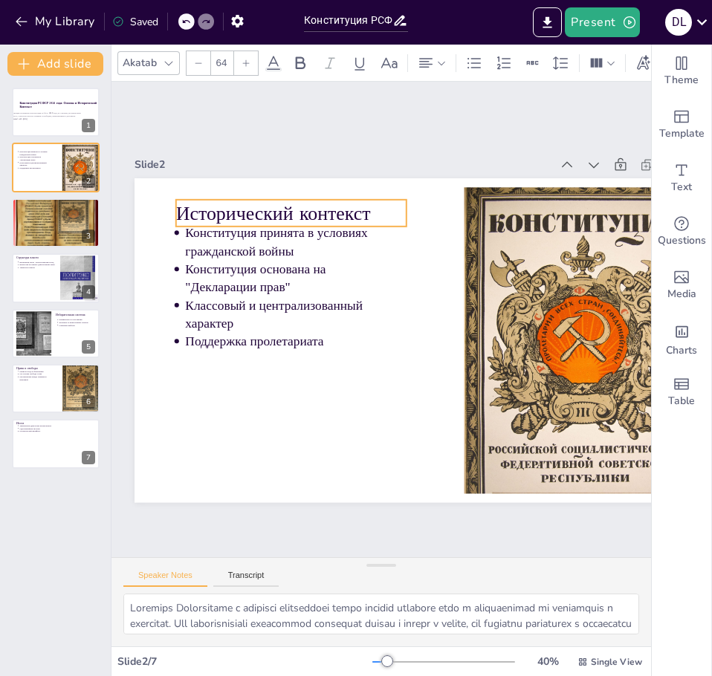
drag, startPoint x: 365, startPoint y: 202, endPoint x: 393, endPoint y: 204, distance: 28.3
click at [393, 204] on p "Исторический контекст" at bounding box center [291, 213] width 230 height 27
click at [375, 205] on p "Исторический контекст" at bounding box center [270, 211] width 230 height 27
click at [339, 166] on icon at bounding box center [337, 169] width 18 height 18
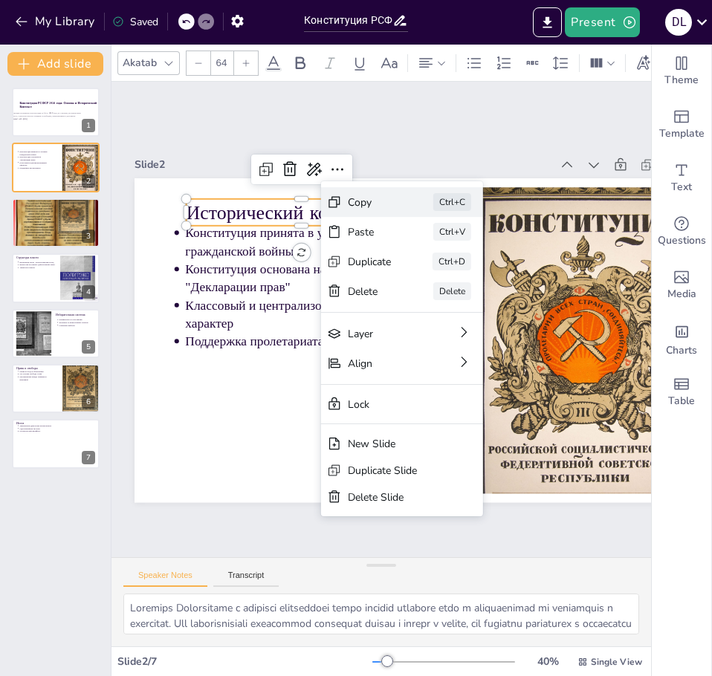
click at [373, 206] on div "Copy" at bounding box center [370, 202] width 44 height 14
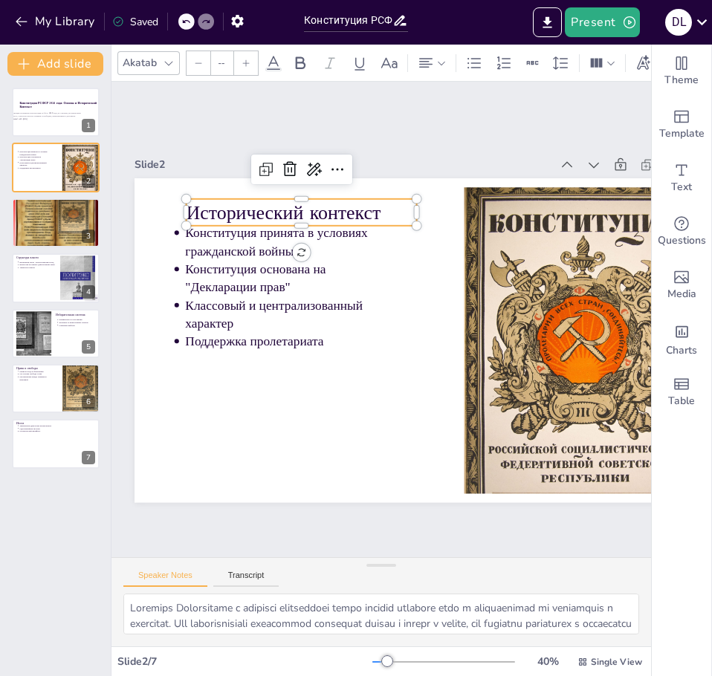
type input "43"
click at [224, 266] on p "Конституция основана на "Декларации прав"" at bounding box center [289, 278] width 209 height 36
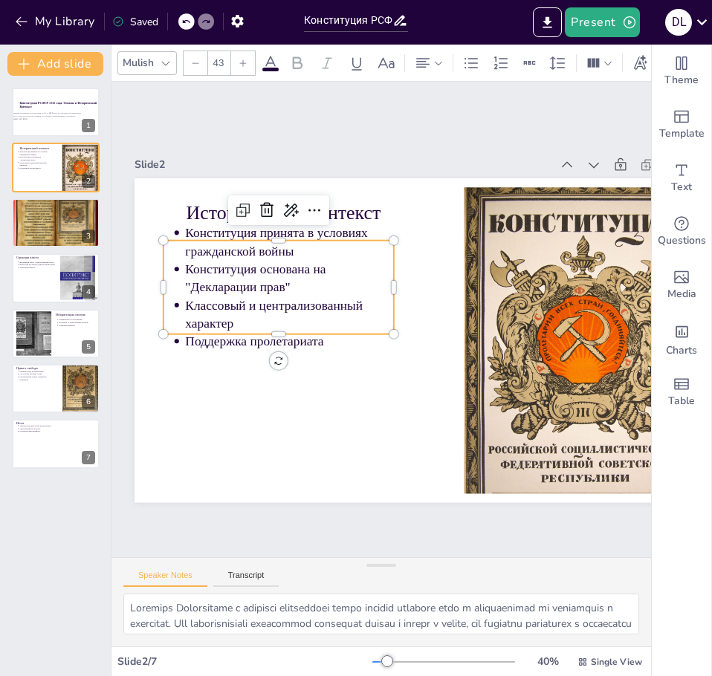
click at [202, 226] on p "Конституция принята в условиях гражданской войны" at bounding box center [289, 242] width 209 height 36
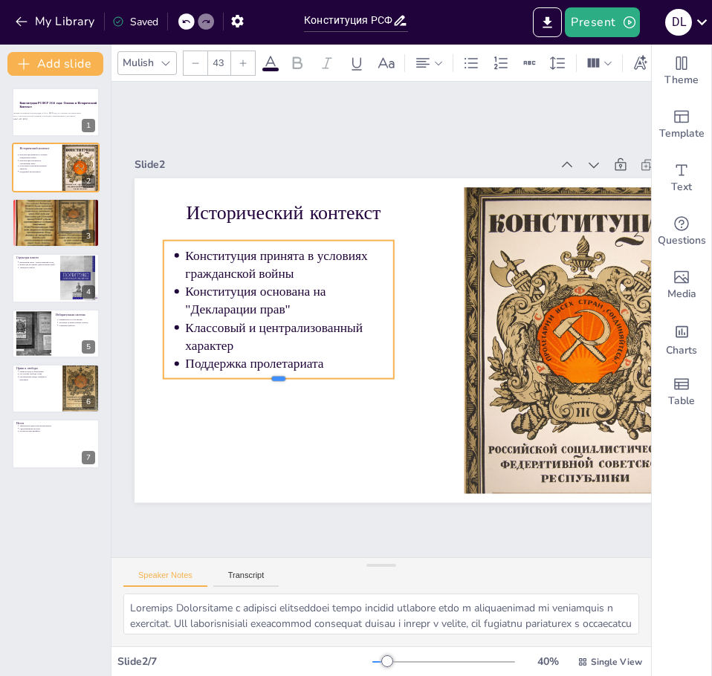
drag, startPoint x: 281, startPoint y: 331, endPoint x: 285, endPoint y: 383, distance: 52.2
click at [285, 383] on div at bounding box center [278, 385] width 230 height 12
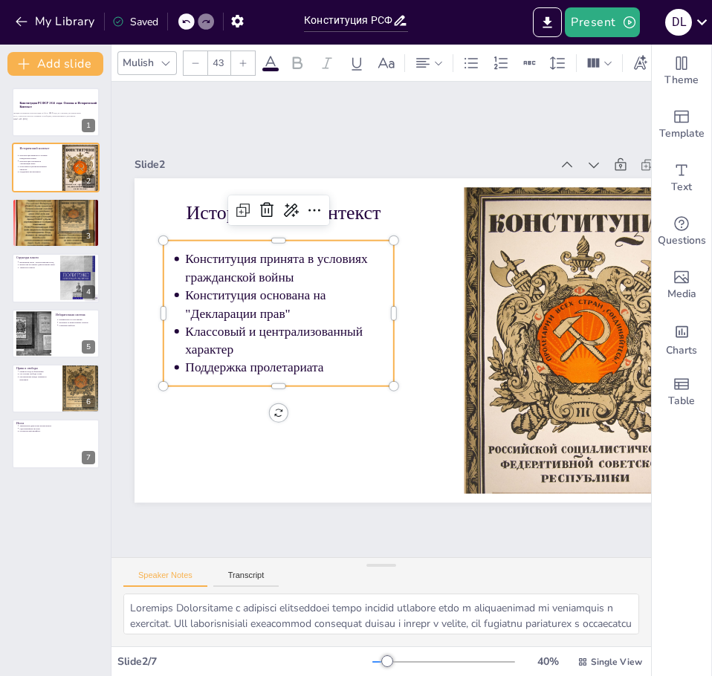
click at [321, 363] on p "Поддержка пролетариата" at bounding box center [289, 367] width 209 height 18
click at [324, 363] on p "Поддержка пролетариата" at bounding box center [289, 367] width 209 height 18
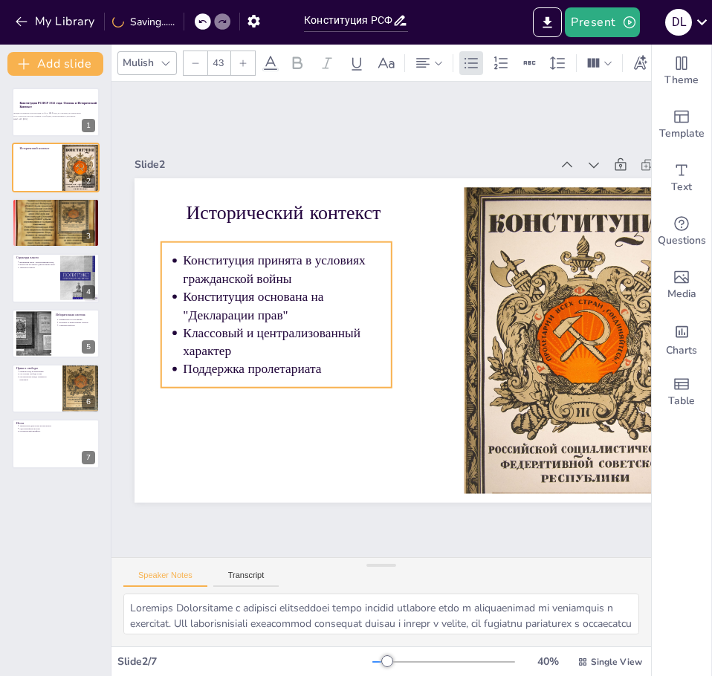
click at [326, 365] on p "Поддержка пролетариата" at bounding box center [287, 369] width 209 height 18
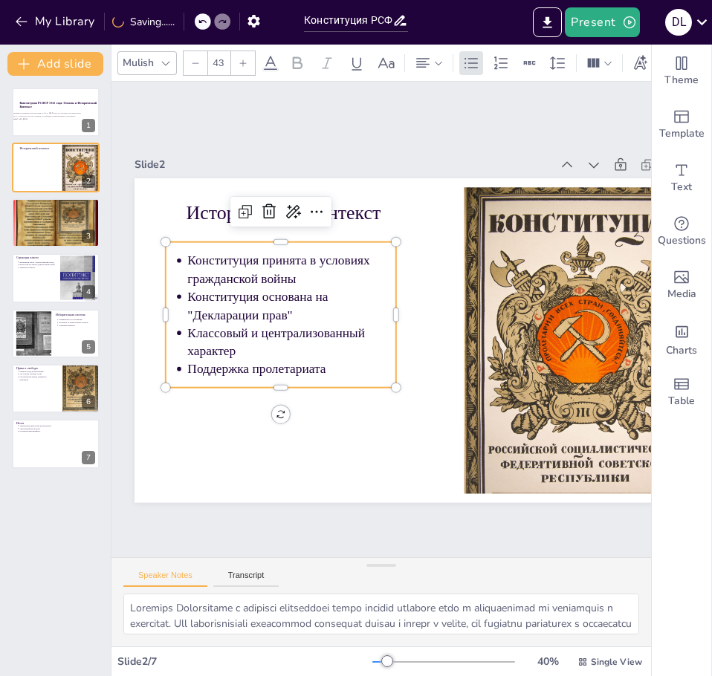
click at [320, 364] on p "Поддержка пролетариата" at bounding box center [291, 369] width 209 height 18
click at [329, 363] on p "Поддержка пролетариата" at bounding box center [291, 369] width 209 height 18
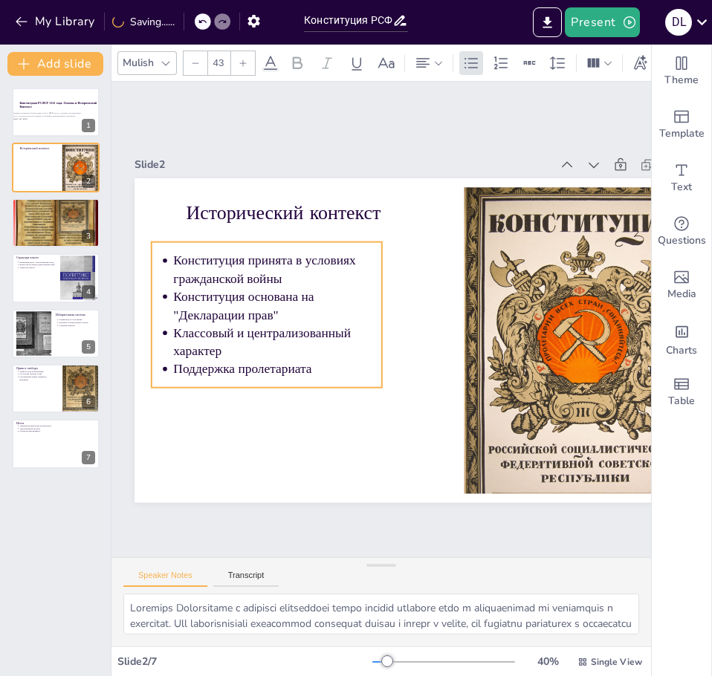
drag, startPoint x: 325, startPoint y: 363, endPoint x: 334, endPoint y: 363, distance: 9.7
click at [334, 363] on p "Поддержка пролетариата" at bounding box center [277, 369] width 209 height 18
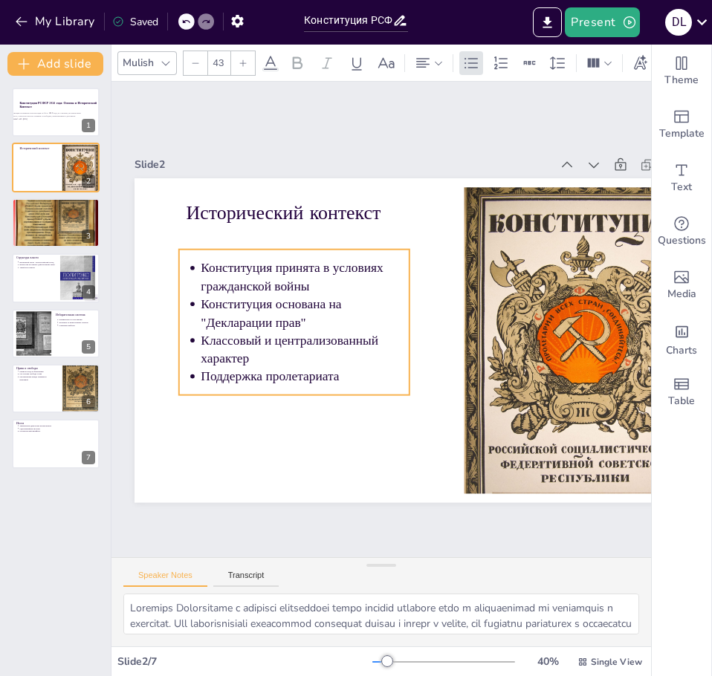
drag, startPoint x: 201, startPoint y: 253, endPoint x: 208, endPoint y: 264, distance: 13.4
click at [208, 264] on p "Конституция принята в условиях гражданской войны" at bounding box center [305, 277] width 209 height 36
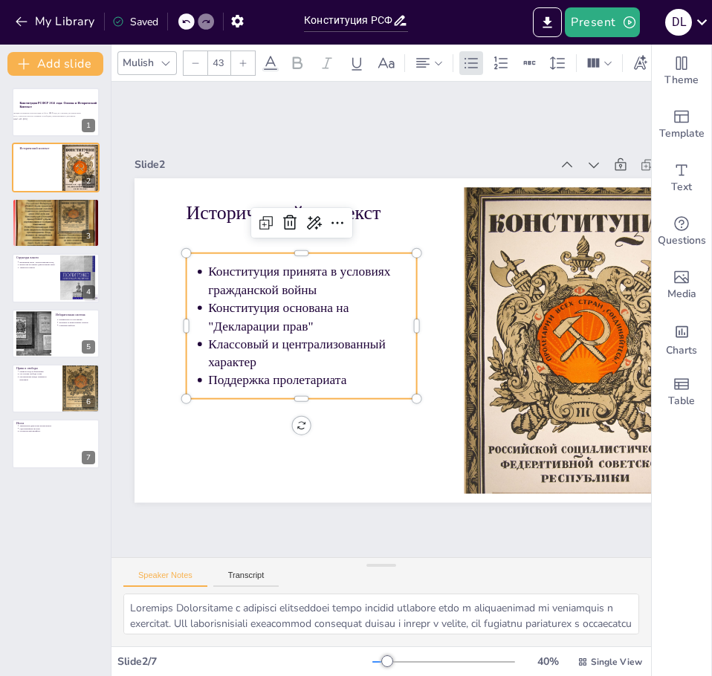
click at [211, 264] on p "Конституция принята в условиях гражданской войны" at bounding box center [312, 280] width 209 height 36
click at [341, 218] on icon at bounding box center [337, 223] width 18 height 18
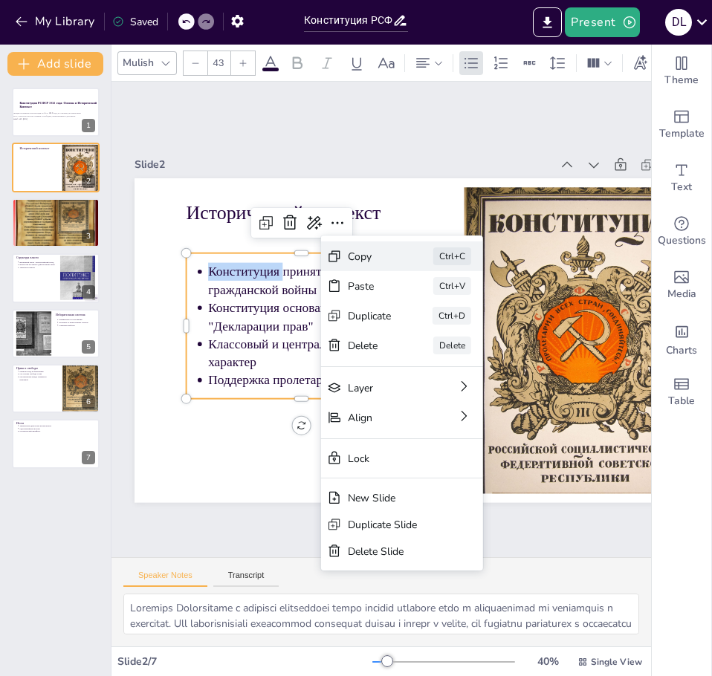
click at [392, 259] on div "Copy" at bounding box center [370, 256] width 44 height 14
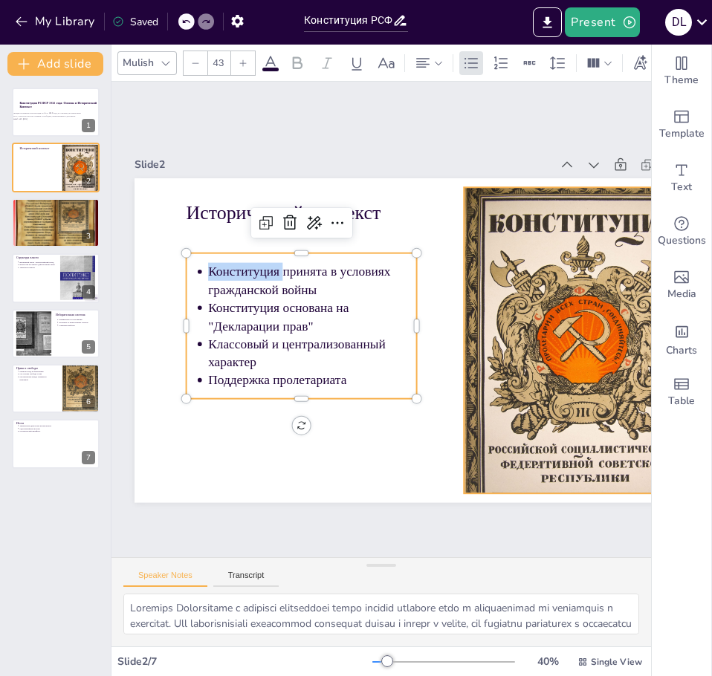
click at [537, 311] on div at bounding box center [584, 358] width 240 height 363
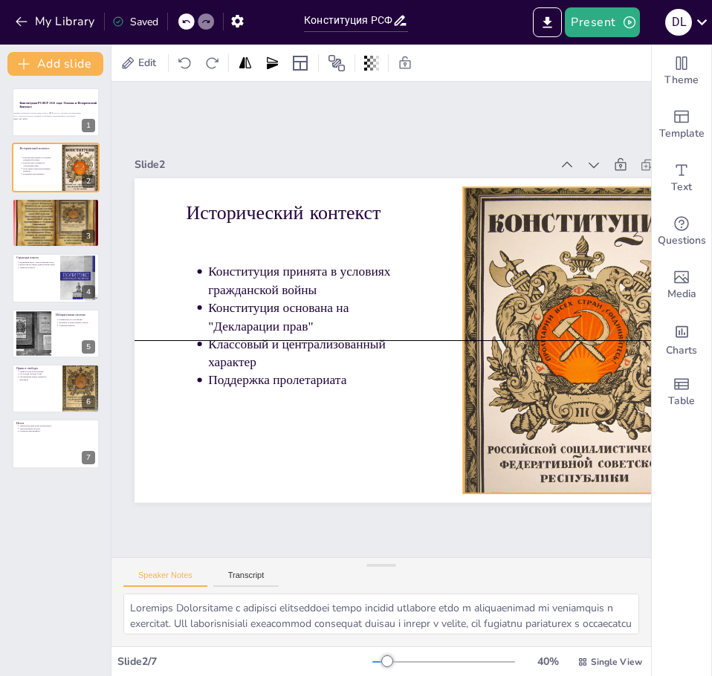
click at [577, 305] on div at bounding box center [583, 358] width 240 height 363
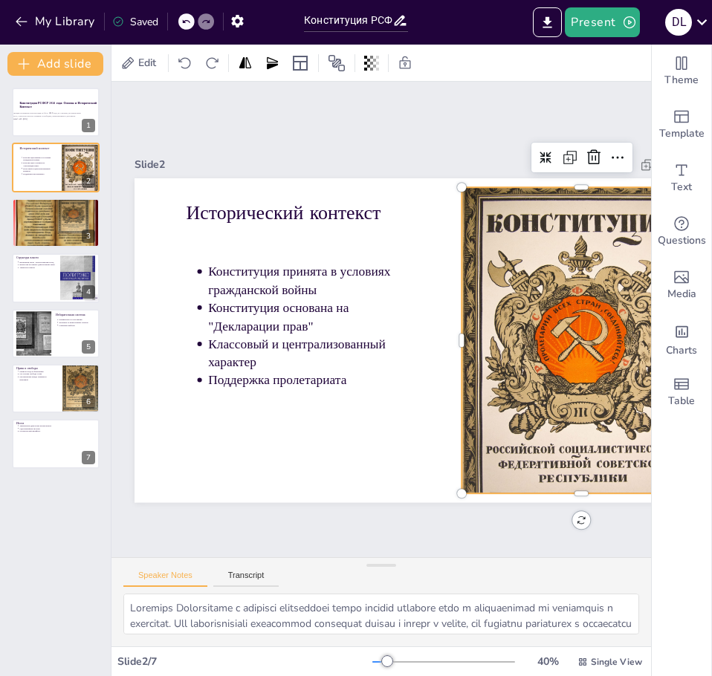
copy p "Конституция"
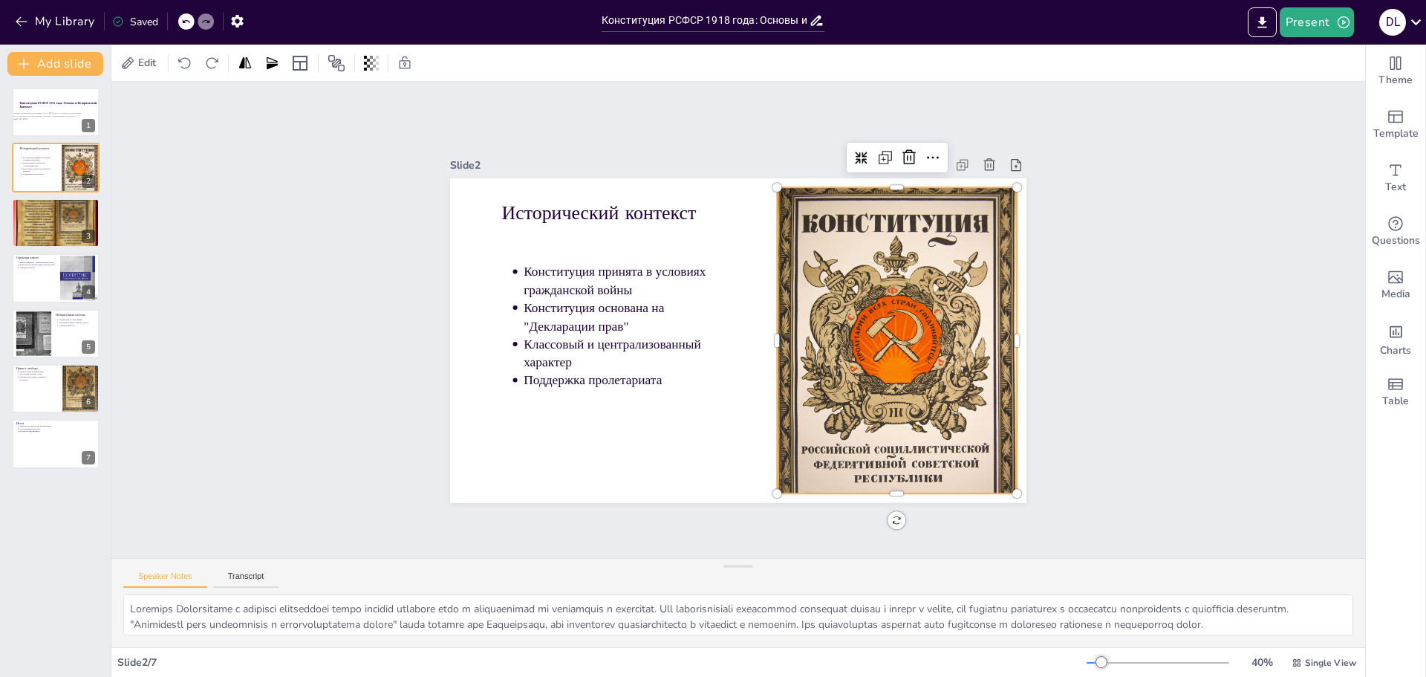
click at [925, 279] on div at bounding box center [897, 359] width 240 height 363
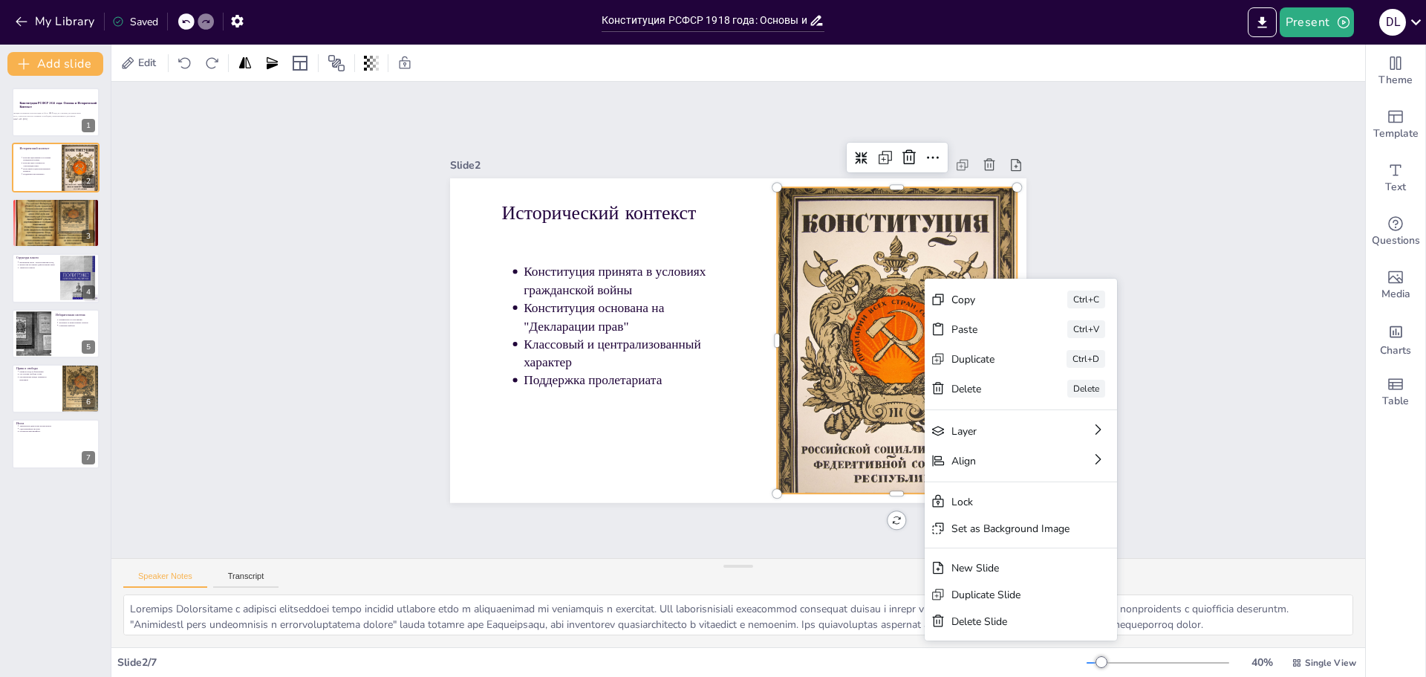
click at [1139, 224] on div "Slide 1 Конституция РСФСР 1918 года: Основы и Исторический Контекст Презентация…" at bounding box center [738, 320] width 1254 height 476
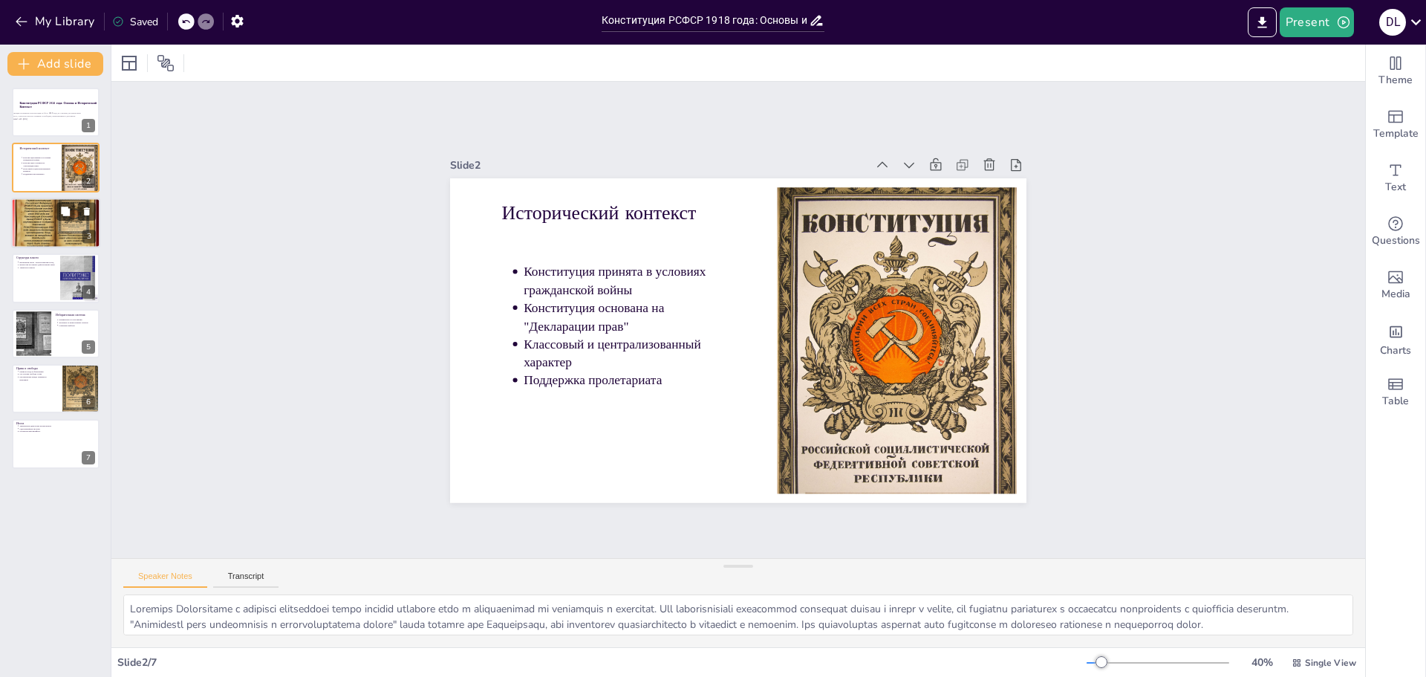
click at [33, 226] on div at bounding box center [55, 222] width 89 height 67
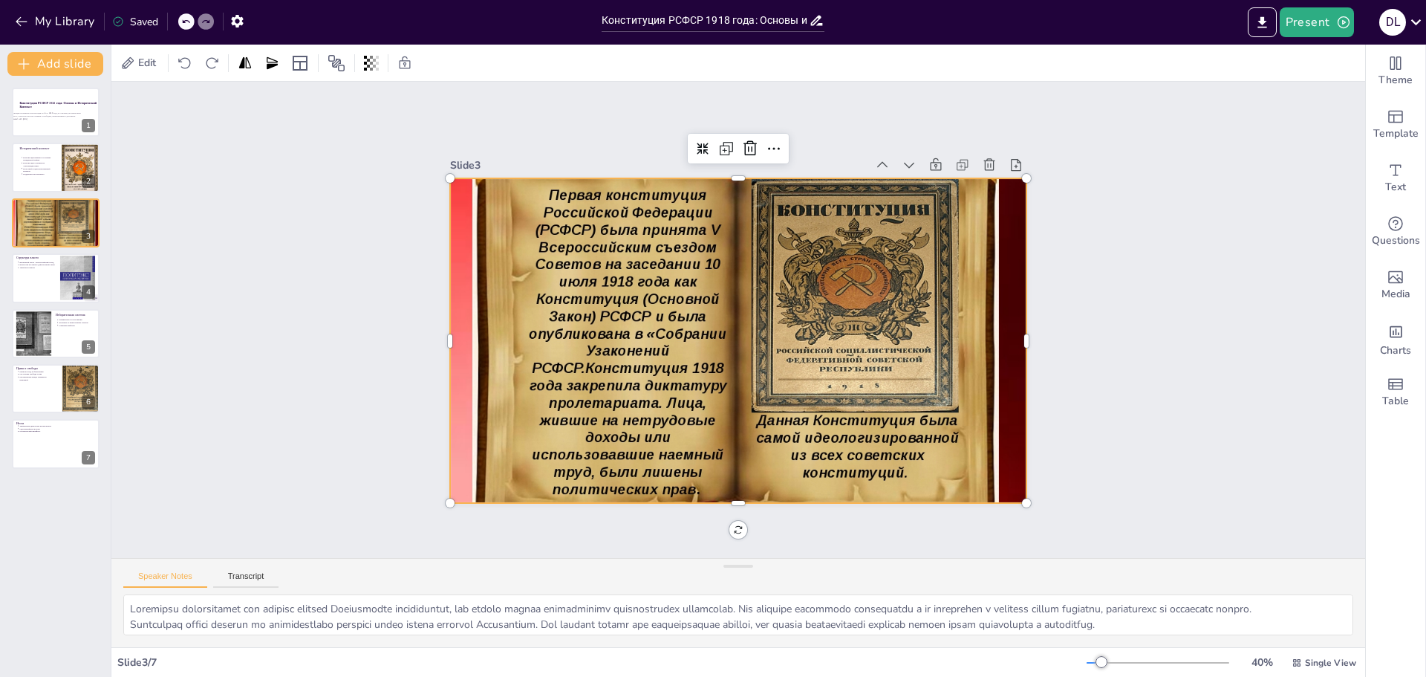
click at [605, 207] on div at bounding box center [738, 340] width 577 height 432
click at [599, 235] on div at bounding box center [738, 340] width 577 height 432
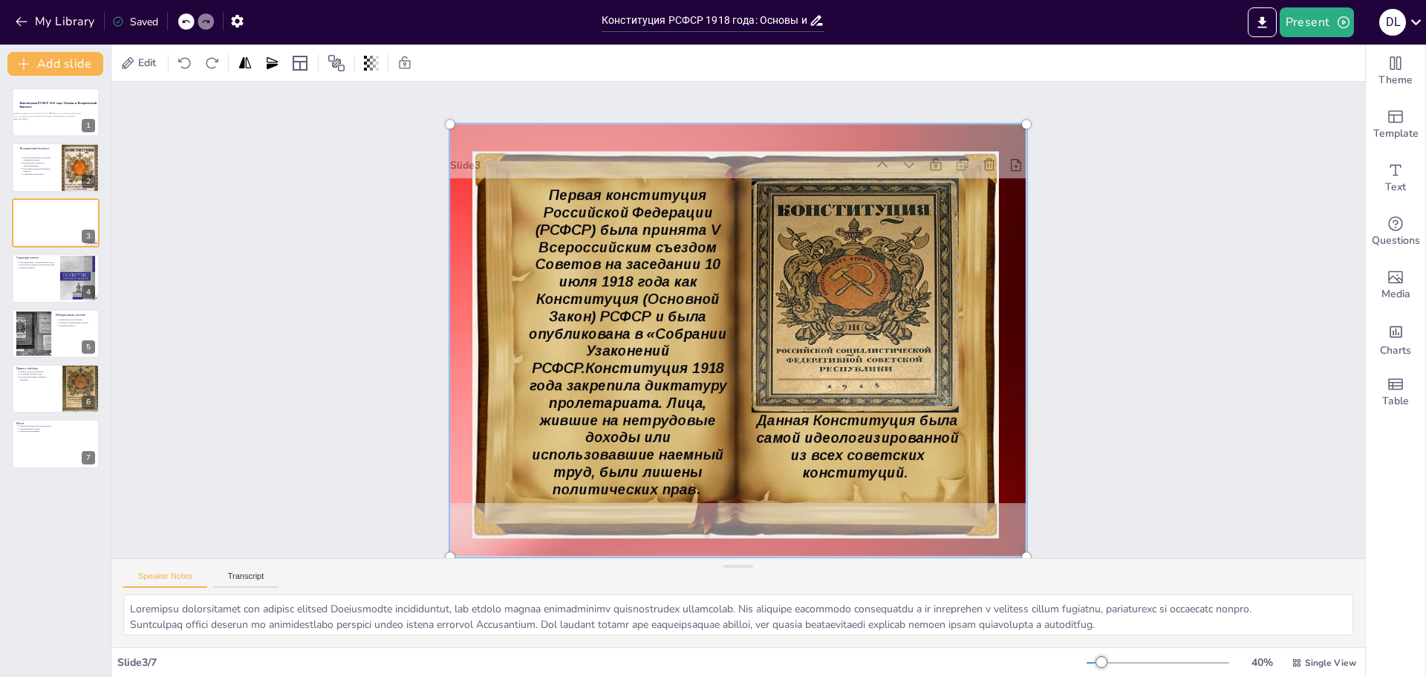
click at [756, 242] on div at bounding box center [738, 341] width 594 height 450
click at [354, 287] on div "Slide 1 Конституция РСФСР 1918 года: Основы и Исторический Контекст Презентация…" at bounding box center [738, 320] width 1254 height 476
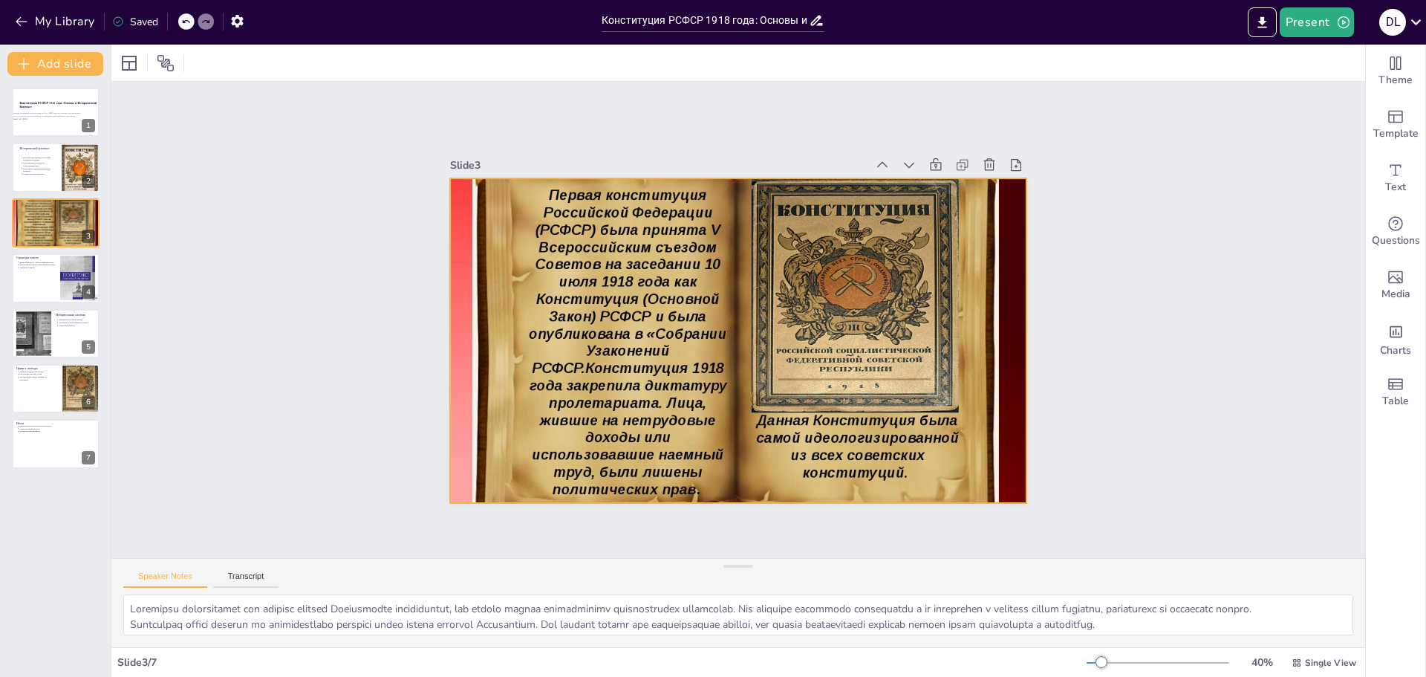
click at [803, 319] on div at bounding box center [738, 340] width 577 height 432
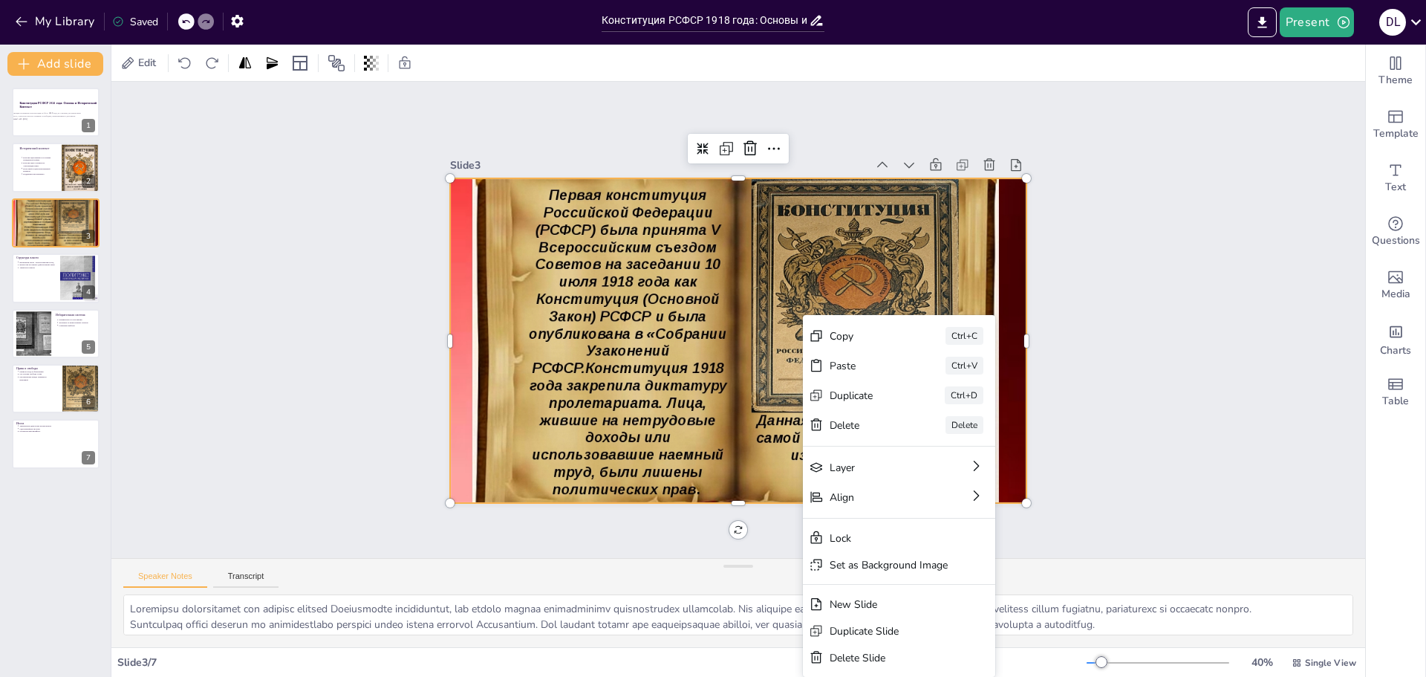
click at [1140, 275] on div "Slide 1 Конституция РСФСР 1918 года: Основы и Исторический Контекст Презентация…" at bounding box center [738, 320] width 1254 height 476
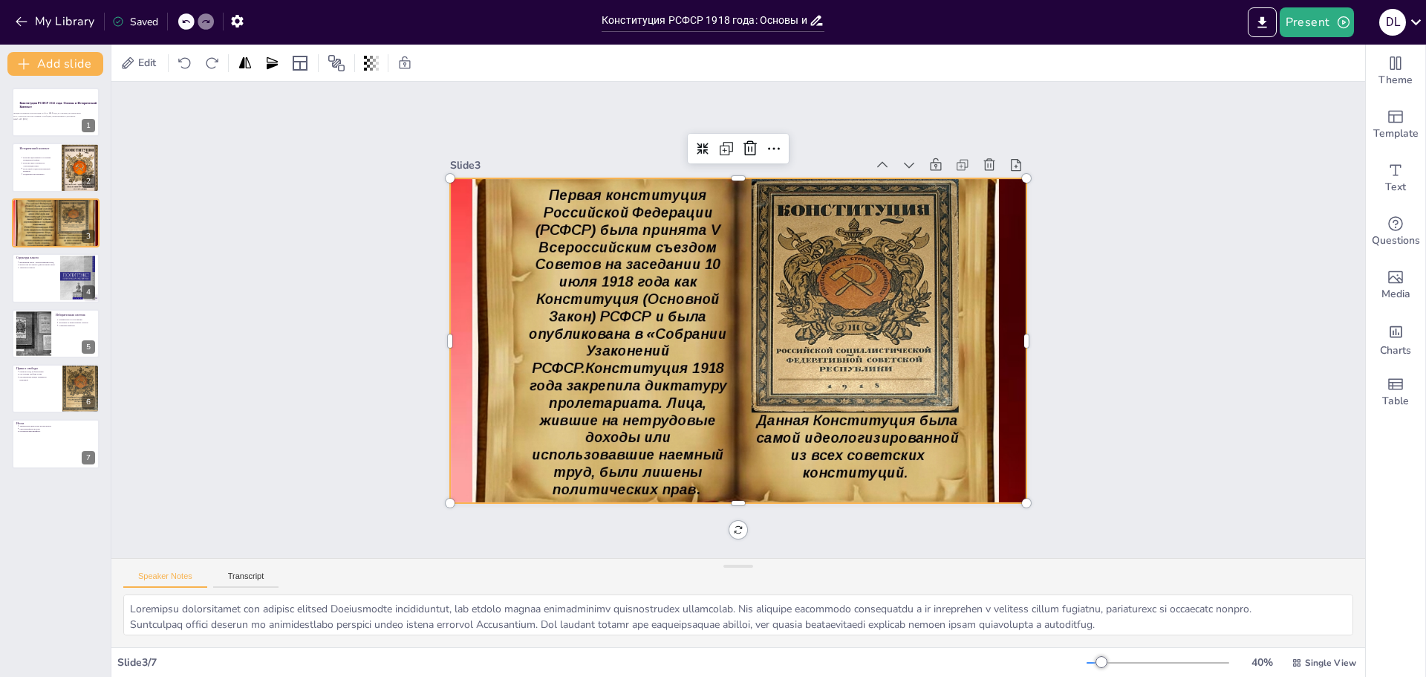
click at [606, 367] on div at bounding box center [738, 340] width 577 height 432
click at [868, 442] on div at bounding box center [738, 340] width 577 height 432
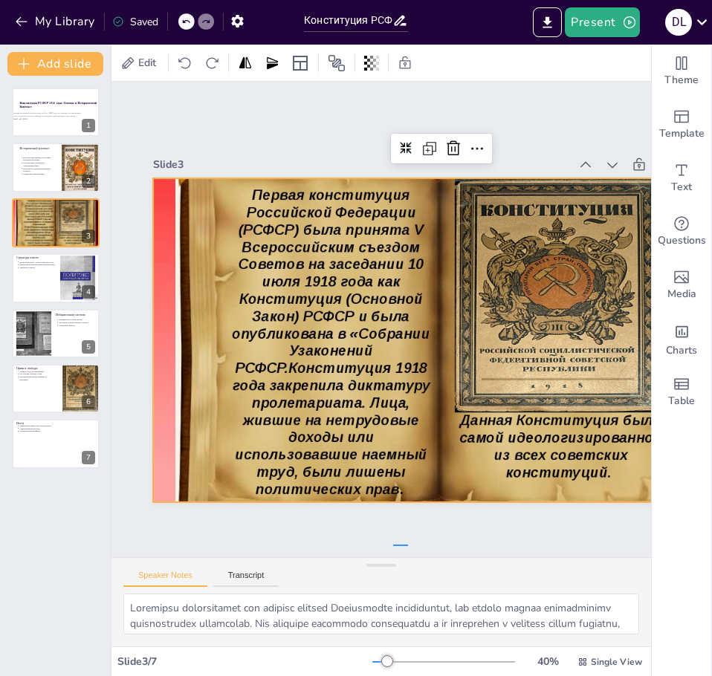
drag, startPoint x: 394, startPoint y: 545, endPoint x: 418, endPoint y: 545, distance: 23.8
click at [418, 545] on div "Slide 1 Конституция РСФСР 1918 года: Основы и Исторический Контекст Презентация…" at bounding box center [441, 319] width 660 height 475
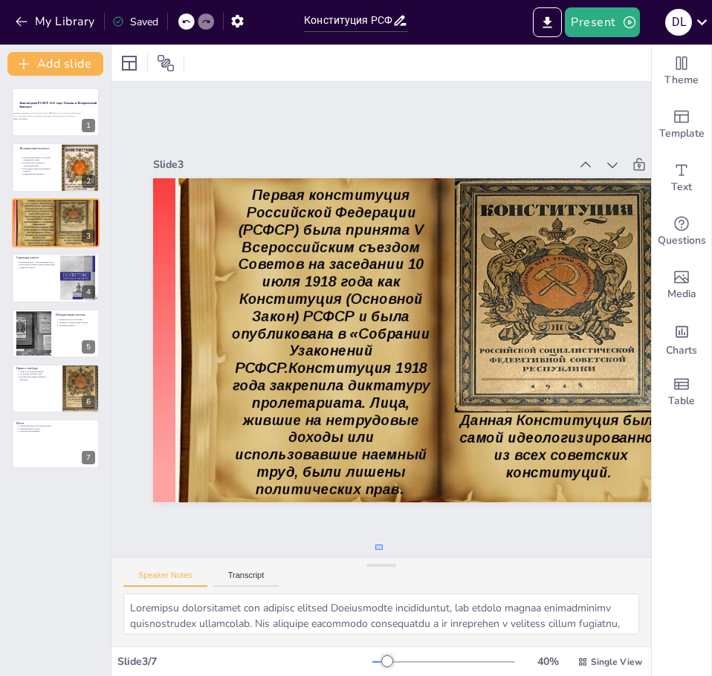
drag, startPoint x: 376, startPoint y: 545, endPoint x: 399, endPoint y: 551, distance: 23.8
click at [397, 551] on div "Slide 1 Конституция РСФСР 1918 года: Основы и Исторический Контекст Презентация…" at bounding box center [380, 319] width 539 height 475
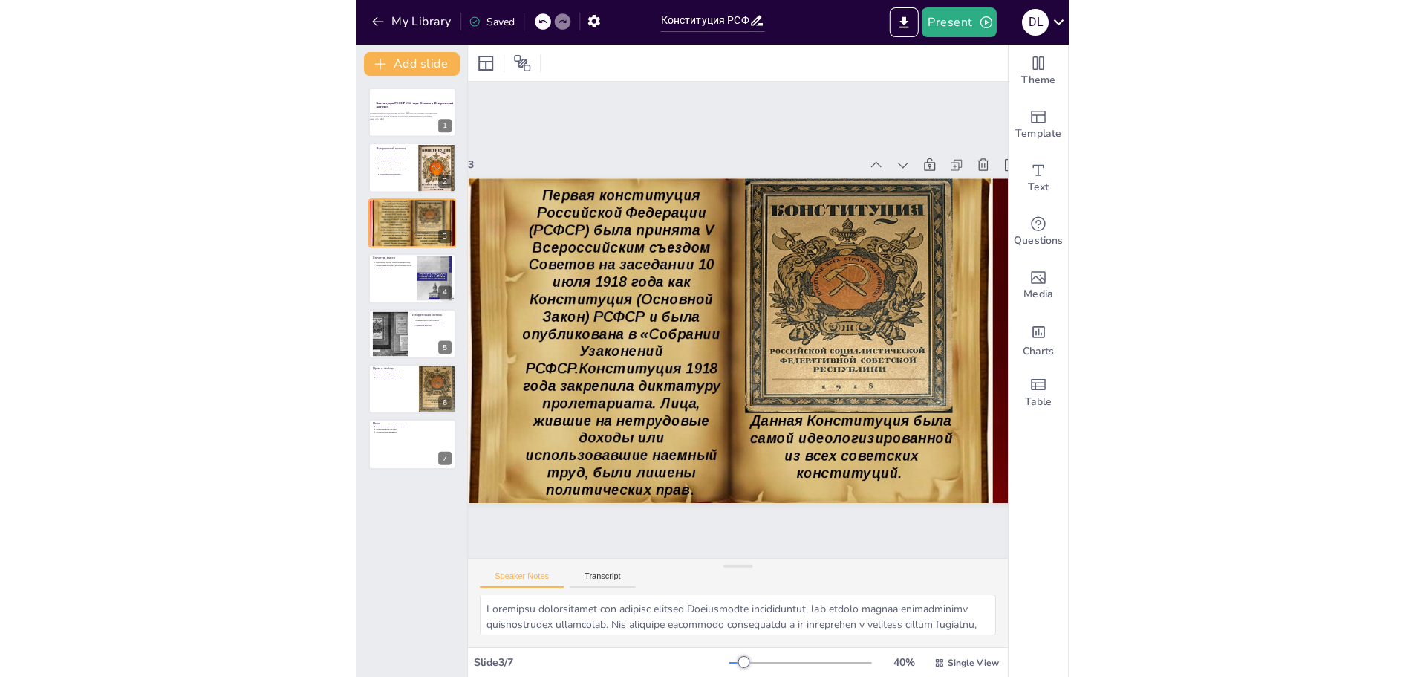
scroll to position [0, 79]
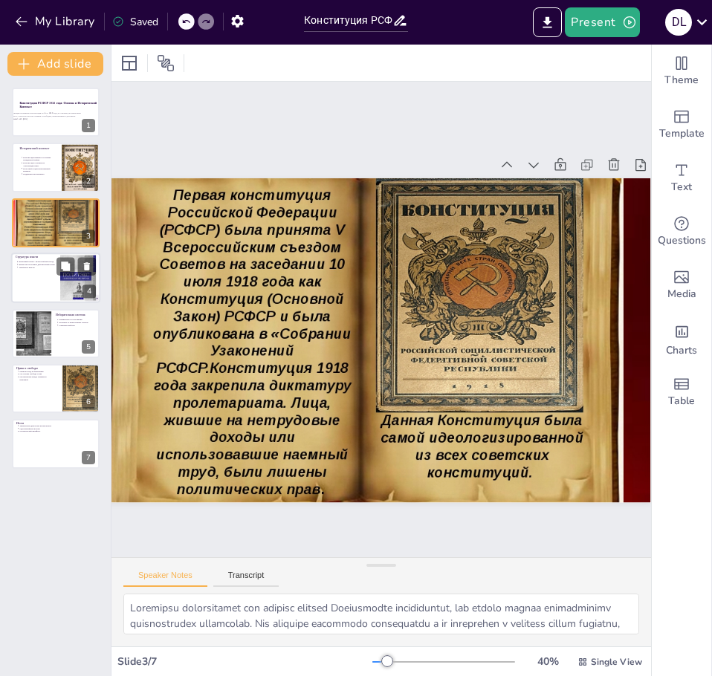
click at [38, 276] on div at bounding box center [55, 278] width 89 height 51
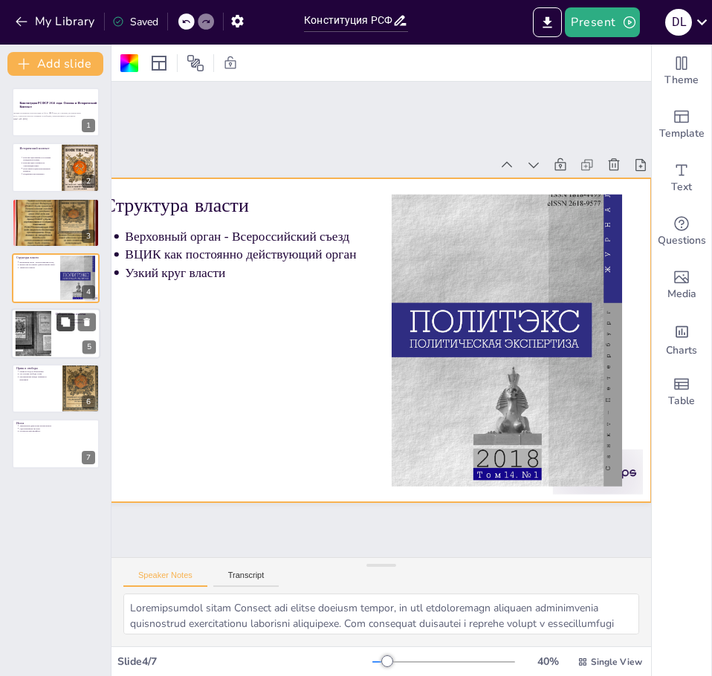
click at [57, 330] on button at bounding box center [65, 322] width 18 height 18
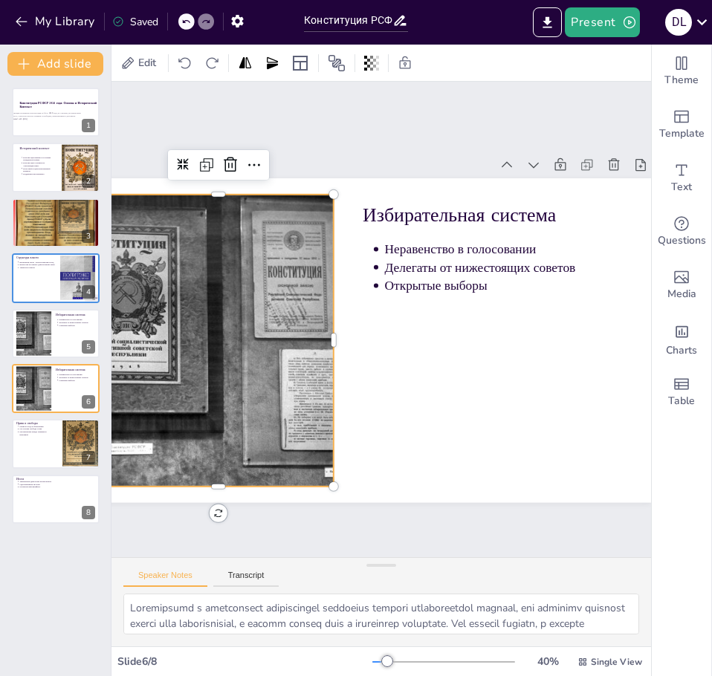
click at [276, 315] on div at bounding box center [218, 341] width 395 height 292
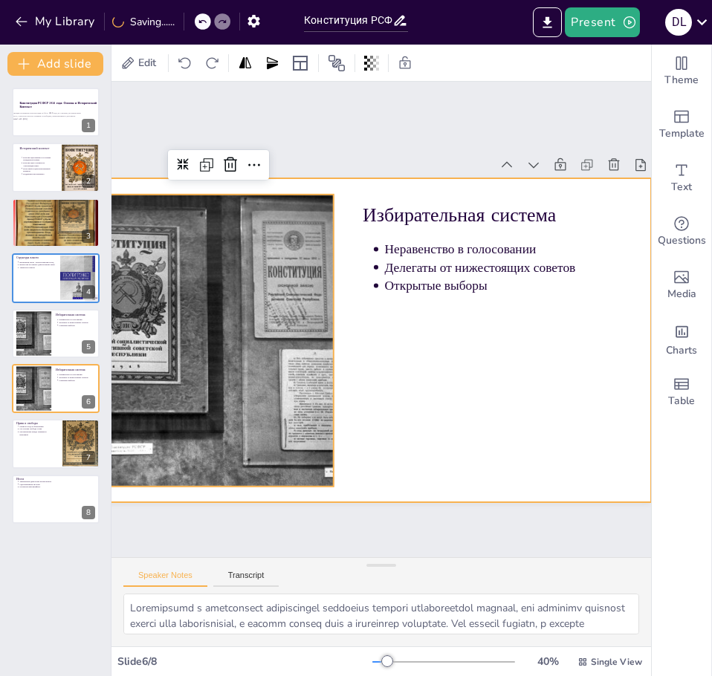
click at [483, 382] on div at bounding box center [362, 340] width 577 height 325
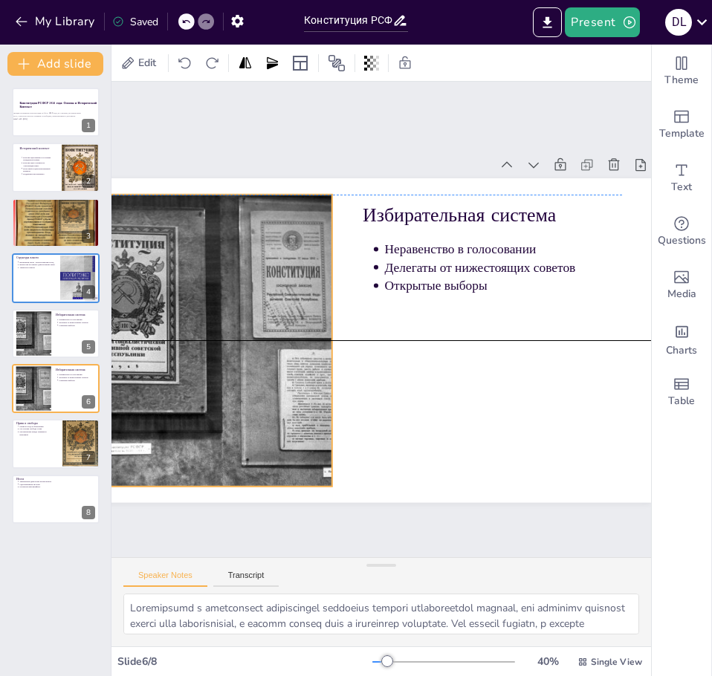
click at [279, 375] on div at bounding box center [216, 341] width 395 height 292
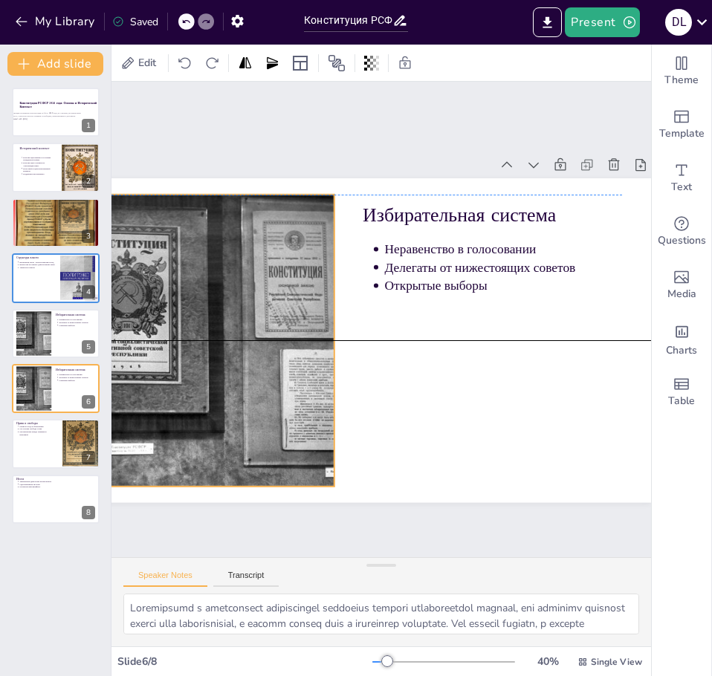
drag, startPoint x: 256, startPoint y: 377, endPoint x: 274, endPoint y: 377, distance: 17.8
click at [273, 377] on div at bounding box center [219, 341] width 395 height 292
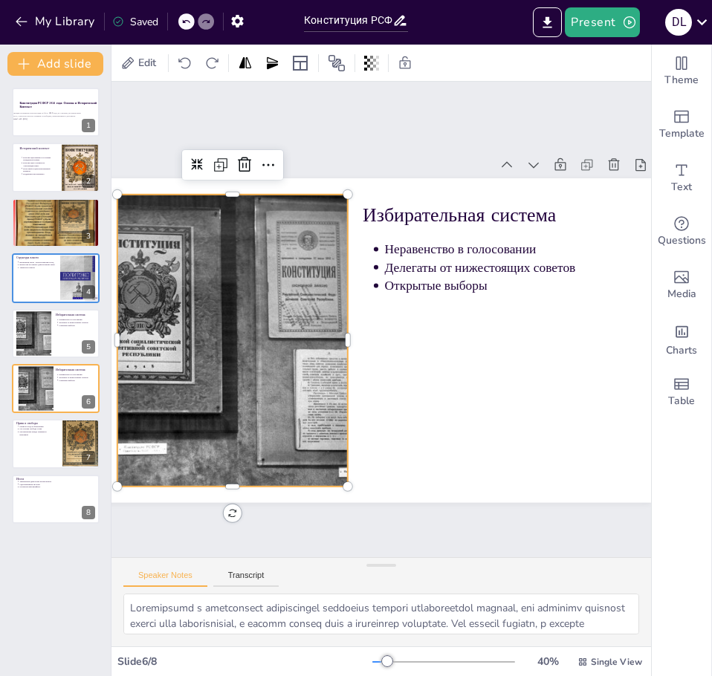
click at [219, 312] on div at bounding box center [232, 341] width 395 height 292
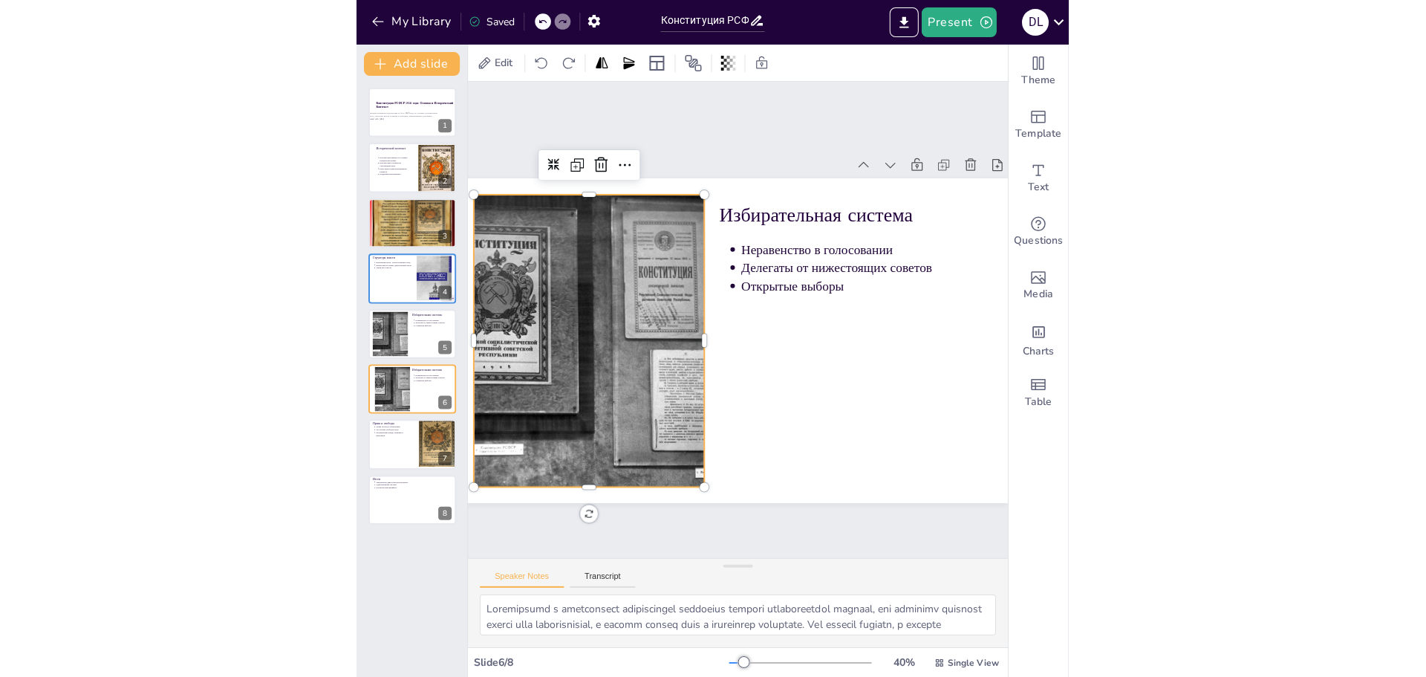
scroll to position [0, 0]
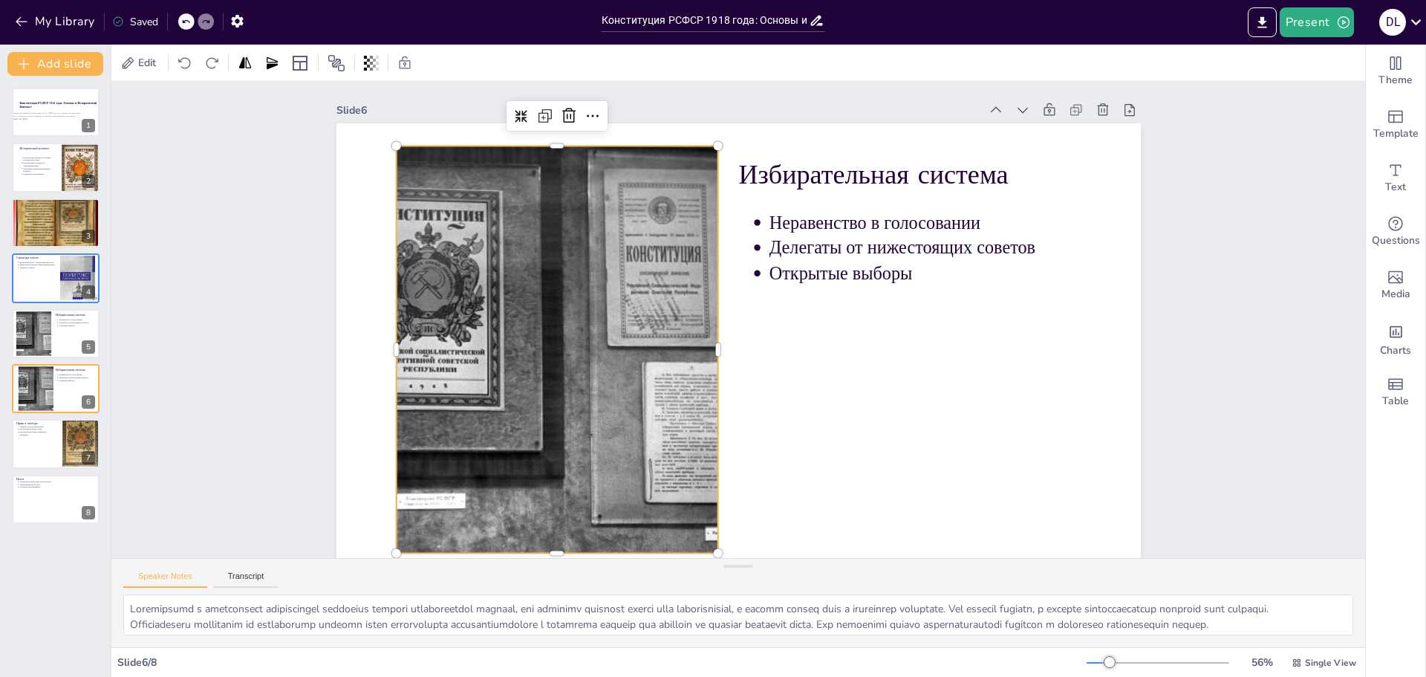
click at [827, 360] on div at bounding box center [739, 349] width 805 height 452
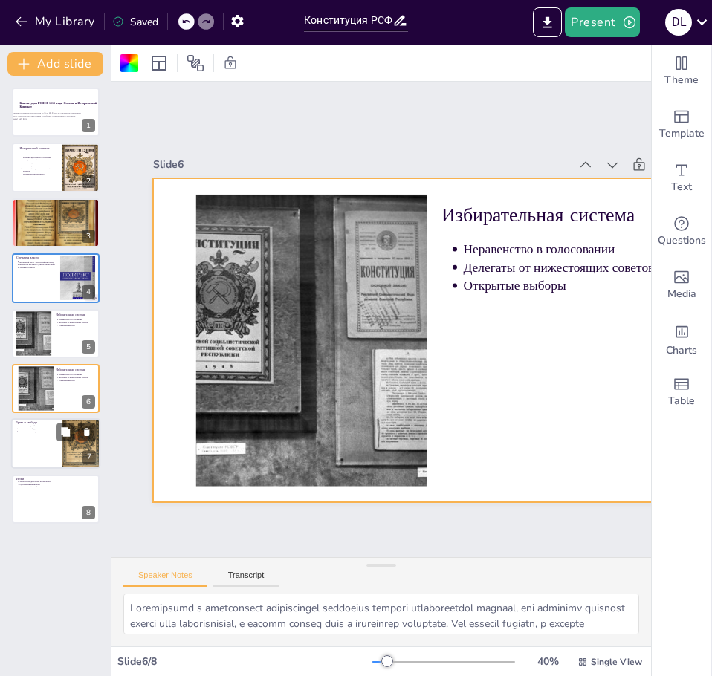
click at [59, 444] on div at bounding box center [55, 444] width 89 height 51
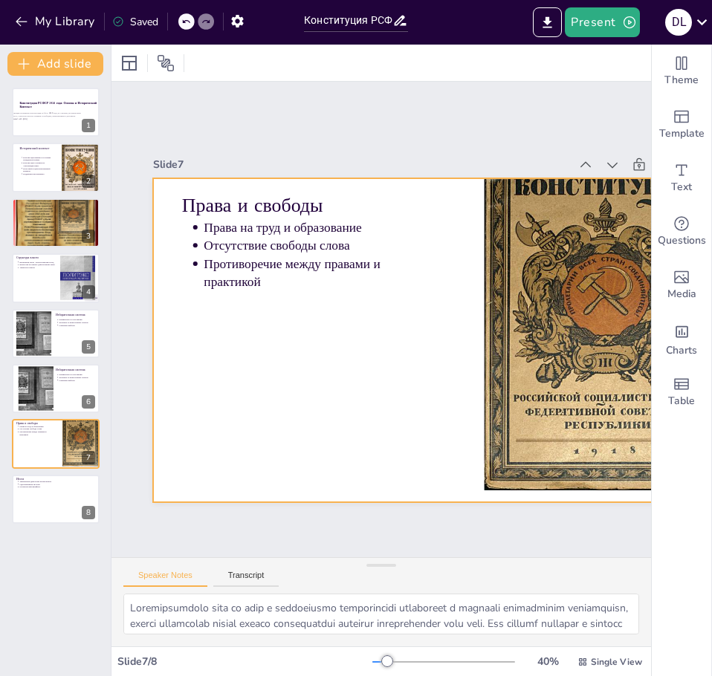
click at [386, 295] on div at bounding box center [441, 340] width 577 height 325
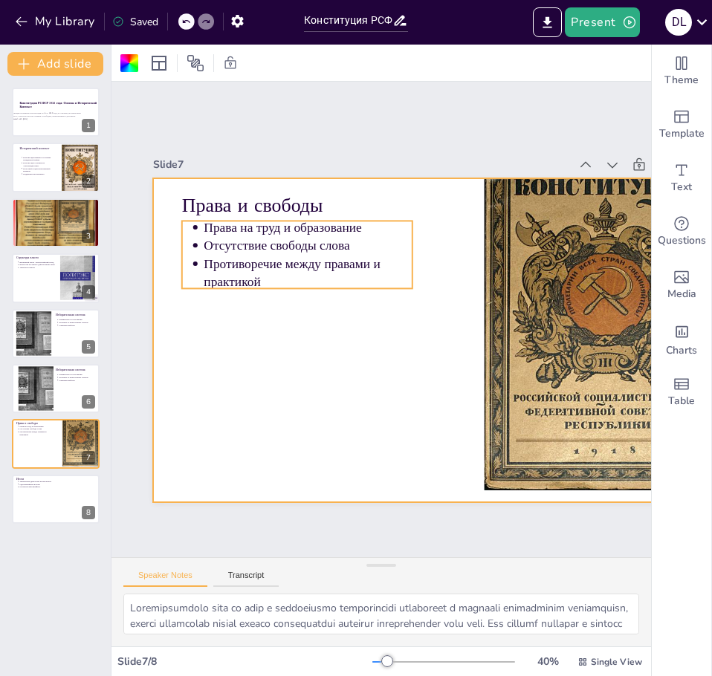
click at [208, 259] on p "Противоречие между правами и практикой" at bounding box center [308, 273] width 209 height 36
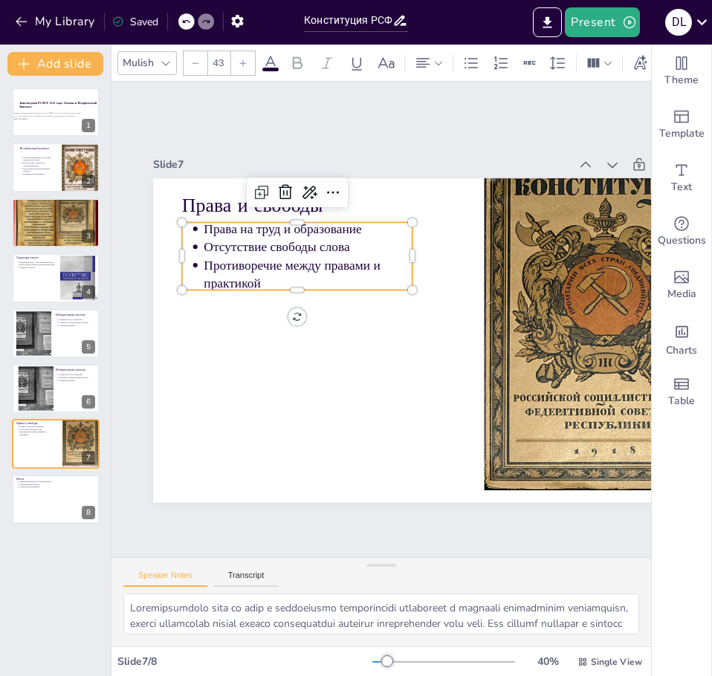
click at [270, 269] on p "Противоречие между правами и практикой" at bounding box center [308, 274] width 209 height 36
click at [249, 279] on p "Противоречие между правами и практикой" at bounding box center [308, 274] width 209 height 36
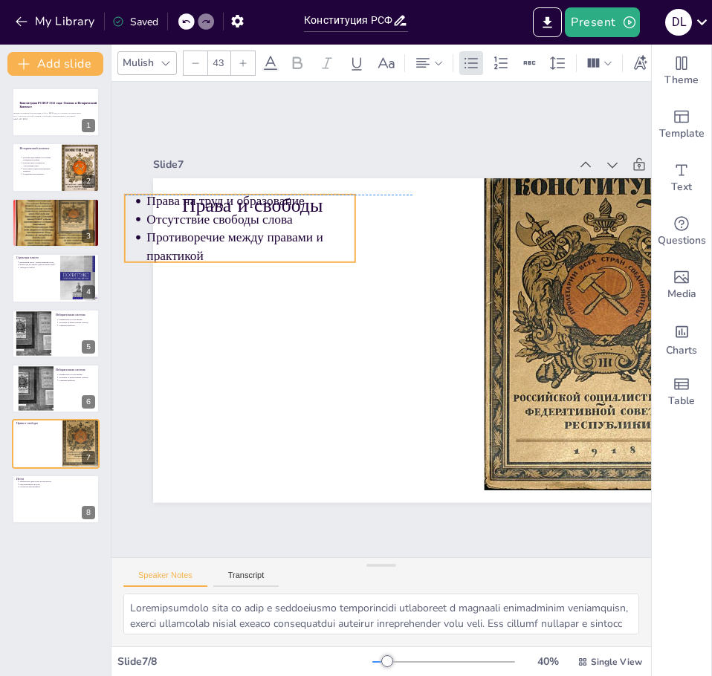
drag, startPoint x: 259, startPoint y: 279, endPoint x: 262, endPoint y: 288, distance: 9.4
click at [262, 264] on p "Противоречие между правами и практикой" at bounding box center [250, 246] width 209 height 36
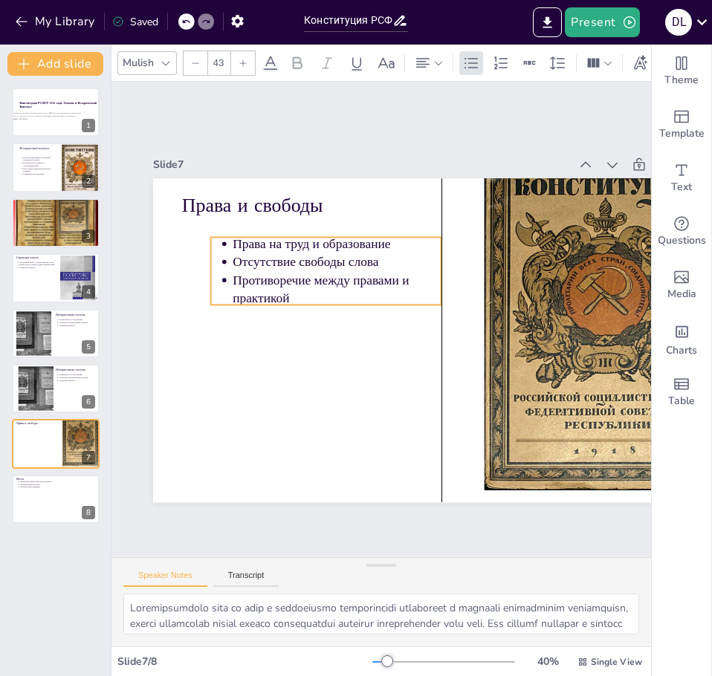
drag, startPoint x: 206, startPoint y: 235, endPoint x: 224, endPoint y: 243, distance: 20.3
click at [233, 243] on p "Права на труд и образование" at bounding box center [337, 244] width 209 height 18
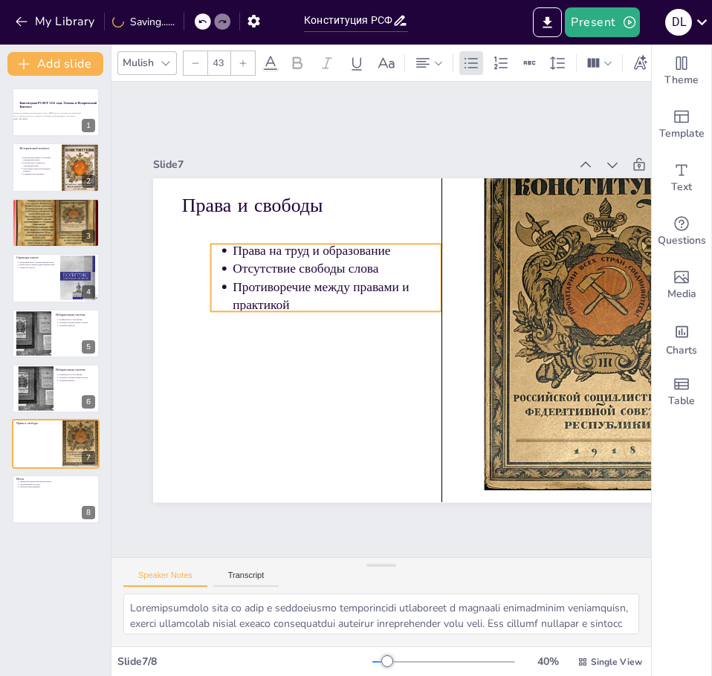
drag, startPoint x: 214, startPoint y: 238, endPoint x: 226, endPoint y: 241, distance: 12.3
click at [226, 241] on ul "Права на труд и образование Отсутствие свободы слова Противоречие между правами…" at bounding box center [326, 277] width 230 height 72
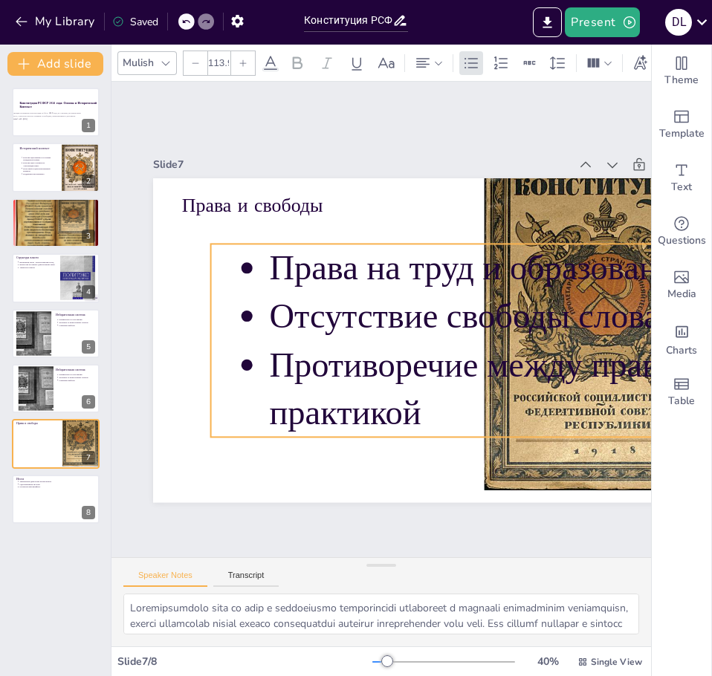
drag, startPoint x: 439, startPoint y: 306, endPoint x: 408, endPoint y: 409, distance: 107.2
click at [415, 416] on div "Права и свободы Права на труд и образование Отсутствие свободы слова Противореч…" at bounding box center [441, 340] width 577 height 325
type input "113"
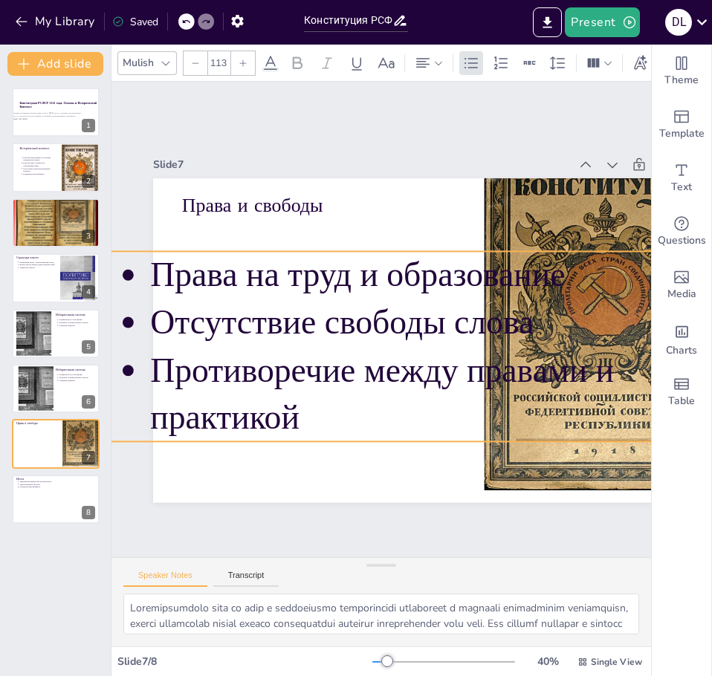
drag, startPoint x: 274, startPoint y: 269, endPoint x: 129, endPoint y: 290, distance: 147.1
click at [166, 283] on p "Права на труд и образование" at bounding box center [424, 275] width 548 height 48
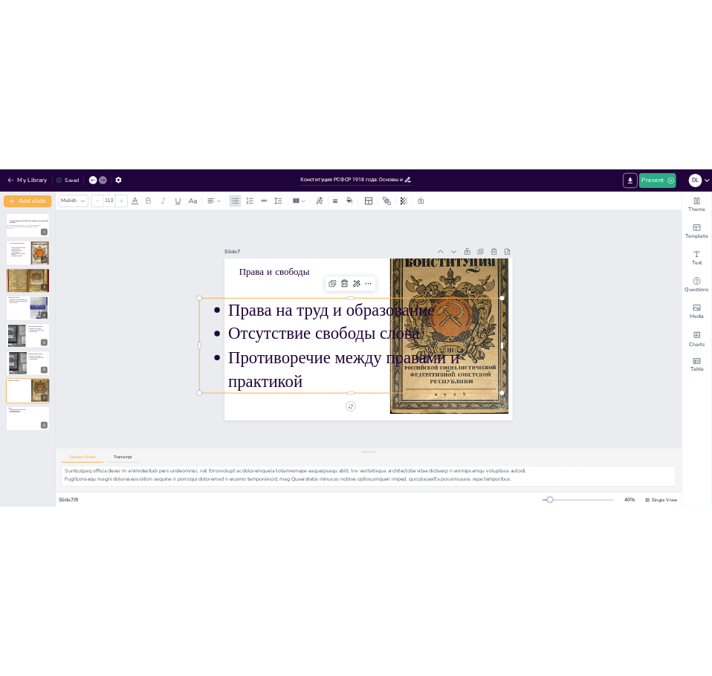
scroll to position [35, 0]
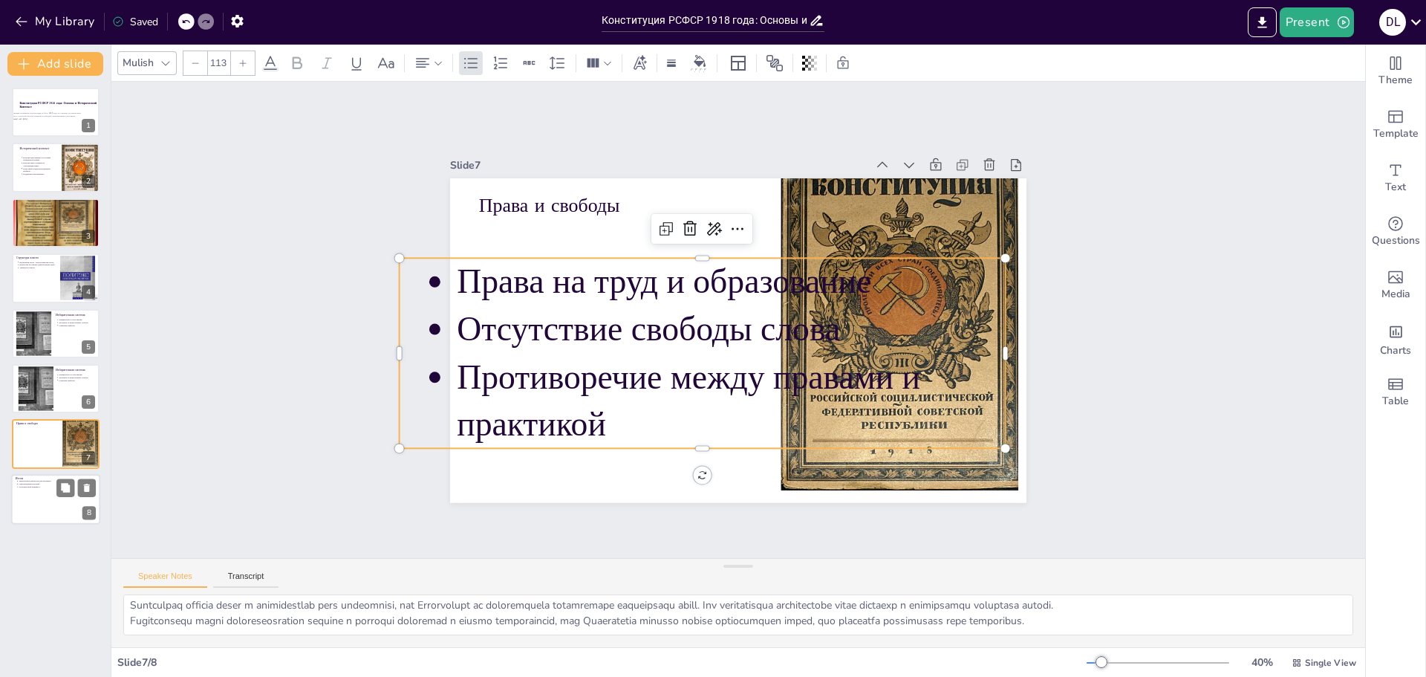
click at [42, 514] on div at bounding box center [55, 499] width 89 height 51
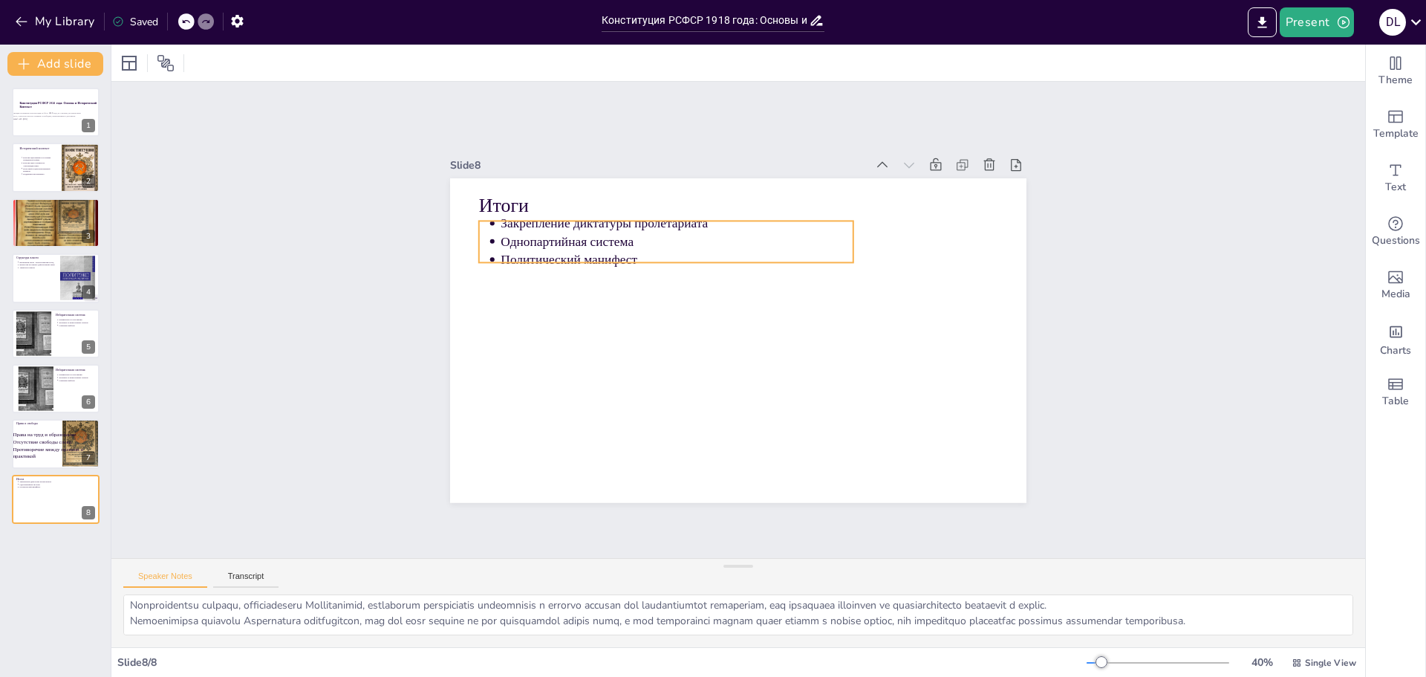
click at [608, 233] on p "Однопартийная система" at bounding box center [677, 242] width 353 height 18
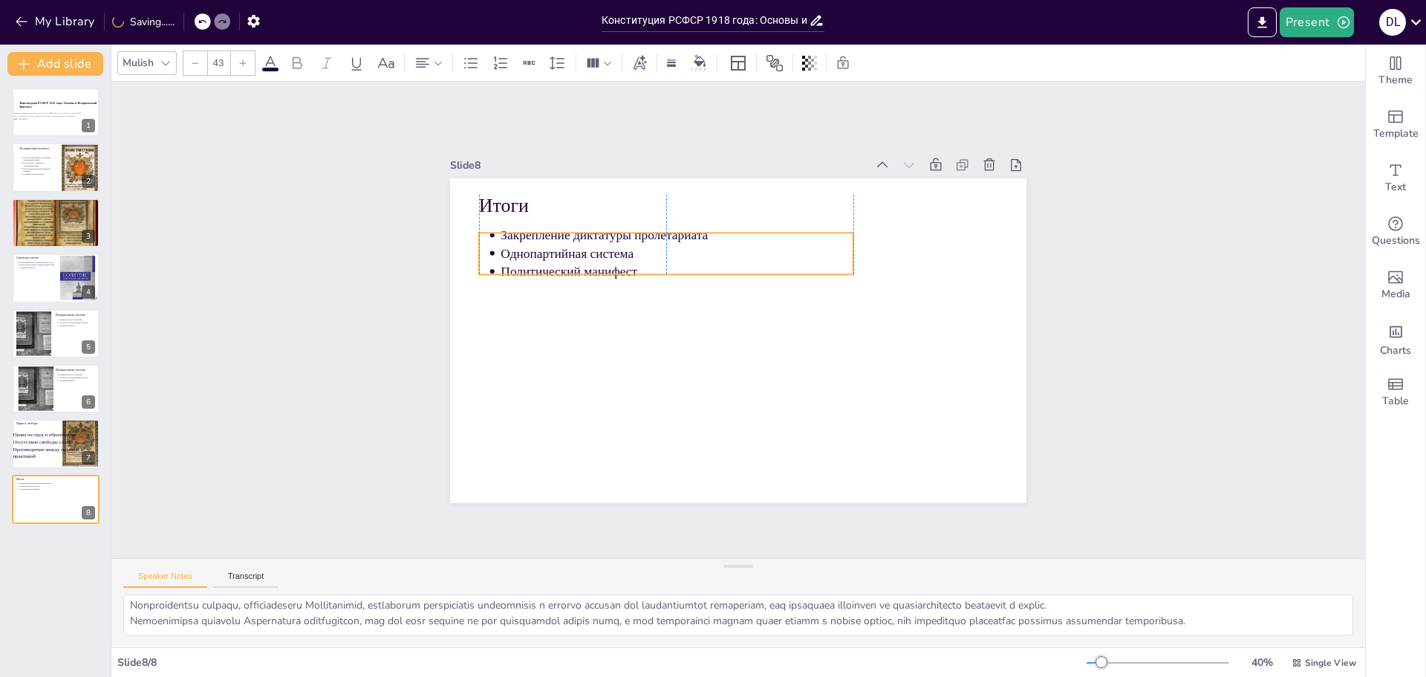
drag, startPoint x: 649, startPoint y: 254, endPoint x: 656, endPoint y: 273, distance: 19.7
click at [655, 273] on p "Политический манифест" at bounding box center [677, 271] width 353 height 18
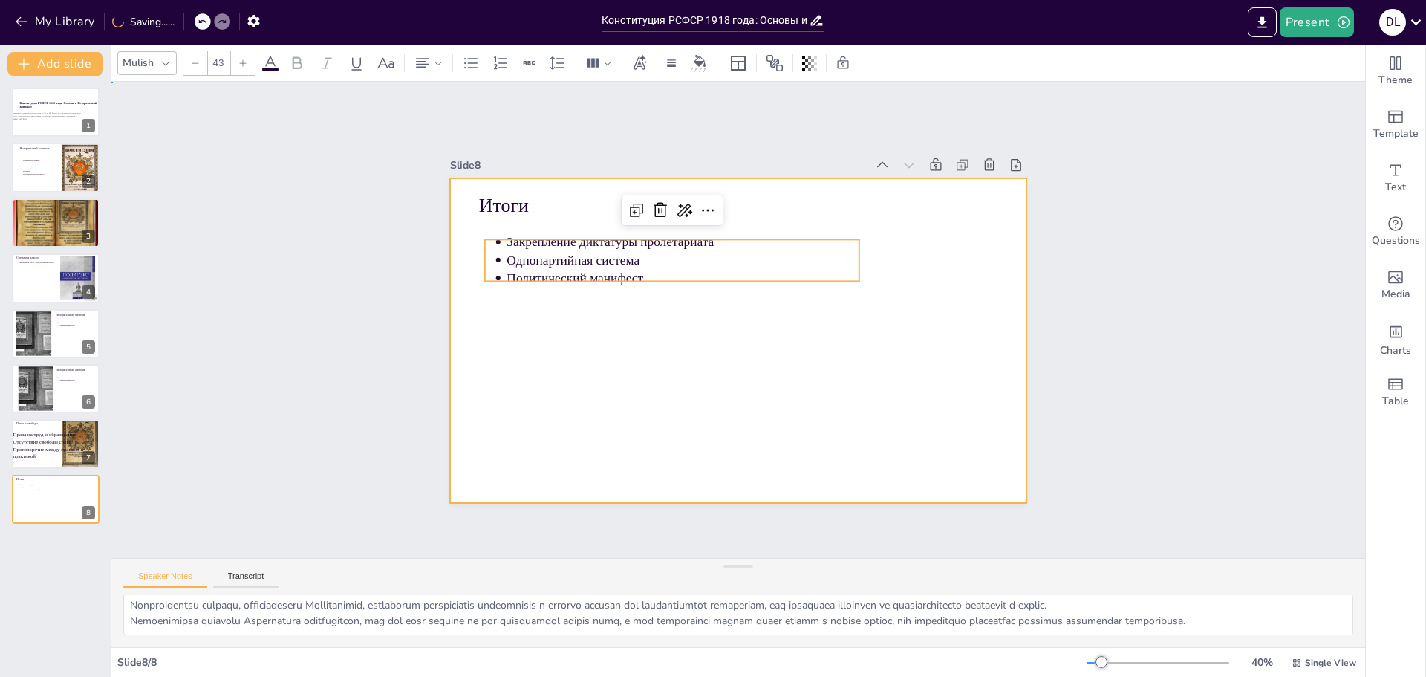
click at [905, 284] on div at bounding box center [738, 340] width 577 height 325
